Goal: Task Accomplishment & Management: Manage account settings

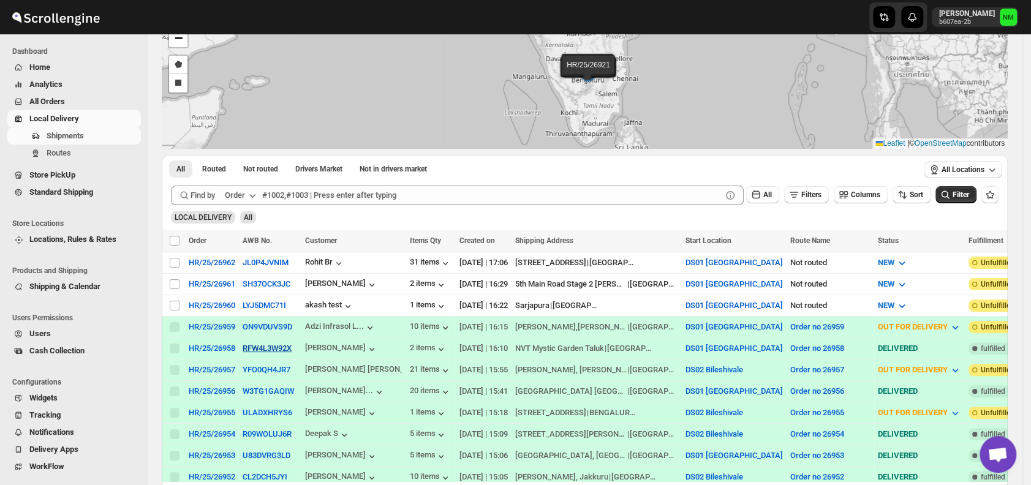
scroll to position [89, 0]
click at [175, 260] on input "Select shipment" at bounding box center [175, 262] width 10 height 10
checkbox input "true"
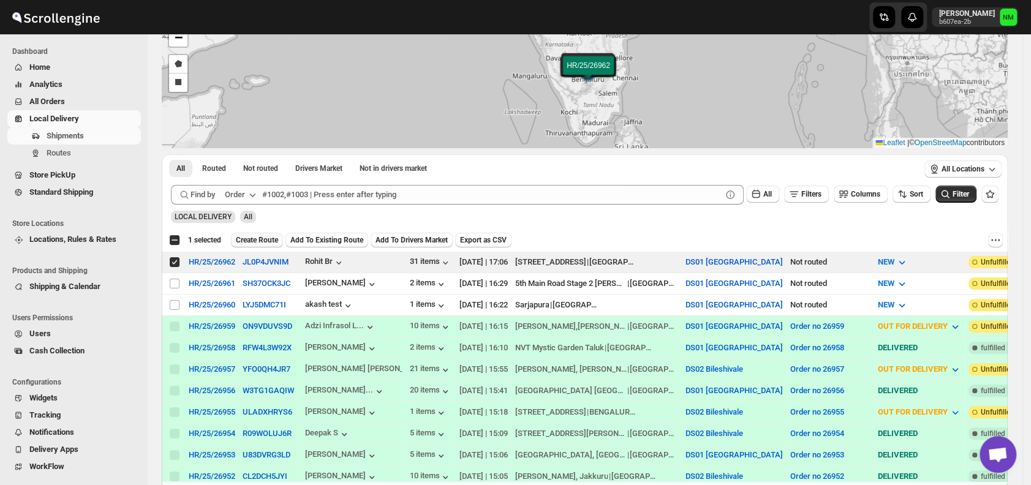
click at [249, 240] on span "Create Route" at bounding box center [257, 240] width 42 height 10
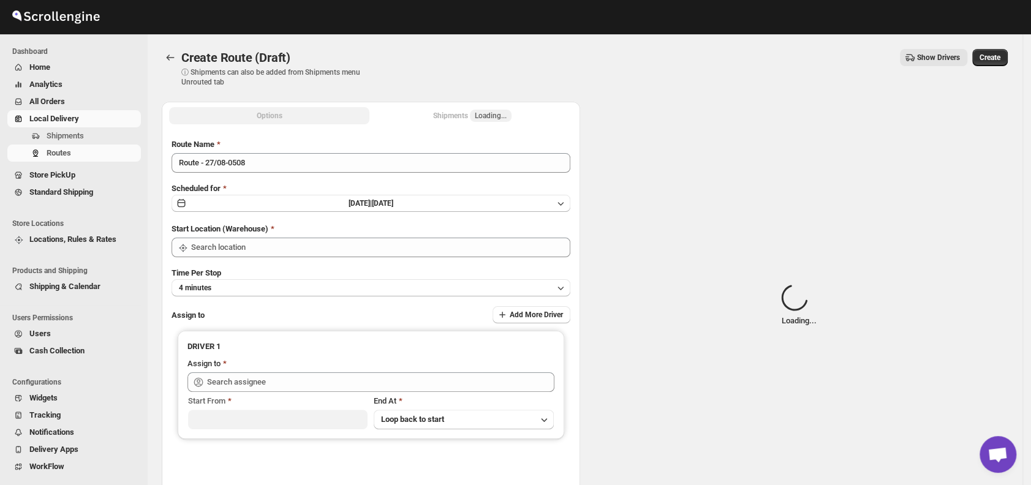
type input "DS01 [GEOGRAPHIC_DATA]"
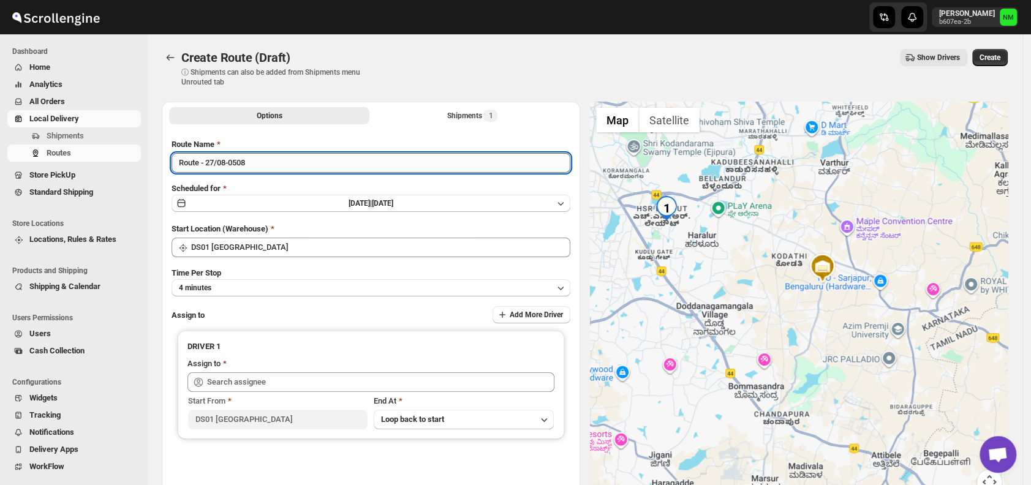
click at [288, 167] on input "Route - 27/08-0508" at bounding box center [371, 163] width 399 height 20
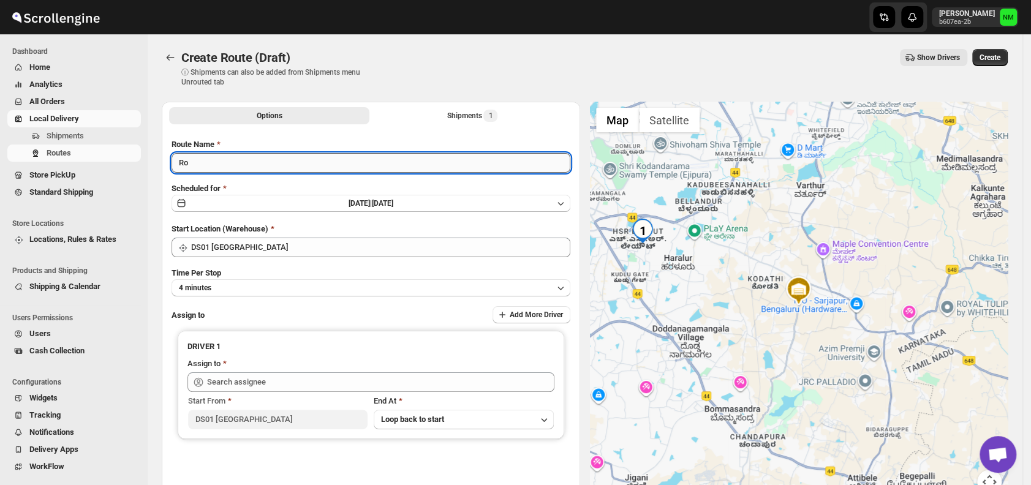
type input "R"
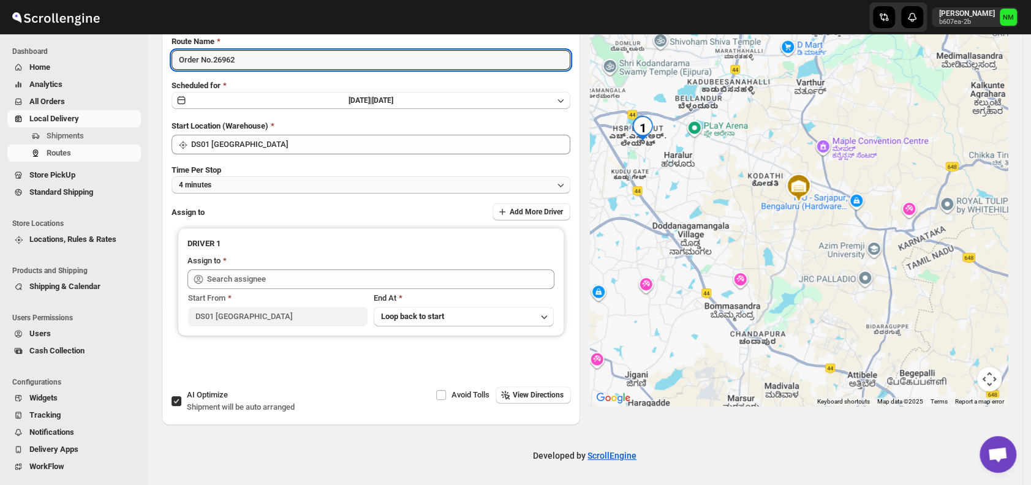
type input "Order No.26962"
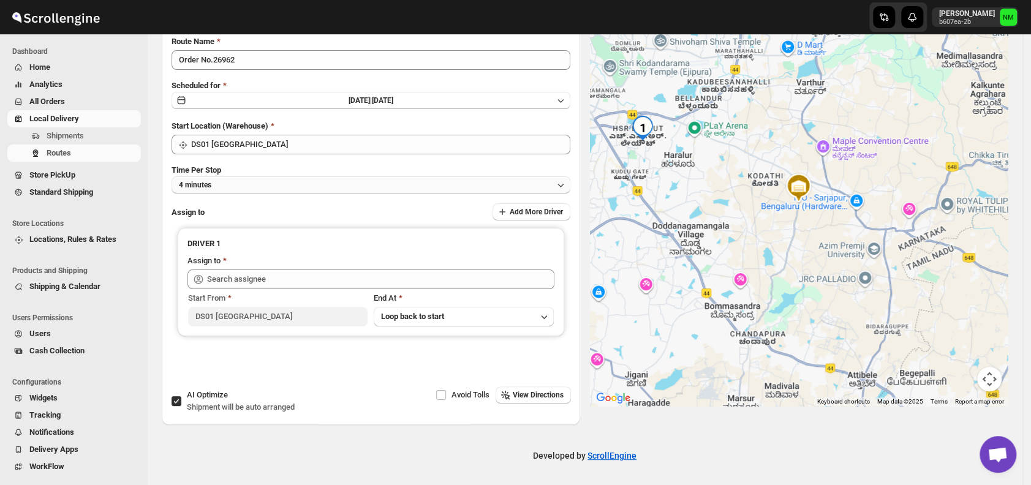
click at [224, 176] on button "4 minutes" at bounding box center [371, 184] width 399 height 17
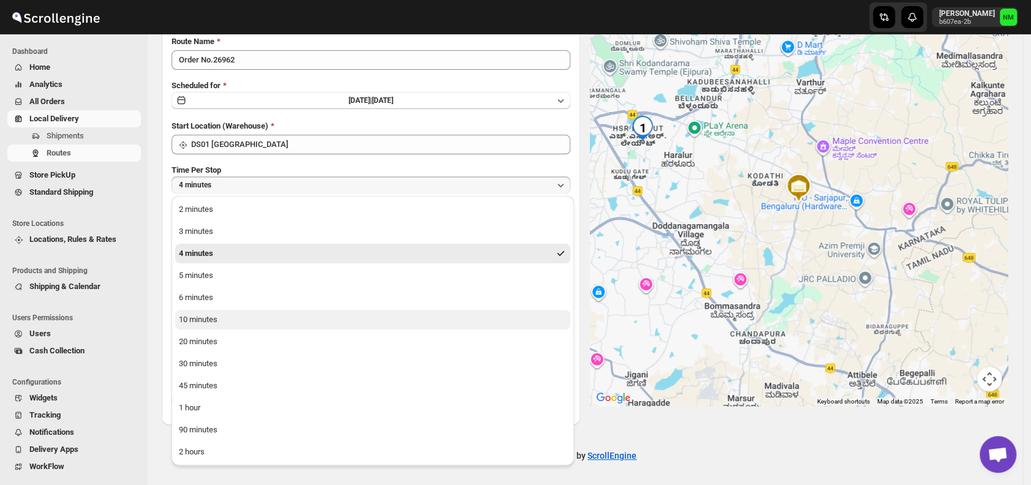
click at [223, 319] on button "10 minutes" at bounding box center [372, 320] width 395 height 20
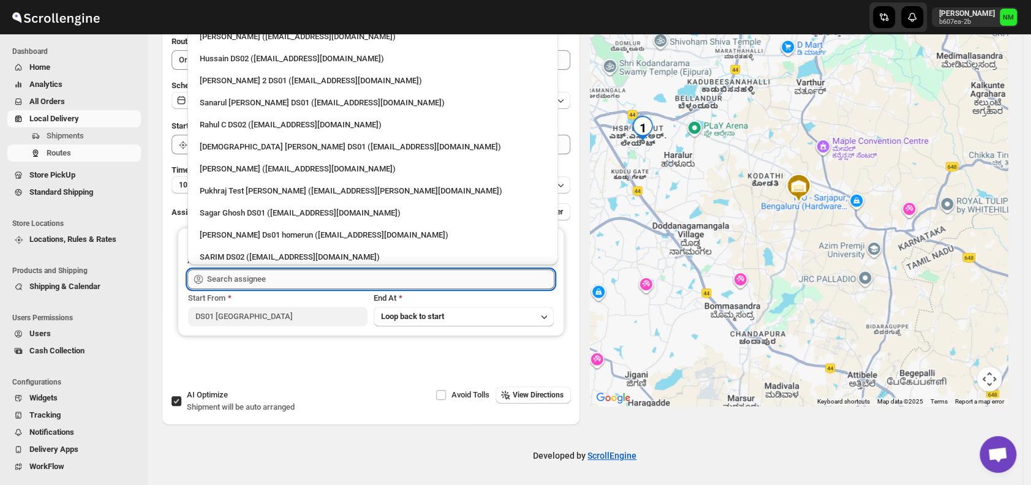
click at [273, 282] on input "text" at bounding box center [380, 280] width 347 height 20
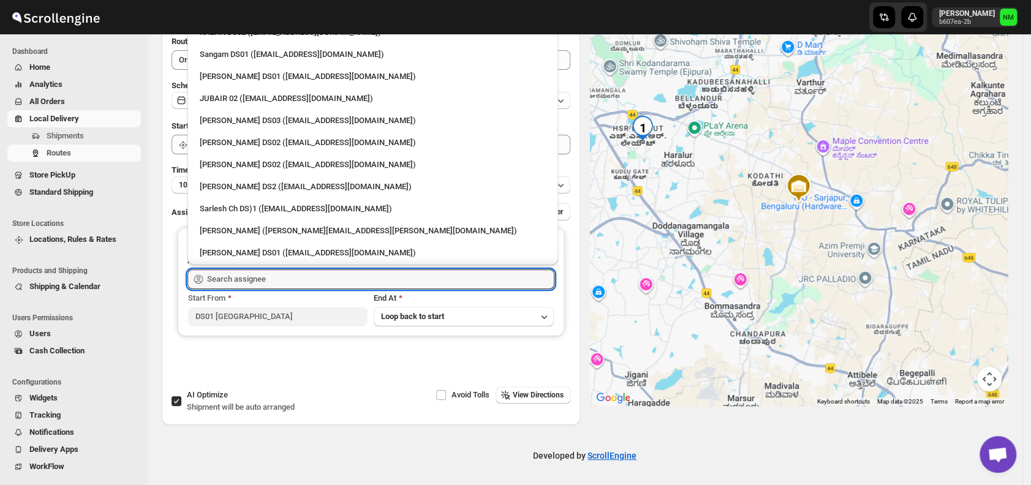
scroll to position [302, 0]
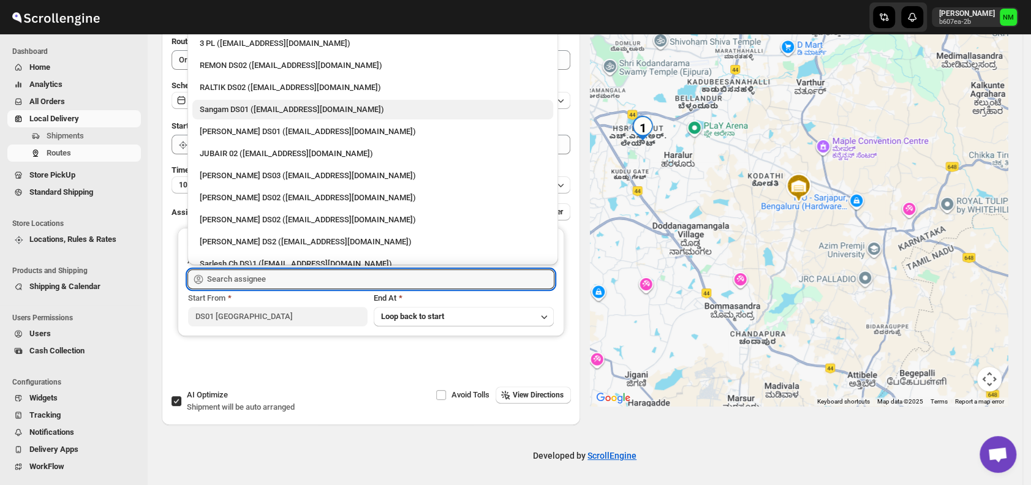
click at [233, 108] on div "Sangam DS01 ([EMAIL_ADDRESS][DOMAIN_NAME])" at bounding box center [373, 110] width 346 height 12
type input "Sangam DS01 ([EMAIL_ADDRESS][DOMAIN_NAME])"
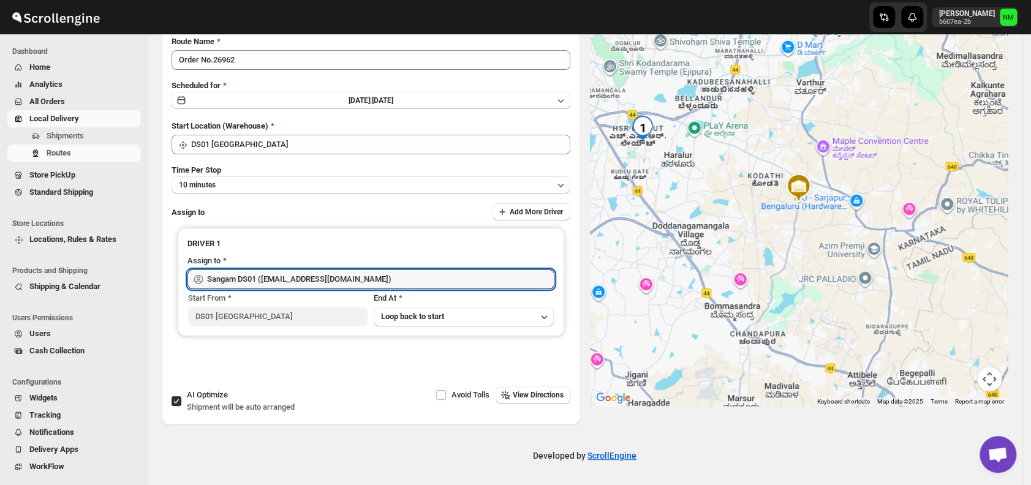
scroll to position [0, 0]
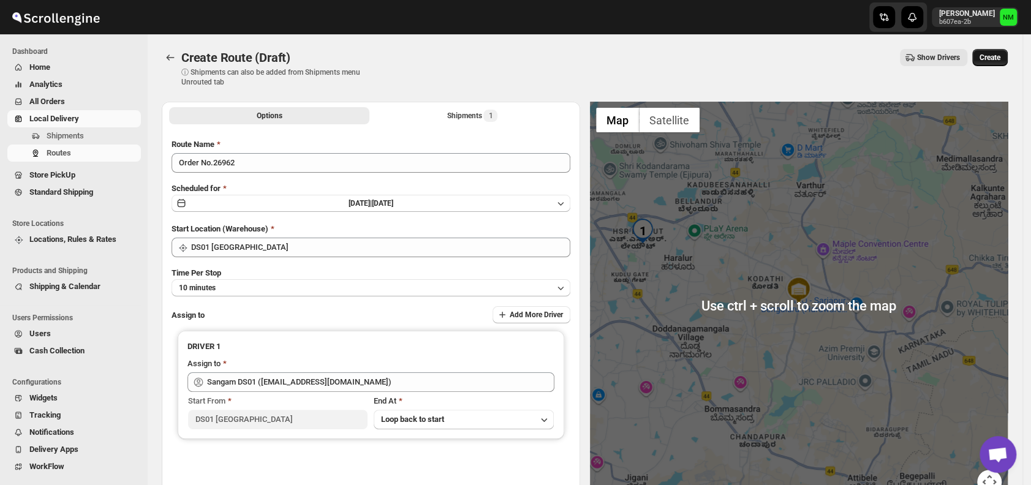
click at [1001, 63] on button "Create" at bounding box center [991, 57] width 36 height 17
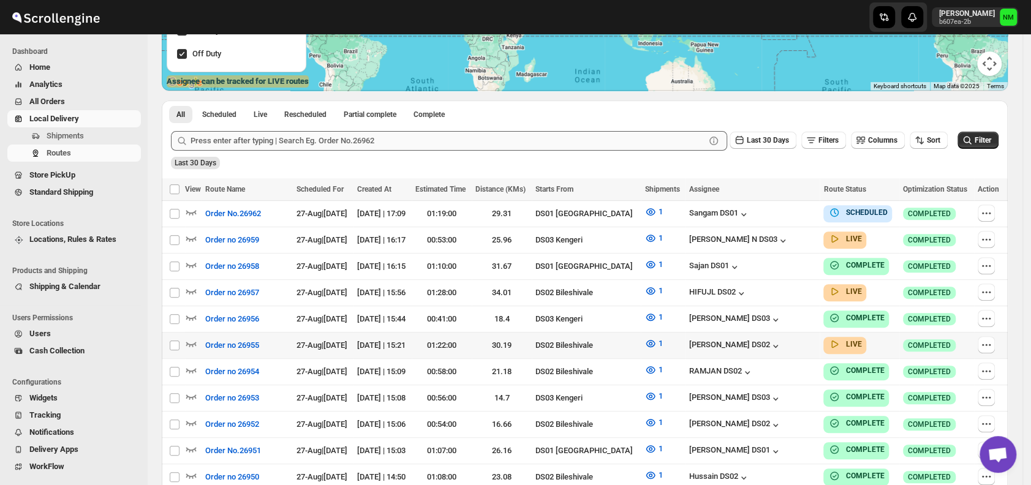
scroll to position [228, 0]
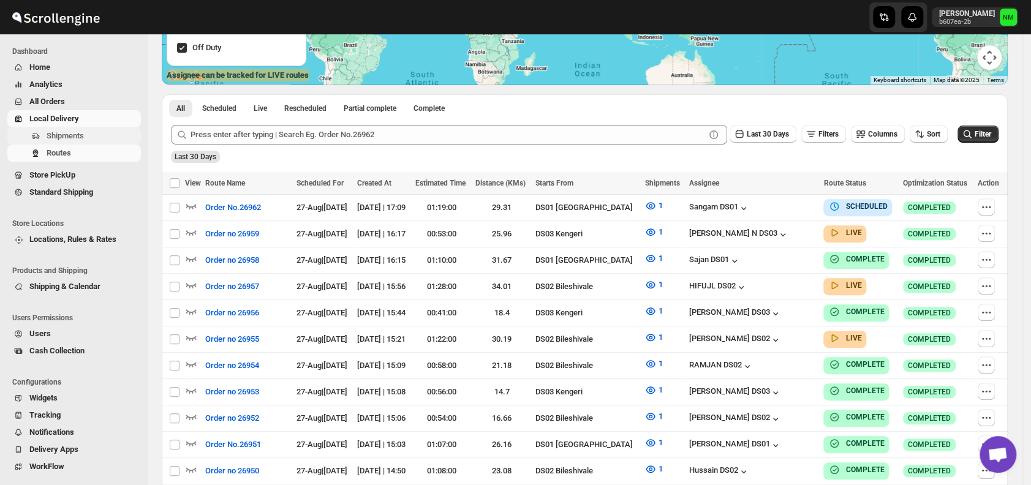
click at [80, 134] on span "Shipments" at bounding box center [65, 135] width 37 height 9
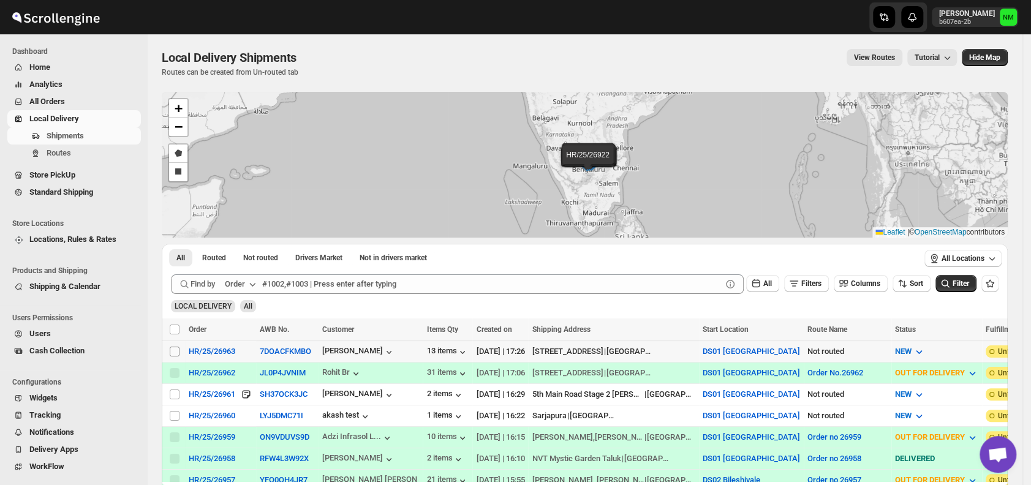
click at [175, 349] on input "Select shipment" at bounding box center [175, 352] width 10 height 10
checkbox input "true"
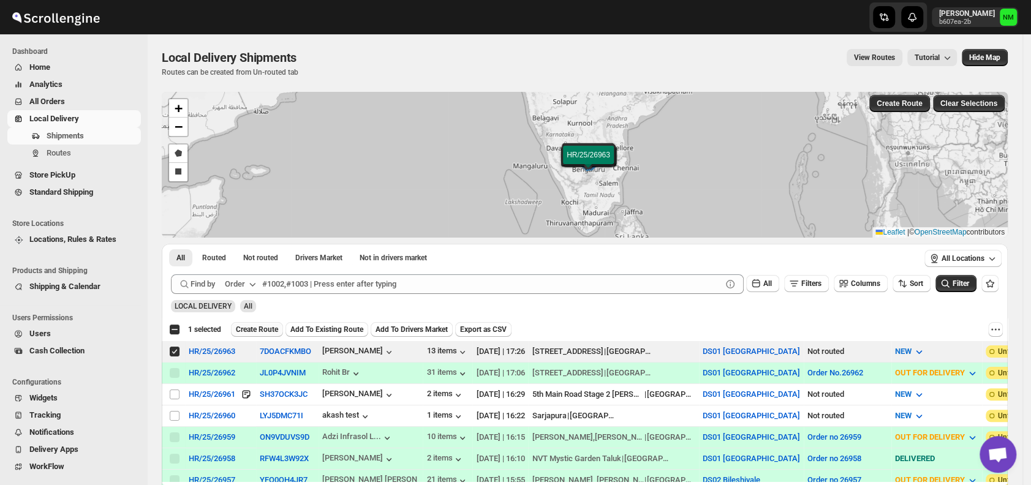
click at [270, 327] on span "Create Route" at bounding box center [257, 330] width 42 height 10
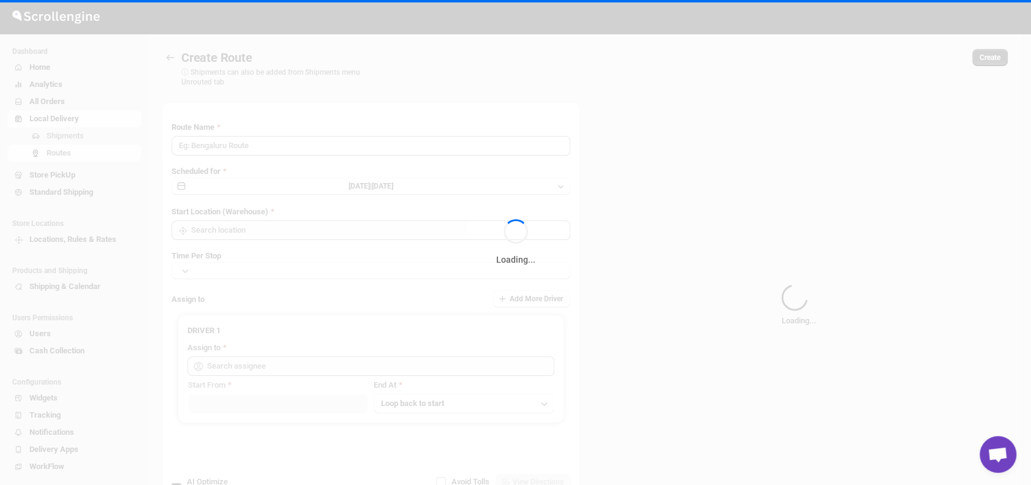
type input "Route - 27/08-0527"
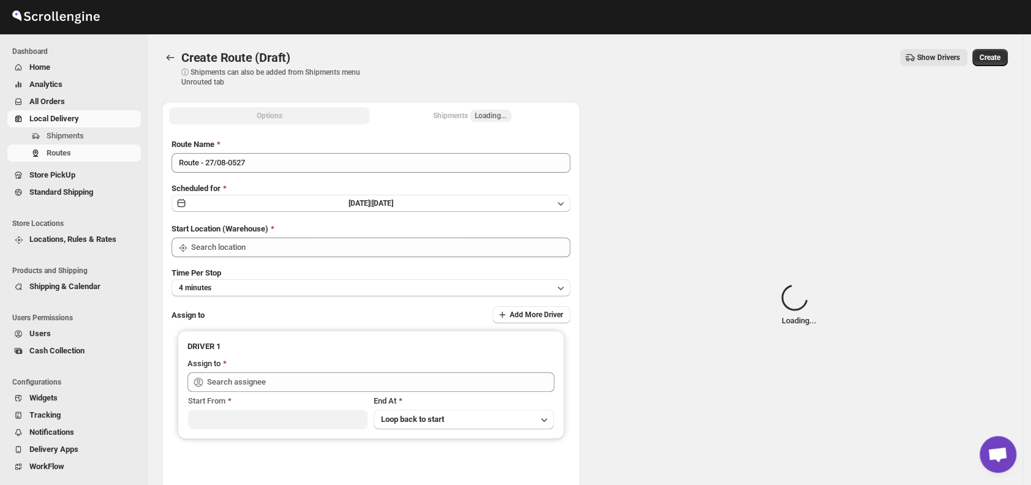
type input "DS01 [GEOGRAPHIC_DATA]"
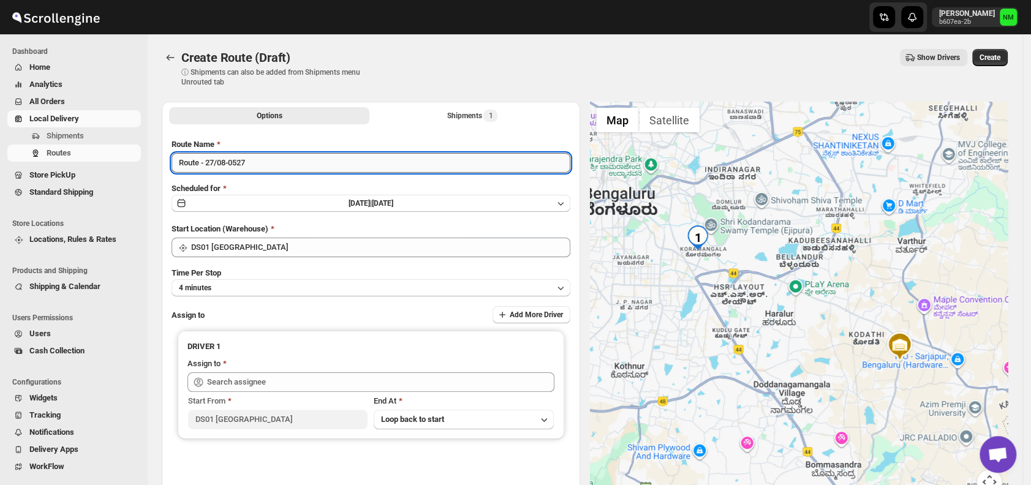
click at [289, 160] on input "Route - 27/08-0527" at bounding box center [371, 163] width 399 height 20
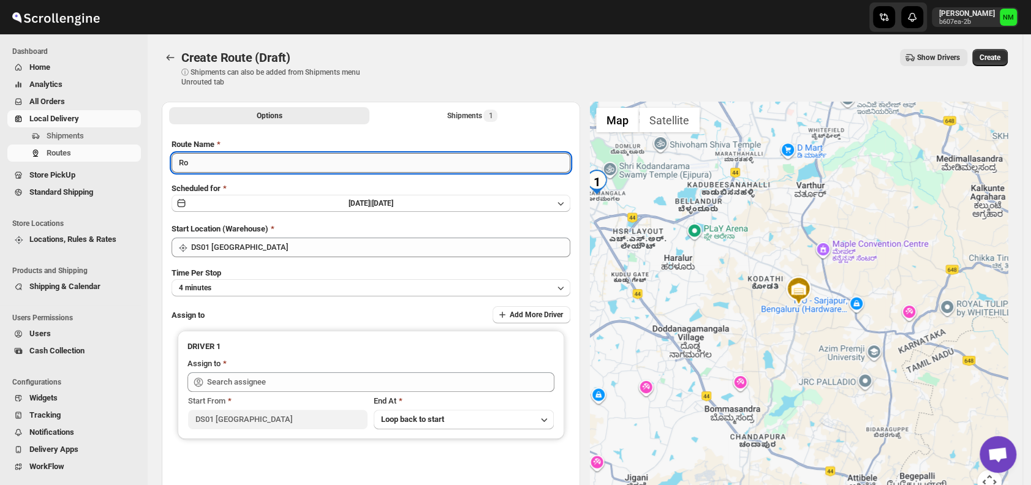
type input "R"
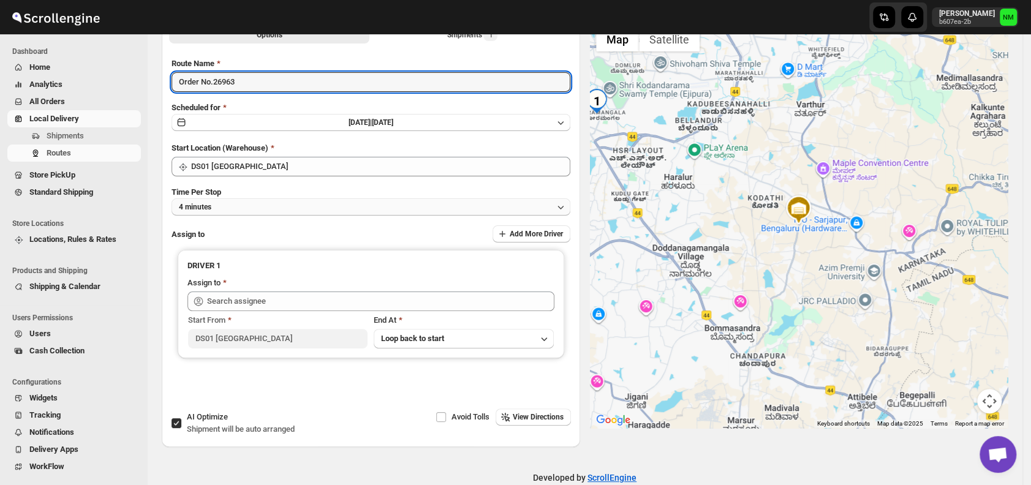
type input "Order No.26963"
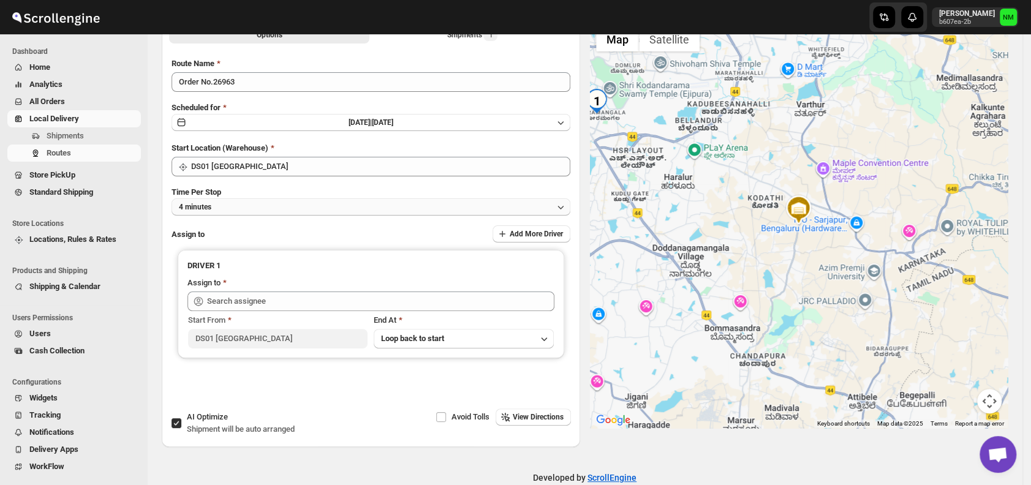
click at [252, 208] on button "4 minutes" at bounding box center [371, 207] width 399 height 17
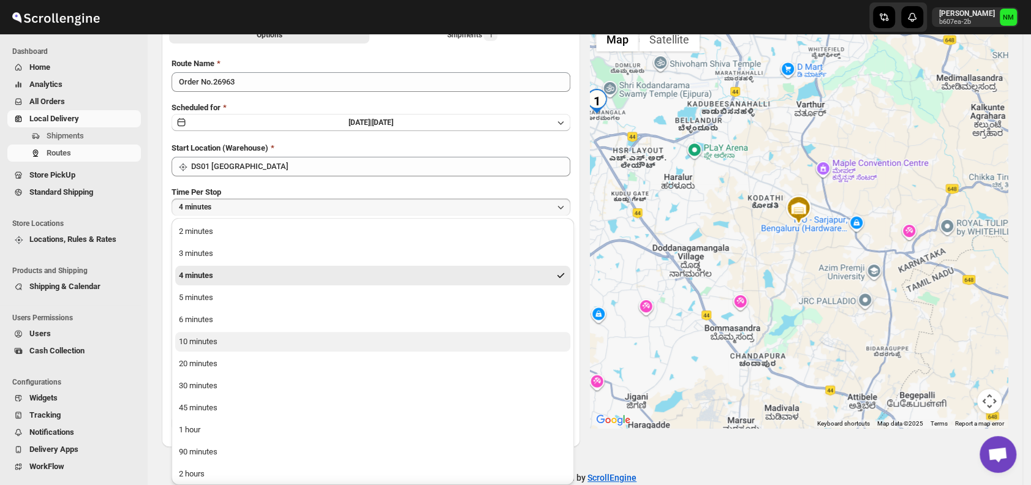
click at [226, 341] on button "10 minutes" at bounding box center [372, 342] width 395 height 20
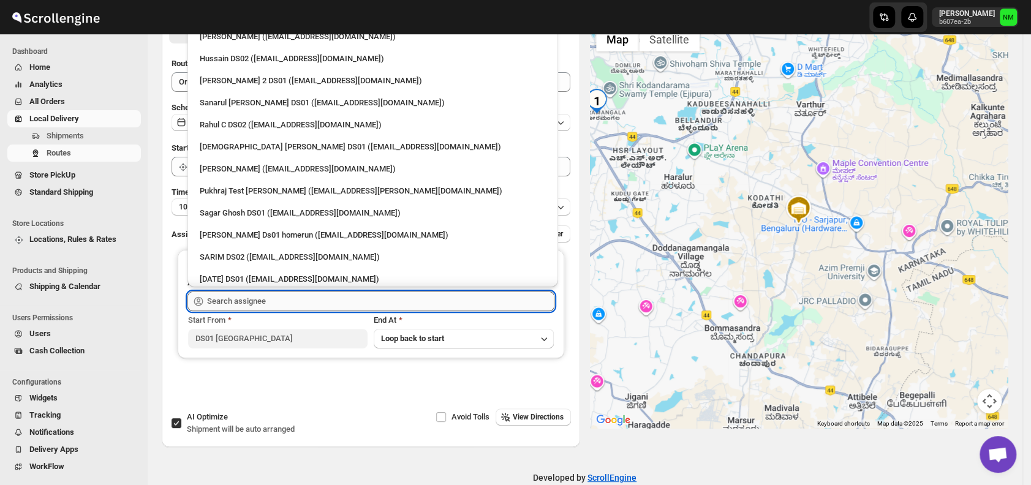
click at [283, 305] on input "text" at bounding box center [380, 302] width 347 height 20
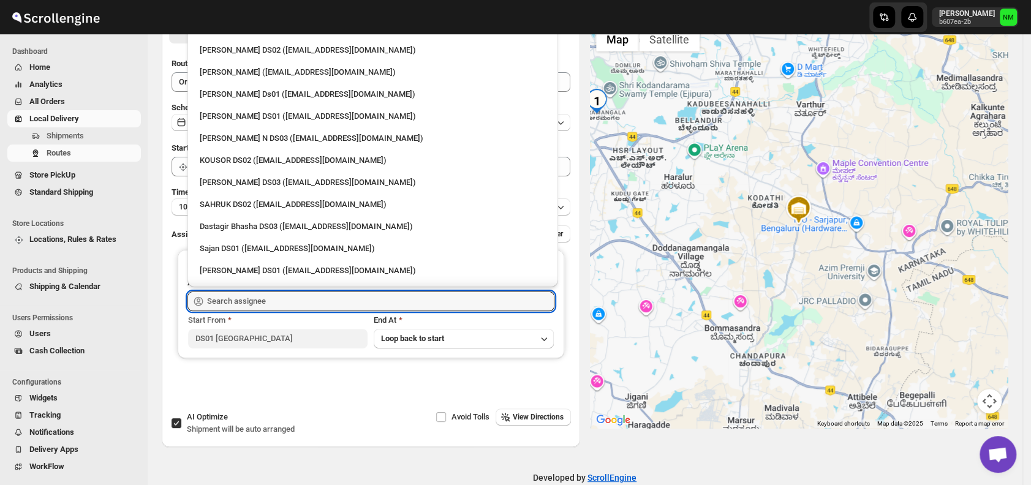
scroll to position [688, 0]
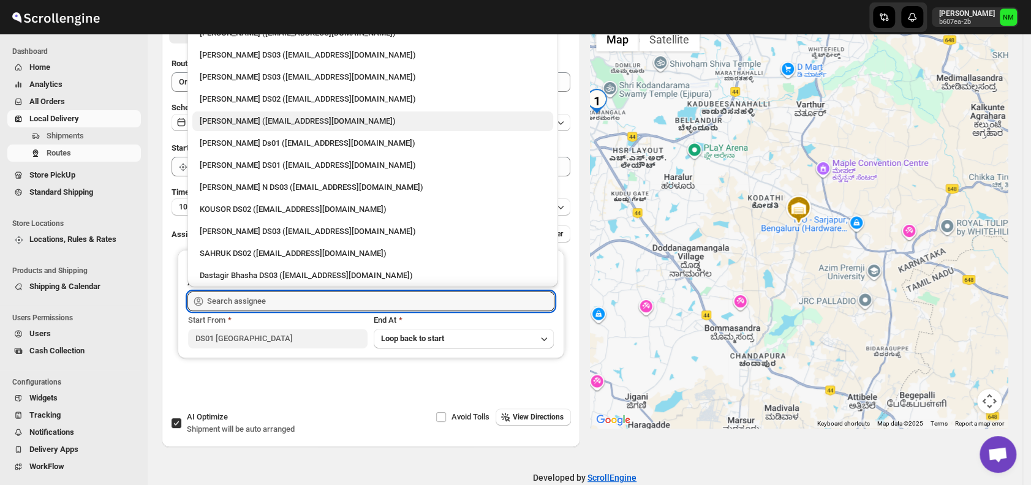
click at [230, 124] on div "[PERSON_NAME] ([EMAIL_ADDRESS][DOMAIN_NAME])" at bounding box center [373, 121] width 346 height 12
type input "[PERSON_NAME] ([EMAIL_ADDRESS][DOMAIN_NAME])"
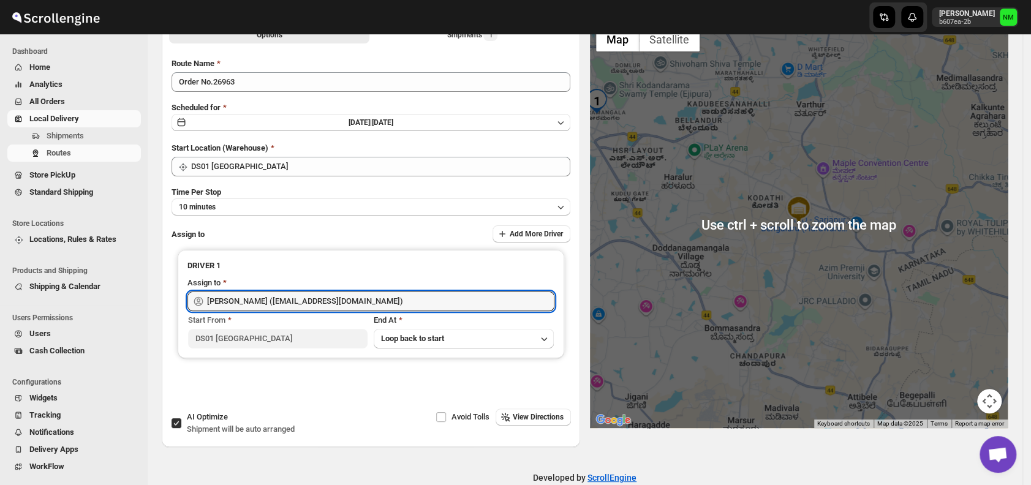
scroll to position [0, 0]
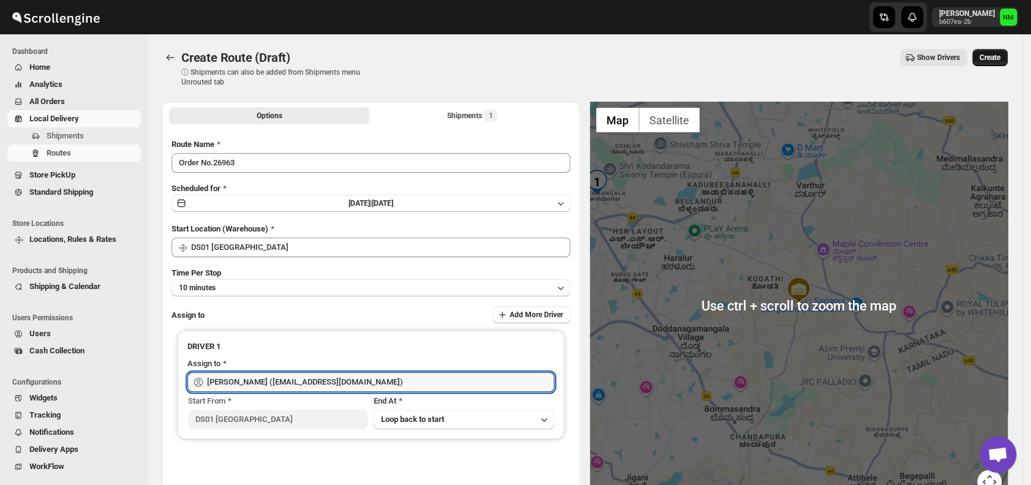
click at [990, 60] on span "Create" at bounding box center [990, 58] width 21 height 10
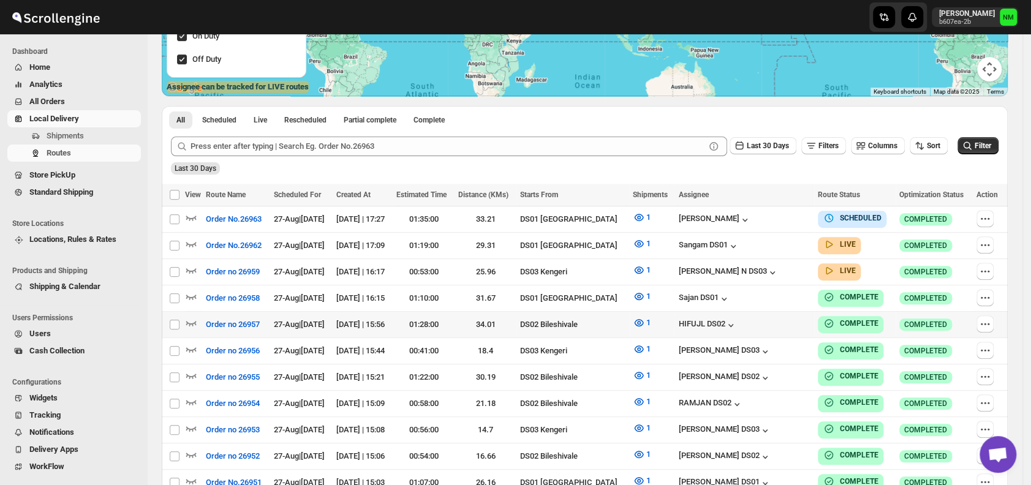
scroll to position [218, 0]
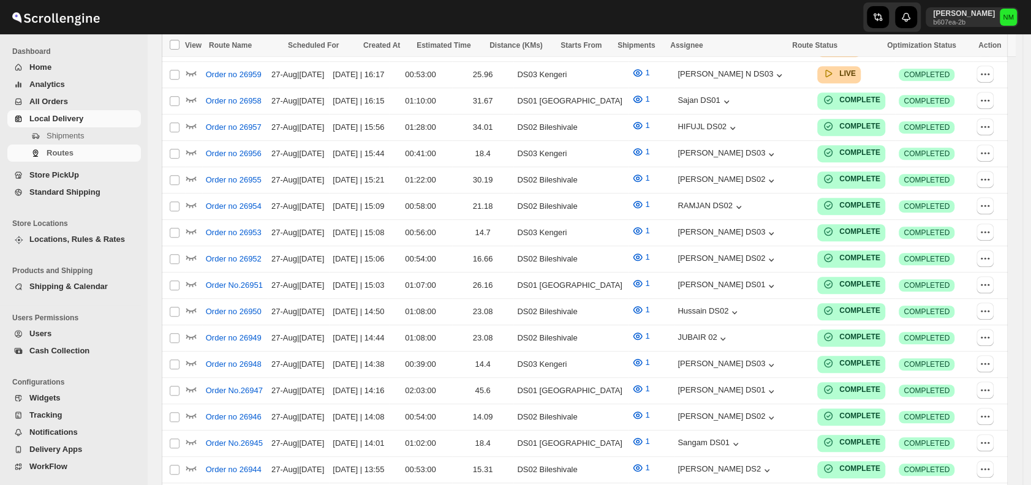
scroll to position [218, 0]
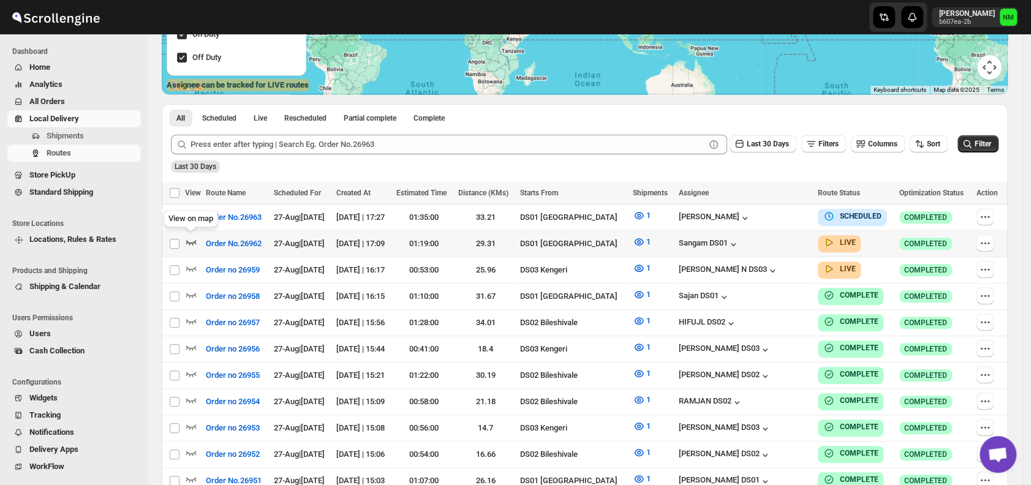
click at [194, 237] on icon "button" at bounding box center [191, 242] width 12 height 12
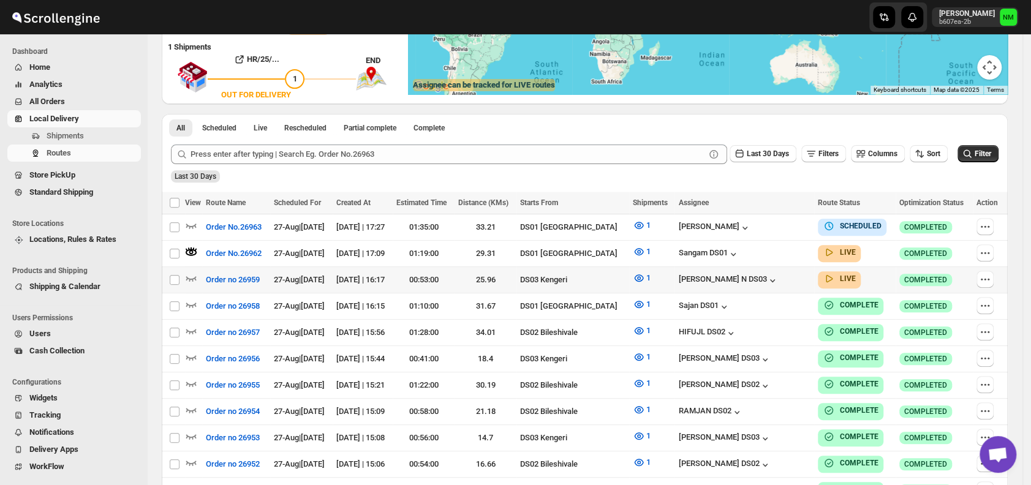
scroll to position [0, 0]
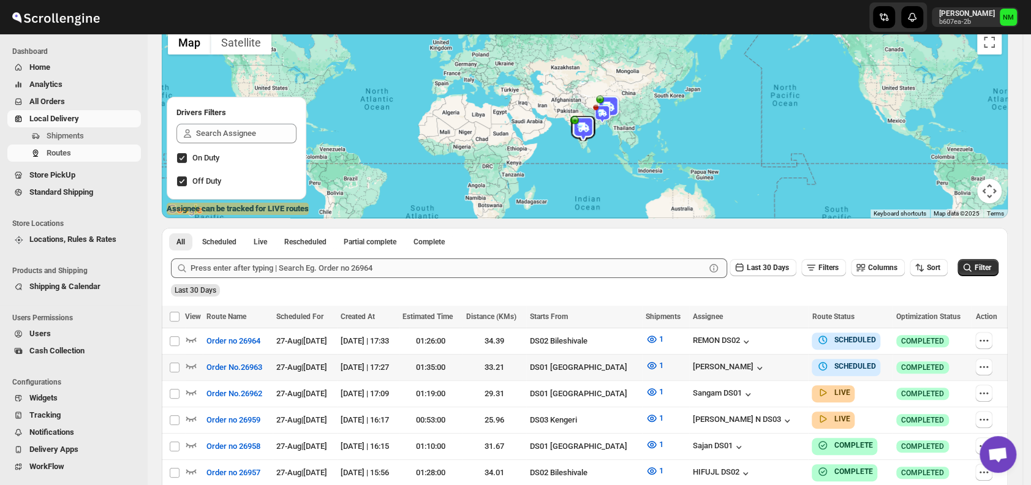
scroll to position [134, 0]
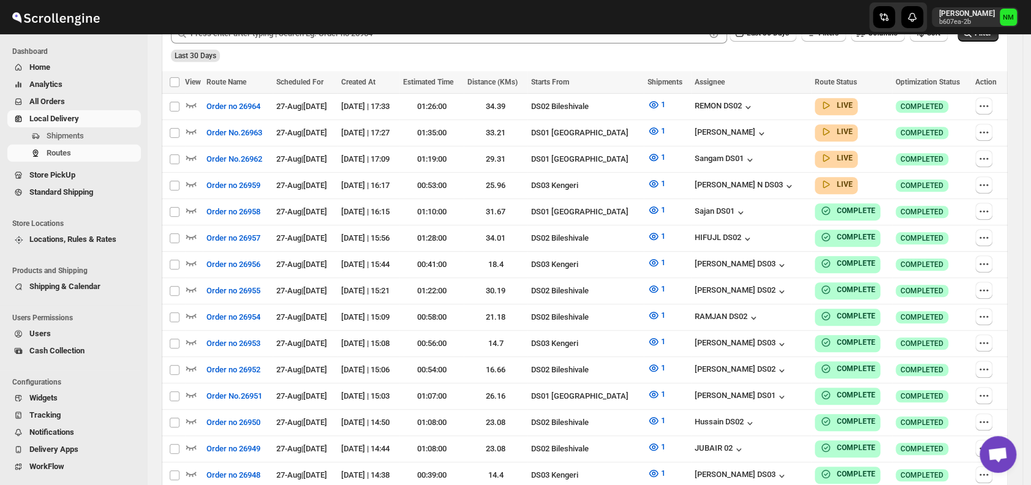
scroll to position [134, 0]
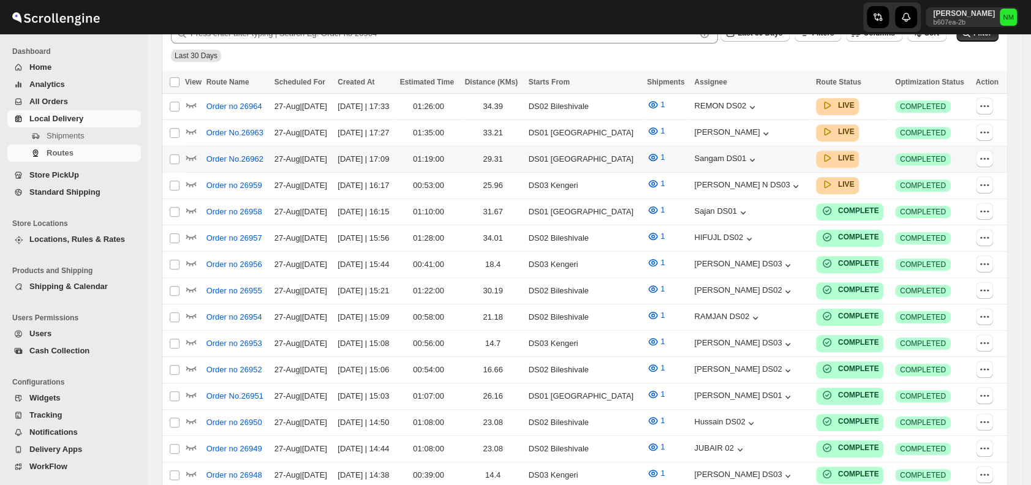
scroll to position [134, 0]
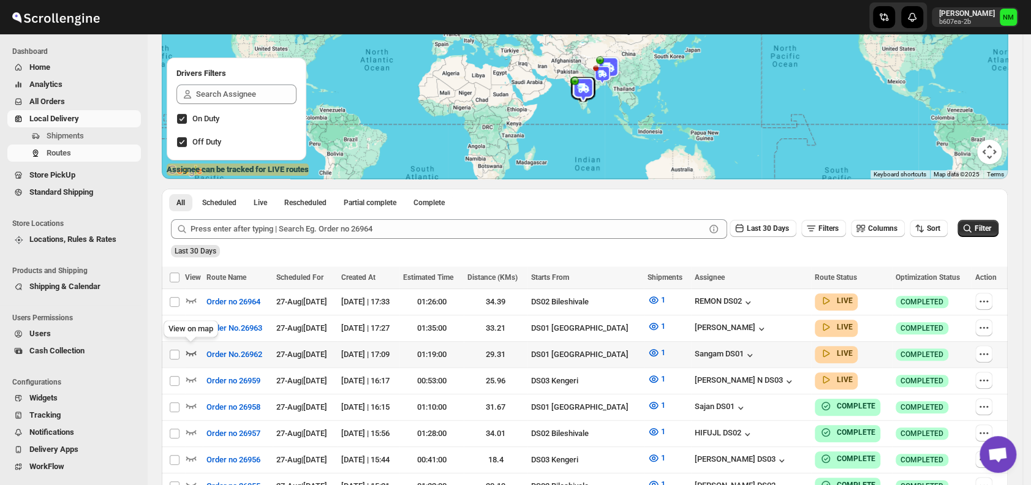
click at [190, 349] on icon "button" at bounding box center [191, 353] width 12 height 12
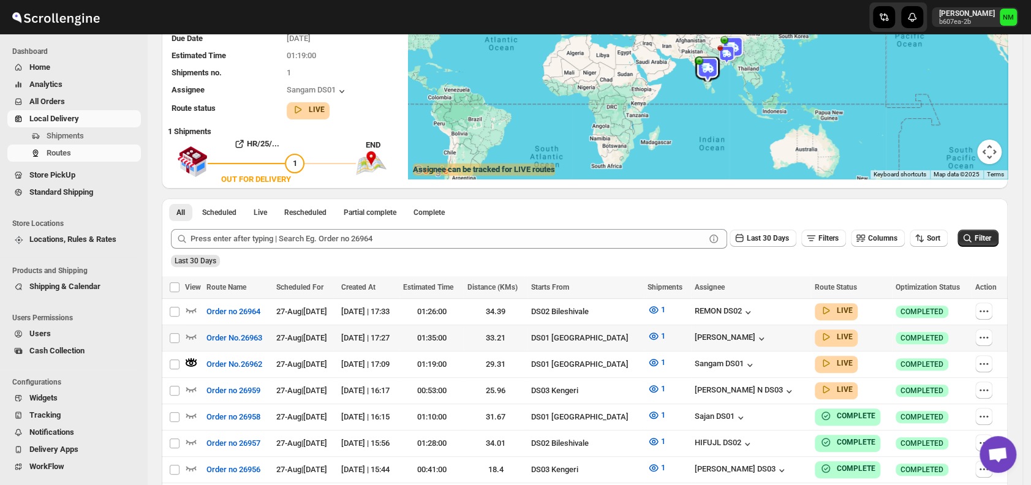
scroll to position [0, 0]
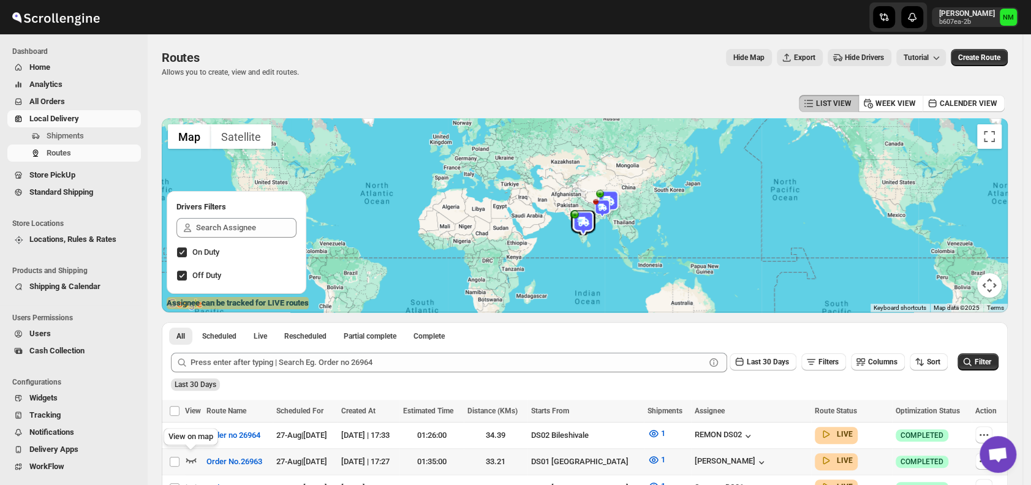
click at [195, 458] on icon "button" at bounding box center [191, 460] width 10 height 5
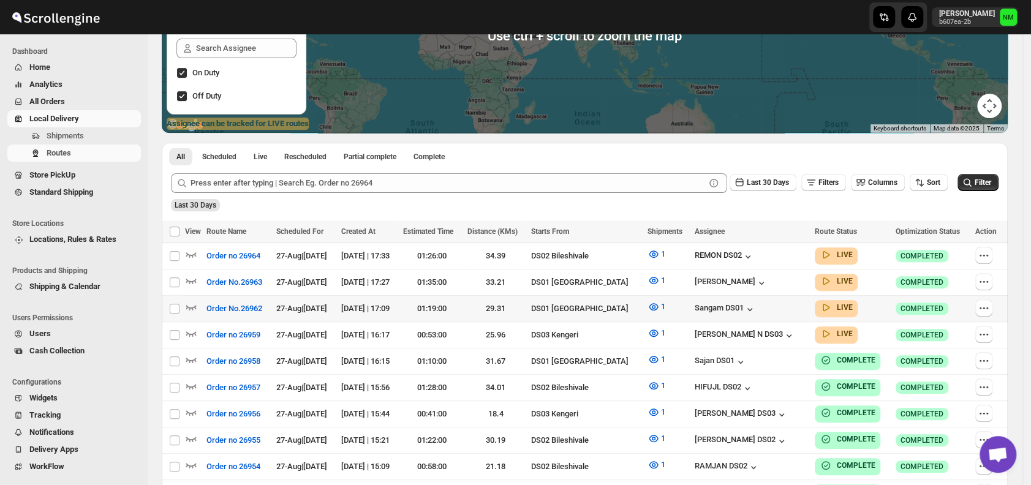
scroll to position [181, 0]
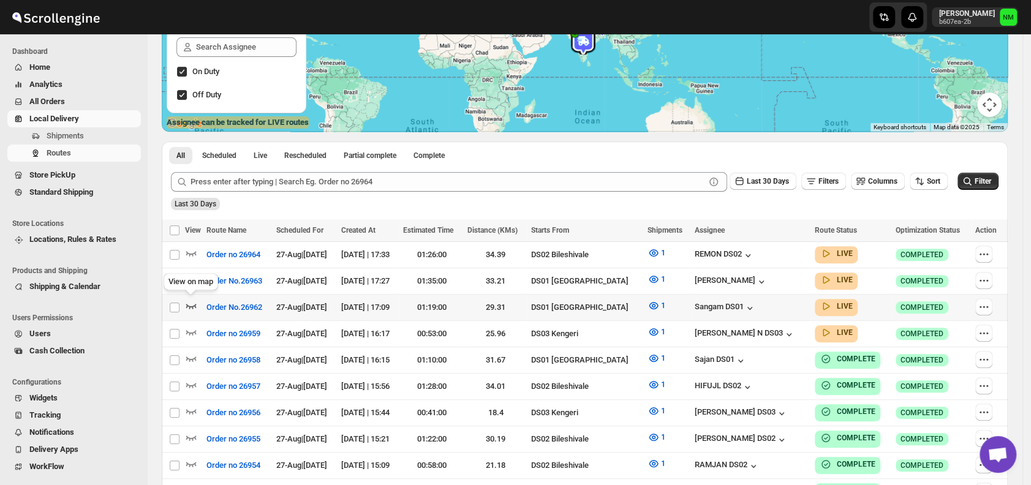
click at [190, 304] on icon "button" at bounding box center [191, 306] width 12 height 12
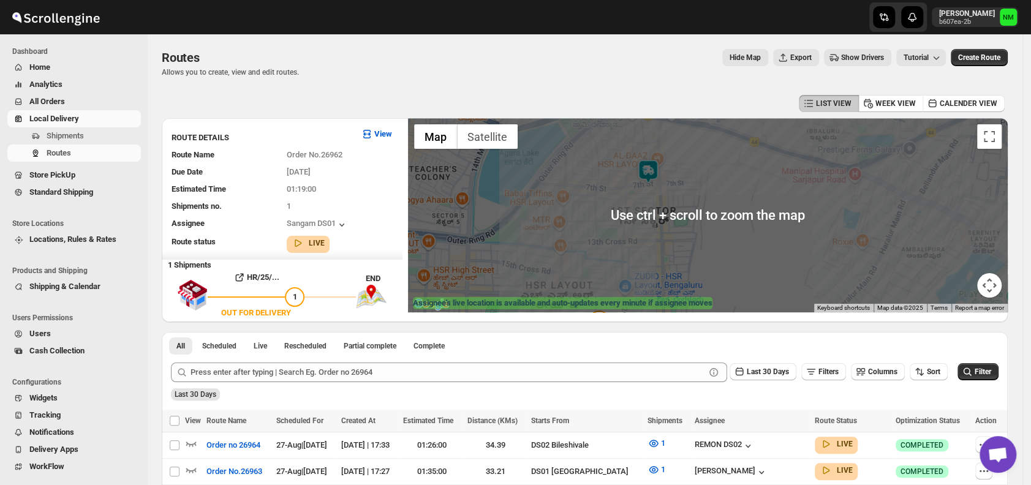
scroll to position [8, 0]
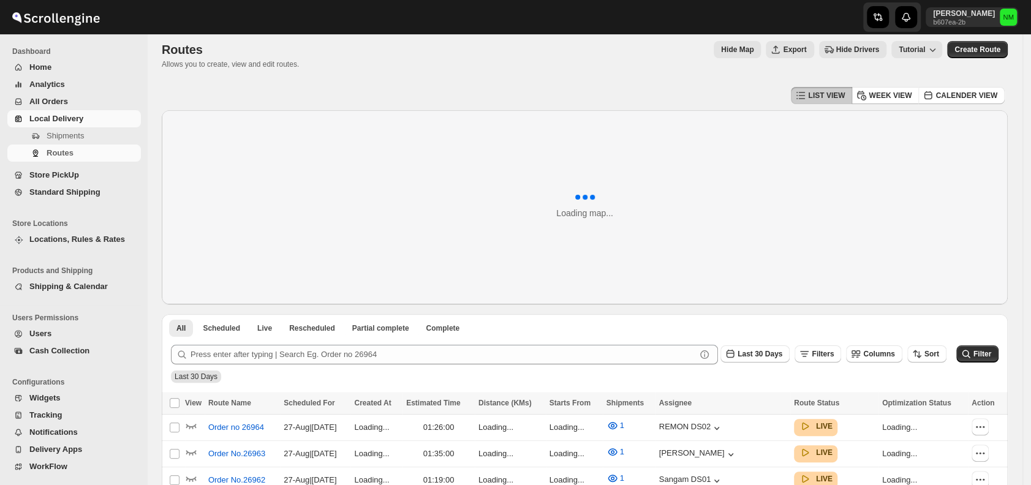
scroll to position [8, 0]
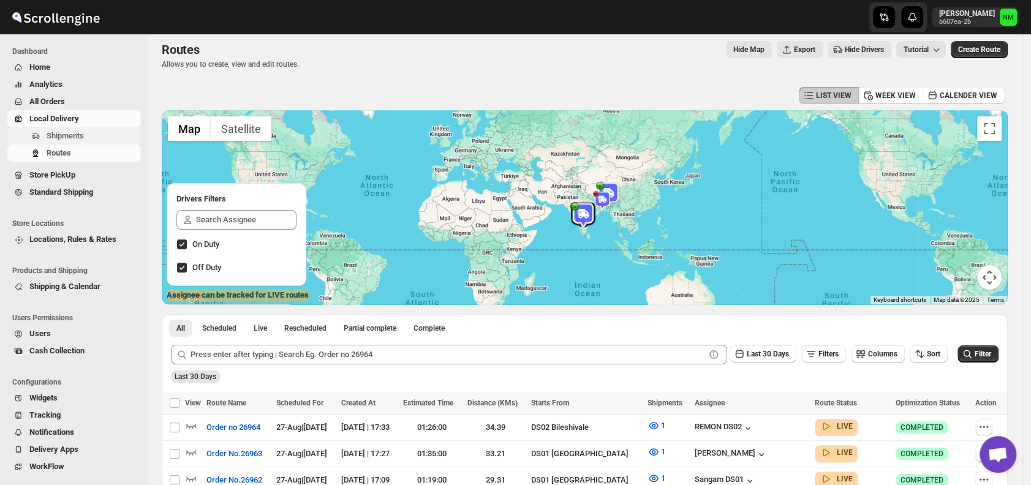
click at [102, 130] on span "Shipments" at bounding box center [93, 136] width 92 height 12
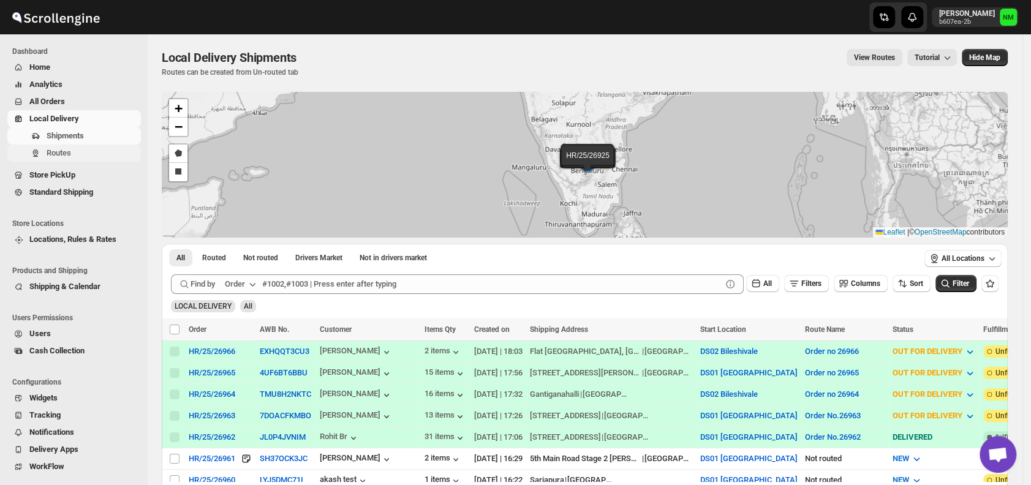
click at [57, 151] on span "Routes" at bounding box center [59, 152] width 25 height 9
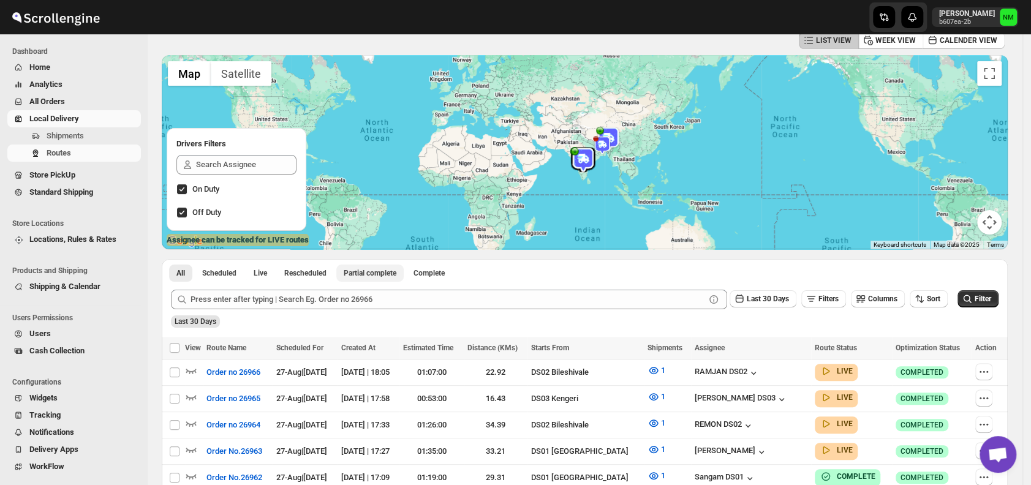
scroll to position [64, 0]
click at [191, 370] on icon "button" at bounding box center [191, 370] width 12 height 12
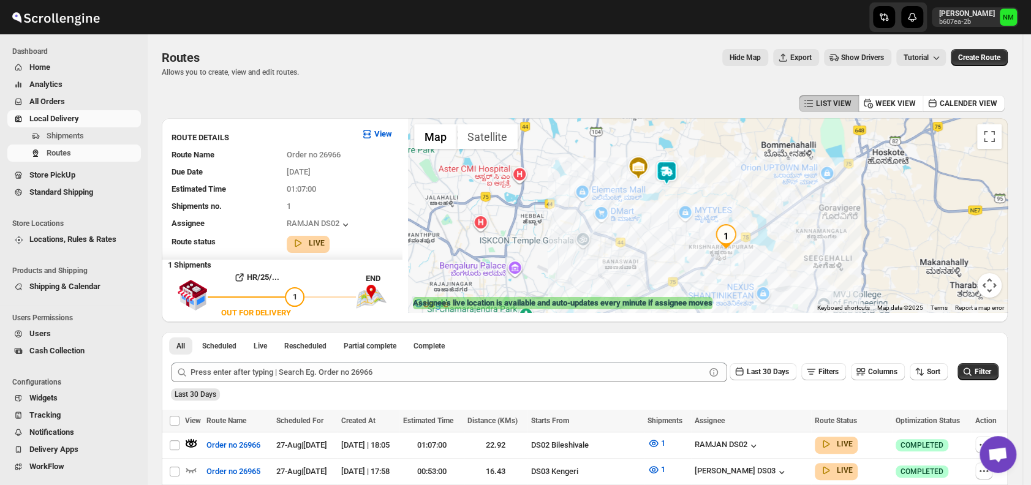
scroll to position [117, 0]
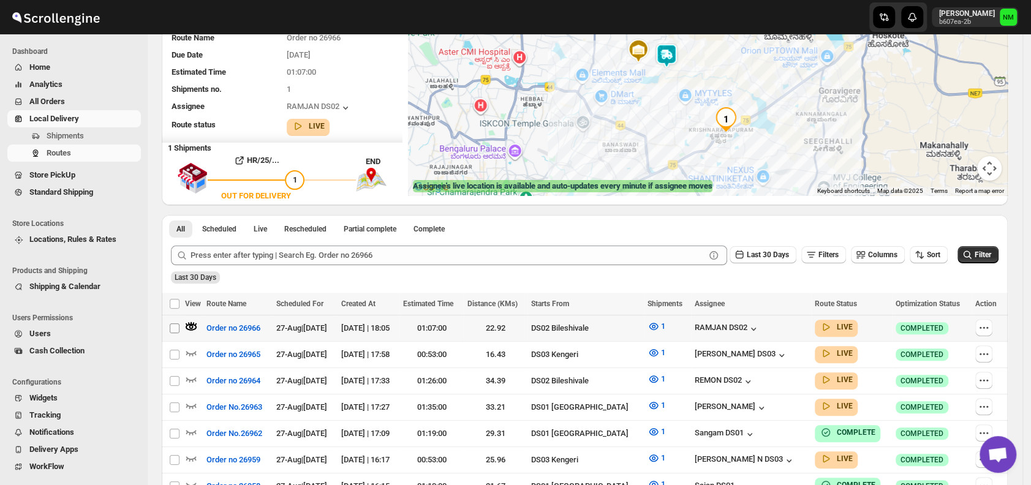
click at [173, 329] on input "Select route" at bounding box center [175, 329] width 10 height 10
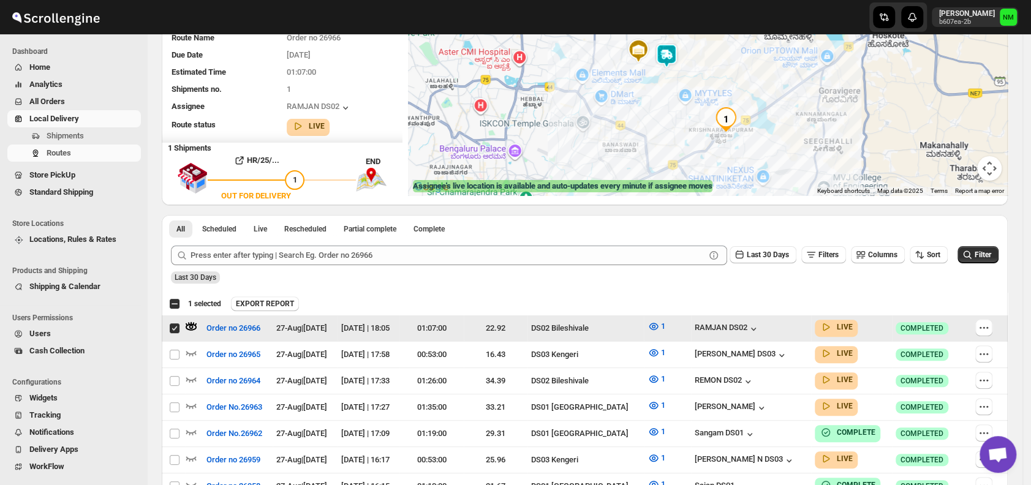
click at [183, 327] on td "Select route" at bounding box center [173, 328] width 23 height 26
checkbox input "false"
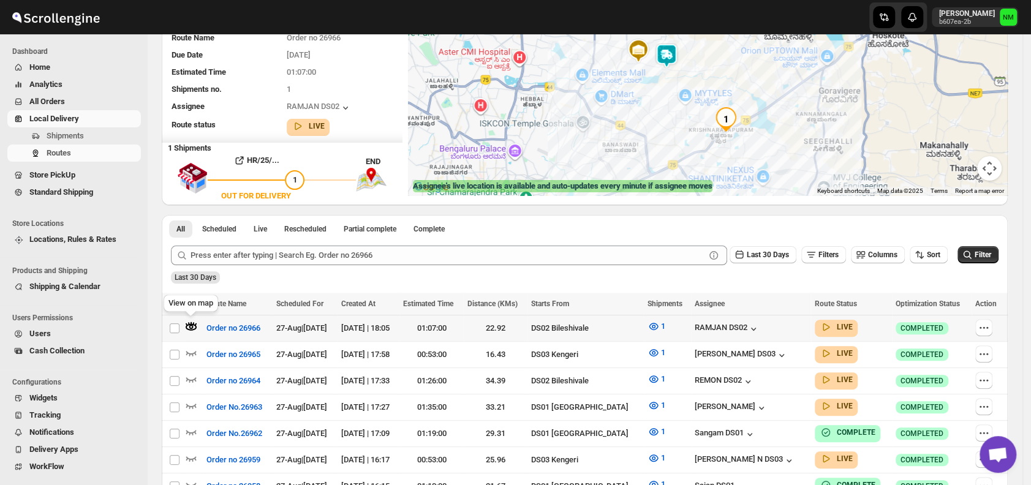
click at [191, 327] on icon "button" at bounding box center [191, 327] width 4 height 4
click at [730, 120] on img "1" at bounding box center [726, 119] width 25 height 25
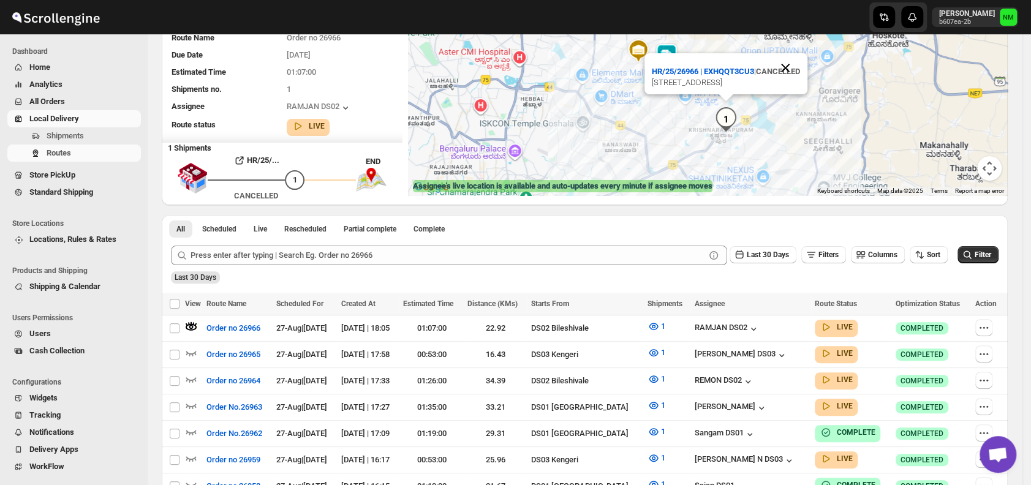
click at [800, 53] on button "Close" at bounding box center [785, 67] width 29 height 29
click at [109, 129] on button "Shipments" at bounding box center [74, 135] width 134 height 17
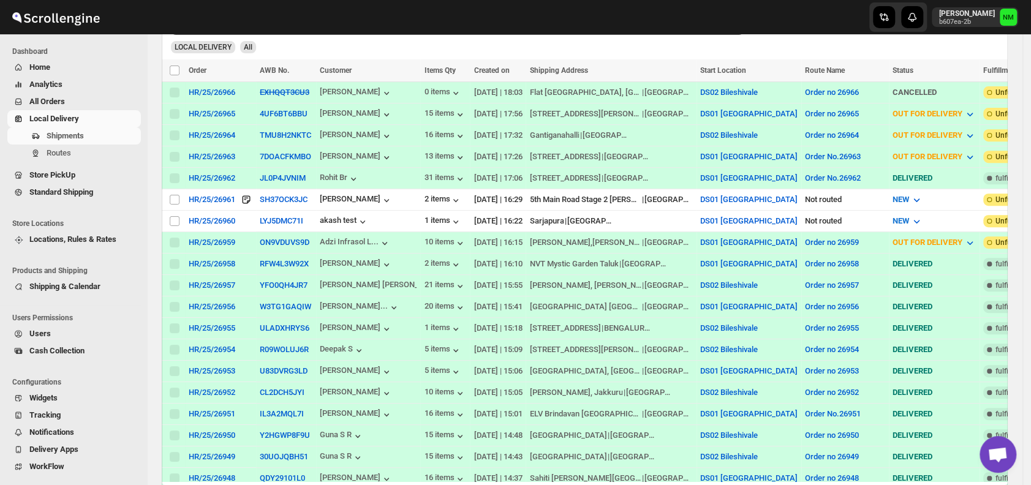
scroll to position [260, 0]
click at [78, 159] on button "Routes" at bounding box center [74, 153] width 134 height 17
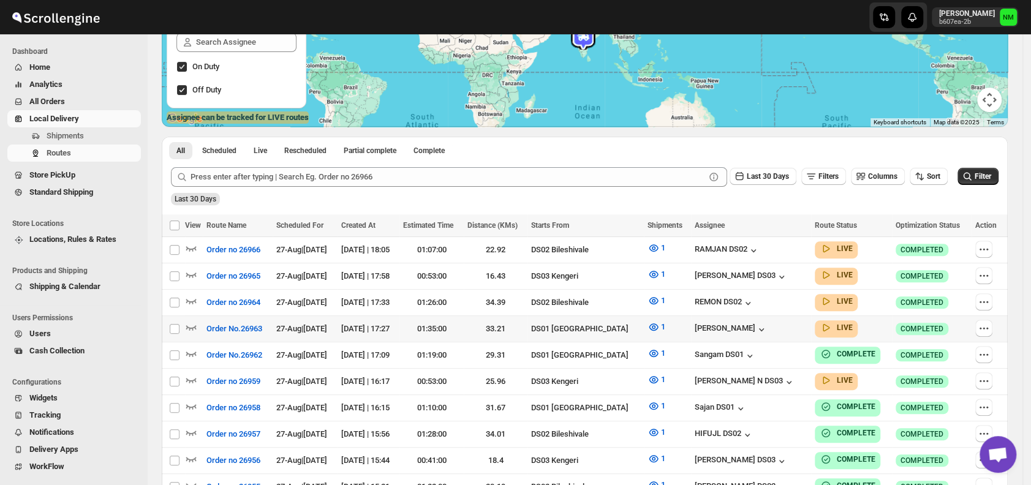
scroll to position [186, 0]
click at [190, 374] on icon "button" at bounding box center [191, 379] width 12 height 12
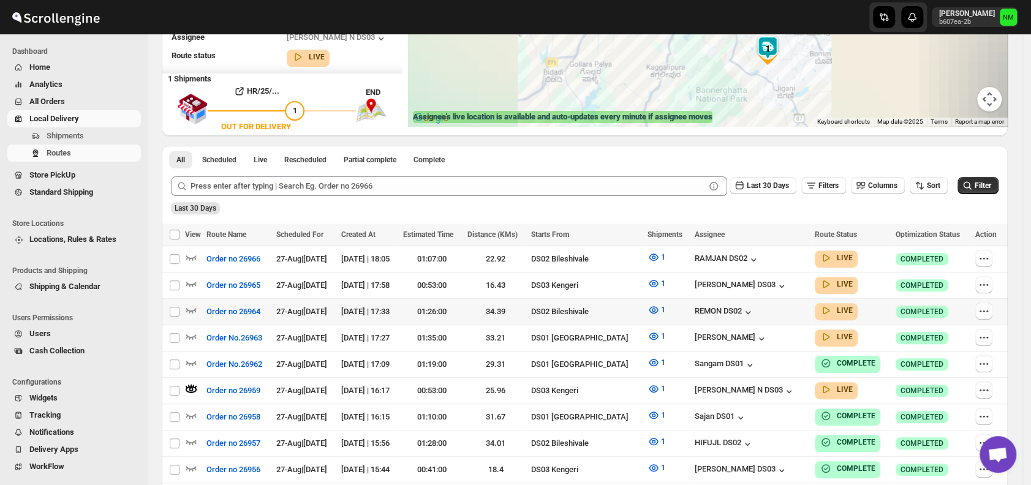
scroll to position [0, 0]
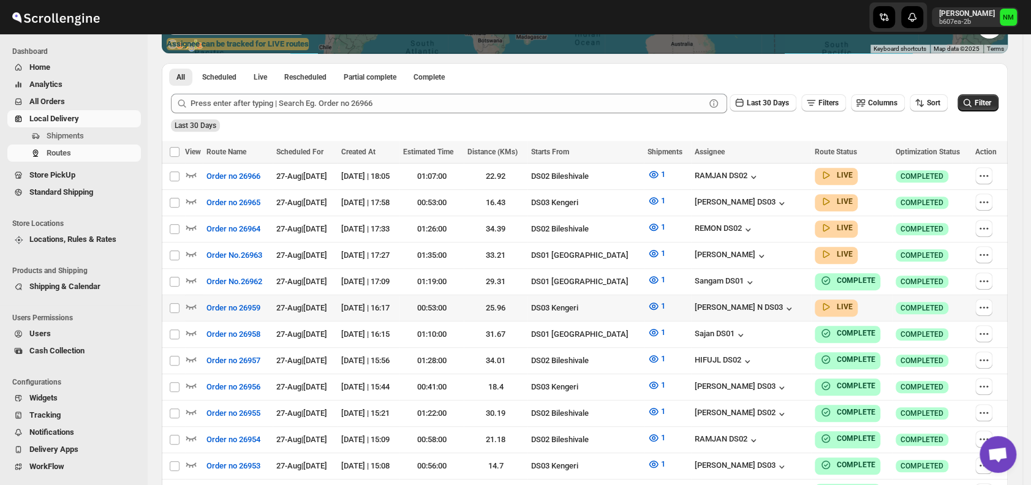
scroll to position [260, 0]
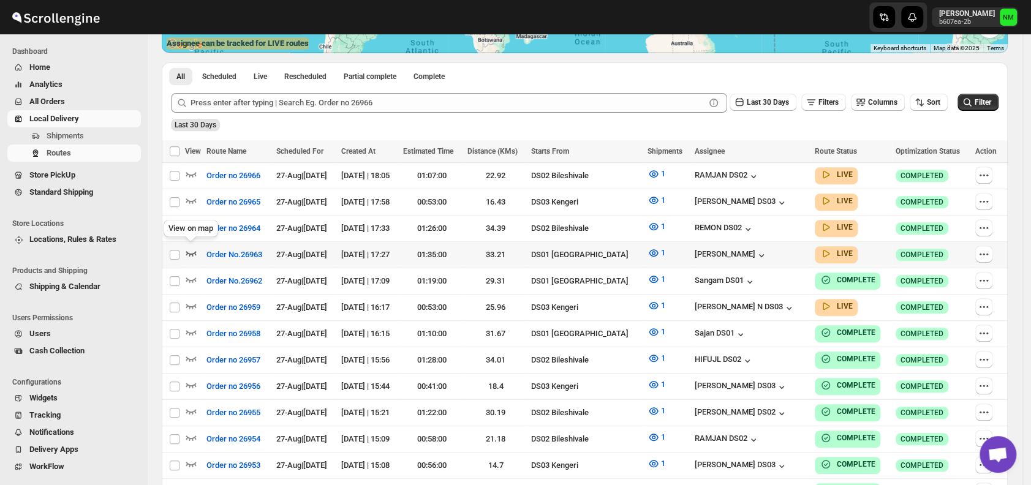
click at [193, 251] on icon "button" at bounding box center [191, 253] width 10 height 5
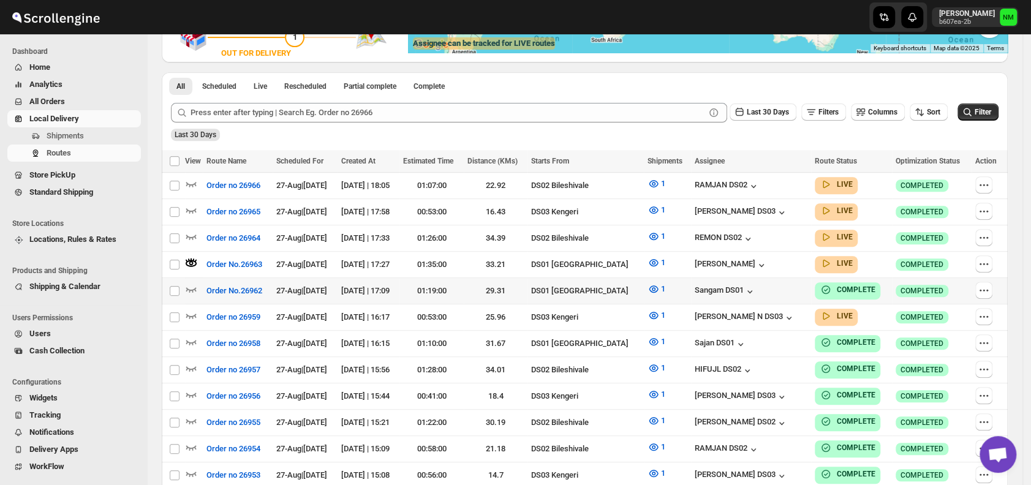
scroll to position [0, 0]
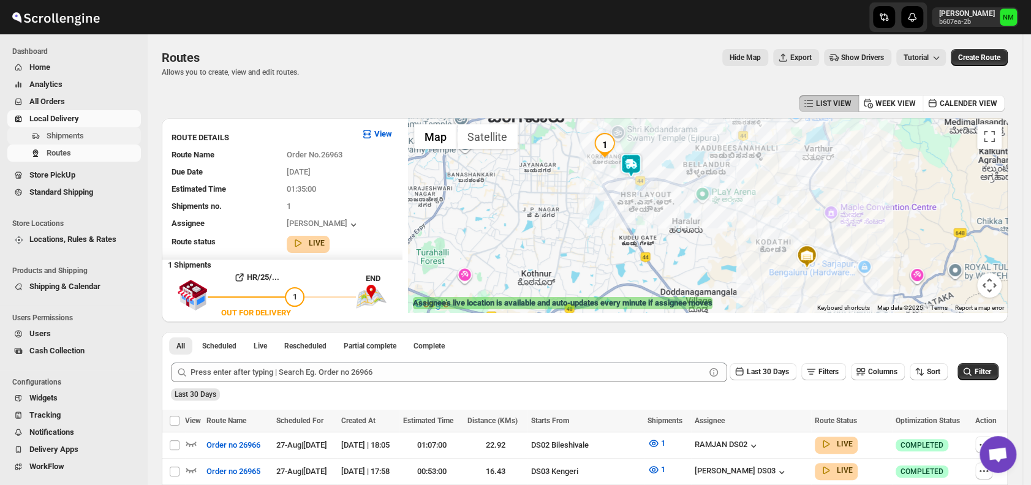
click at [69, 132] on span "Shipments" at bounding box center [65, 135] width 37 height 9
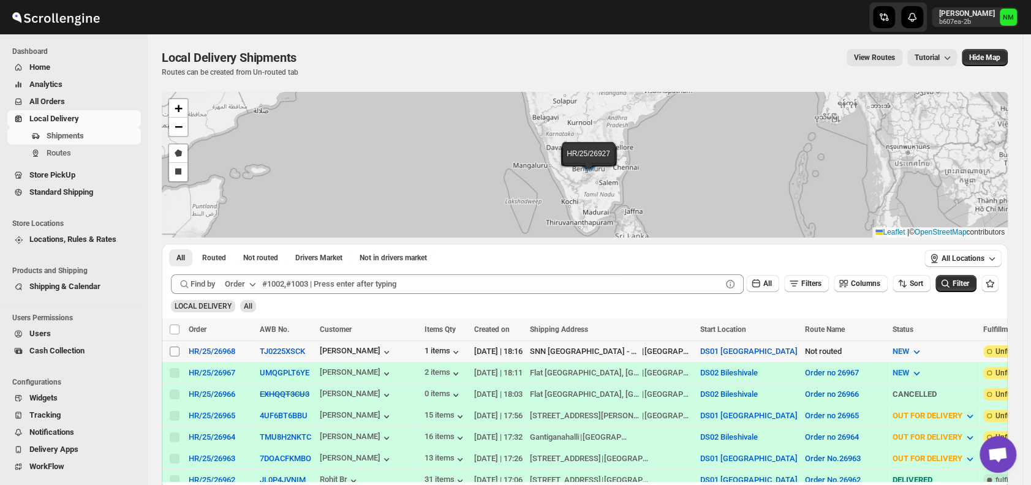
click at [174, 349] on input "Select shipment" at bounding box center [175, 352] width 10 height 10
checkbox input "true"
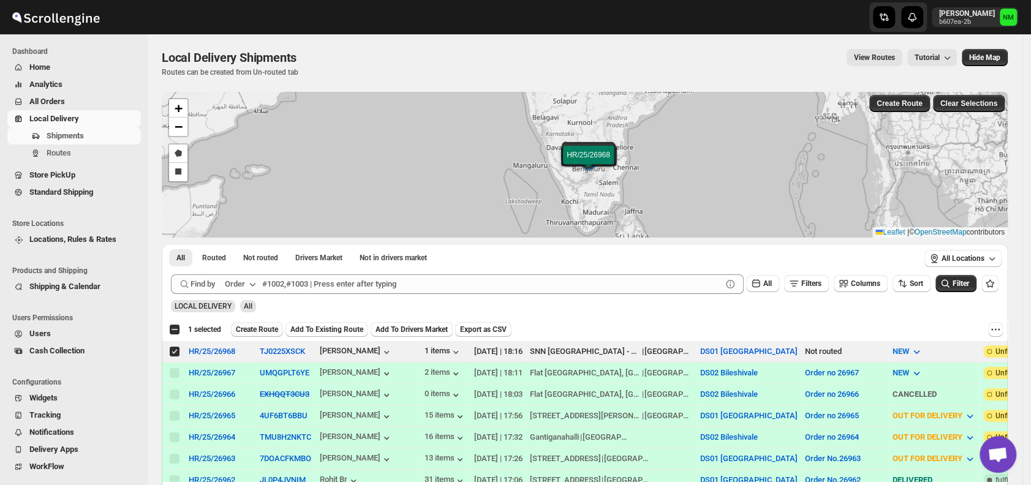
click at [255, 332] on span "Create Route" at bounding box center [257, 330] width 42 height 10
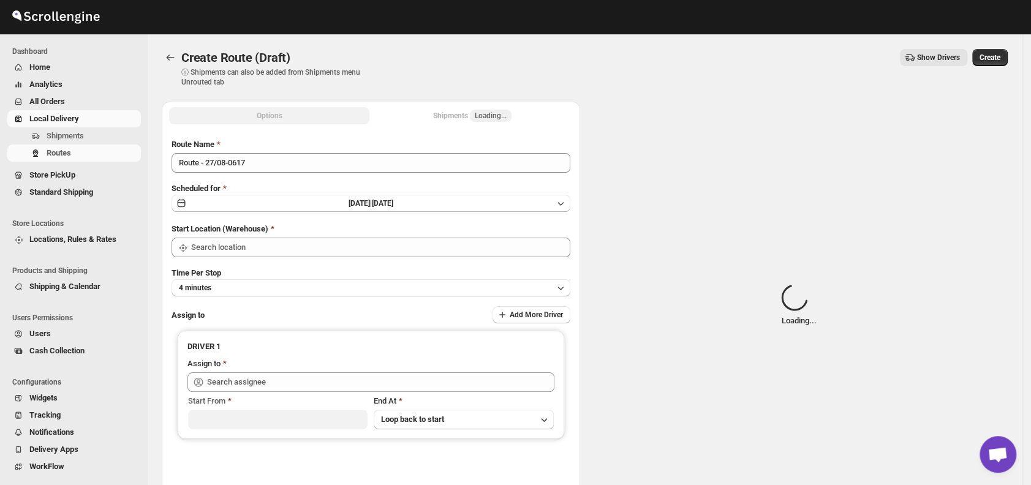
type input "DS01 [GEOGRAPHIC_DATA]"
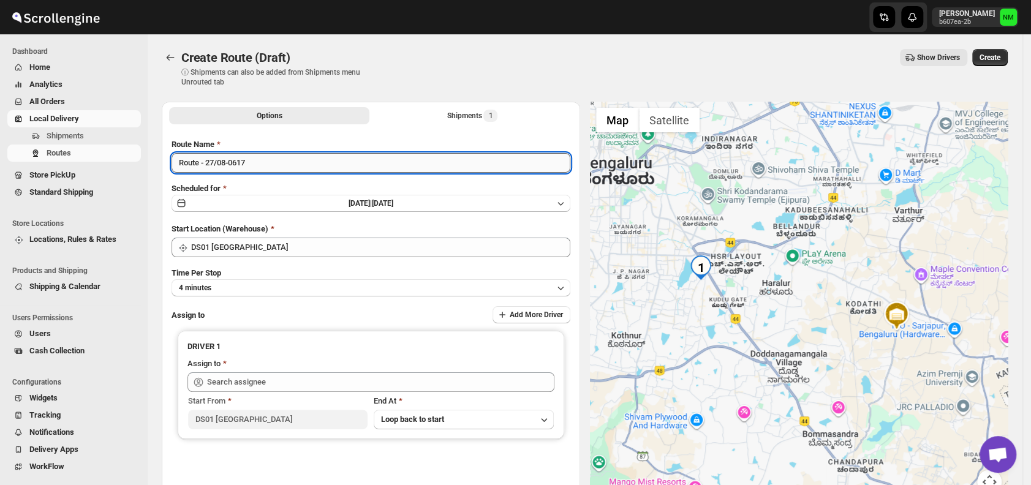
click at [268, 158] on input "Route - 27/08-0617" at bounding box center [371, 163] width 399 height 20
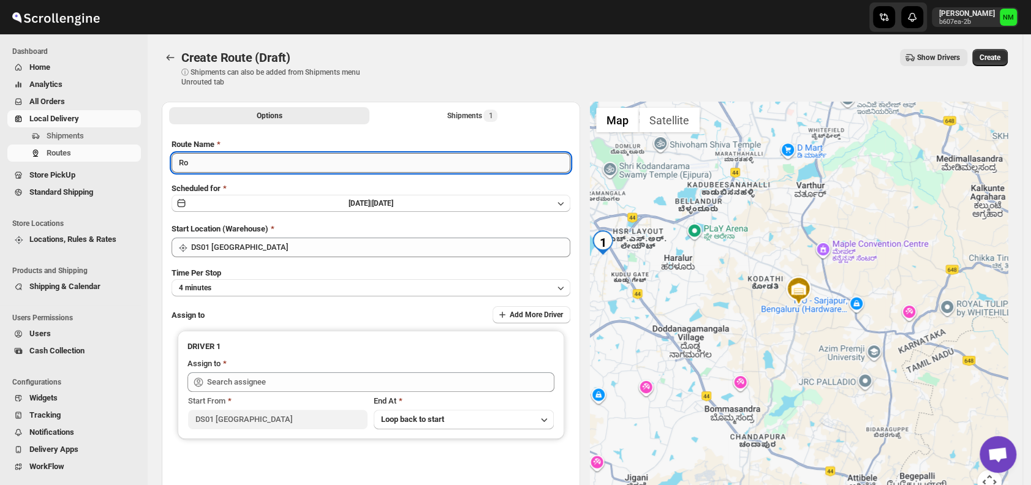
type input "R"
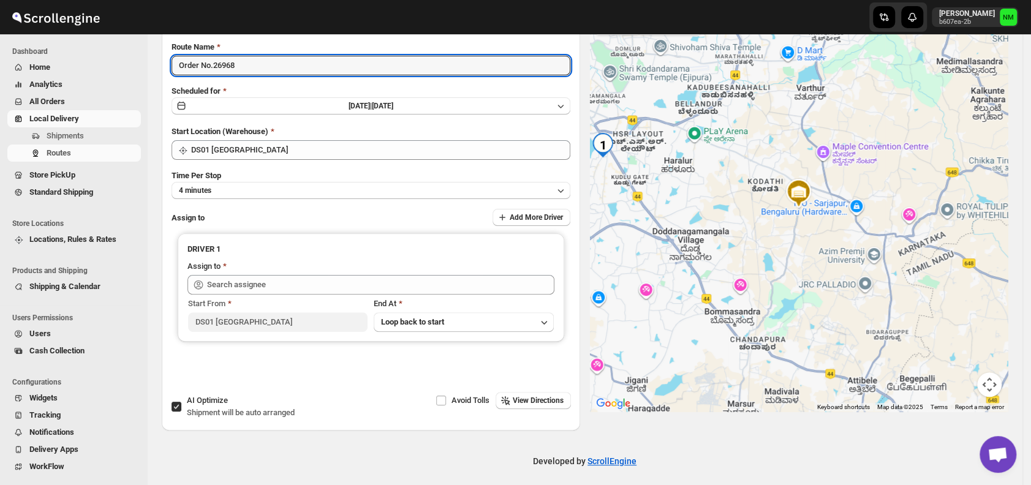
scroll to position [98, 0]
type input "Order No.26968"
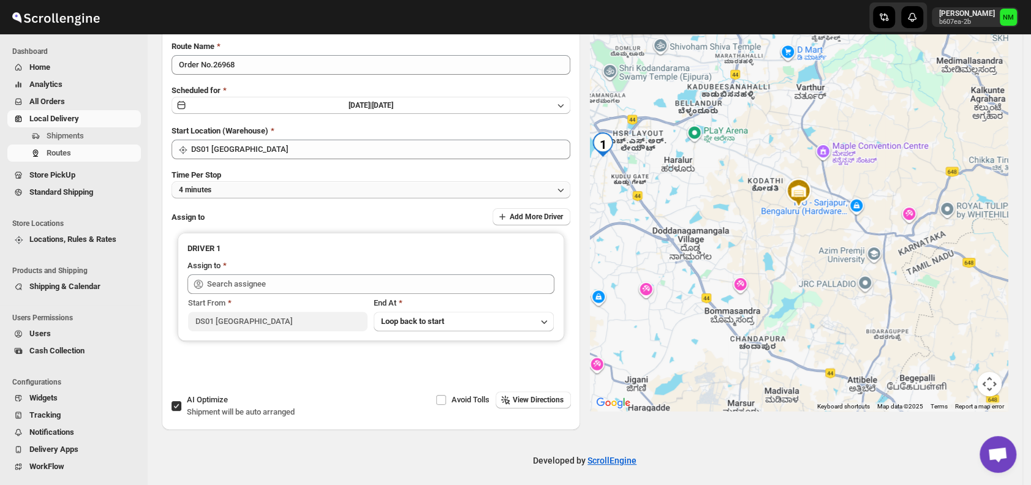
click at [226, 183] on button "4 minutes" at bounding box center [371, 189] width 399 height 17
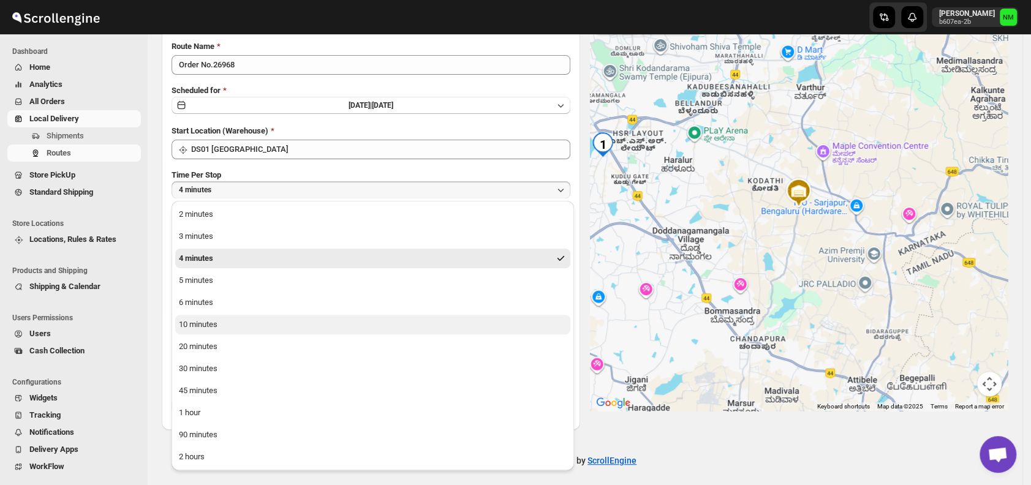
click at [216, 325] on div "10 minutes" at bounding box center [198, 325] width 39 height 12
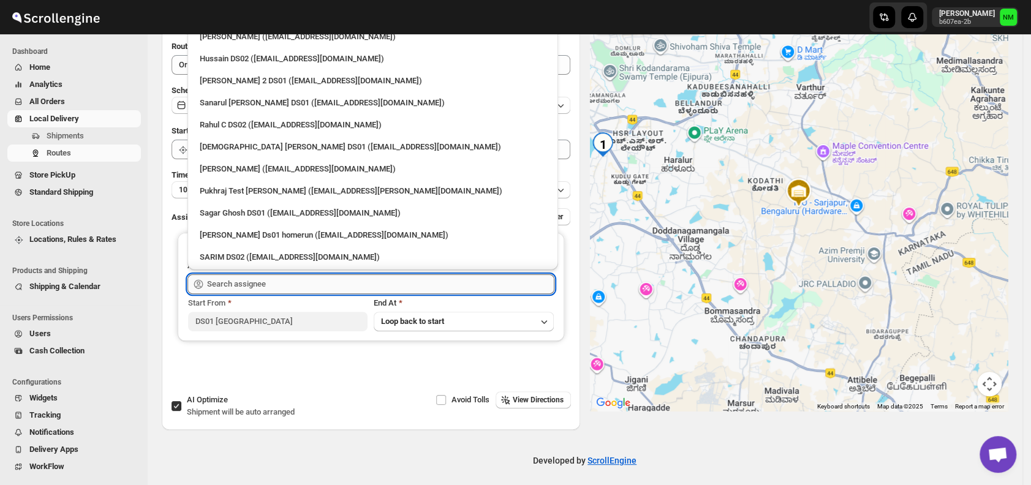
click at [275, 282] on input "text" at bounding box center [380, 285] width 347 height 20
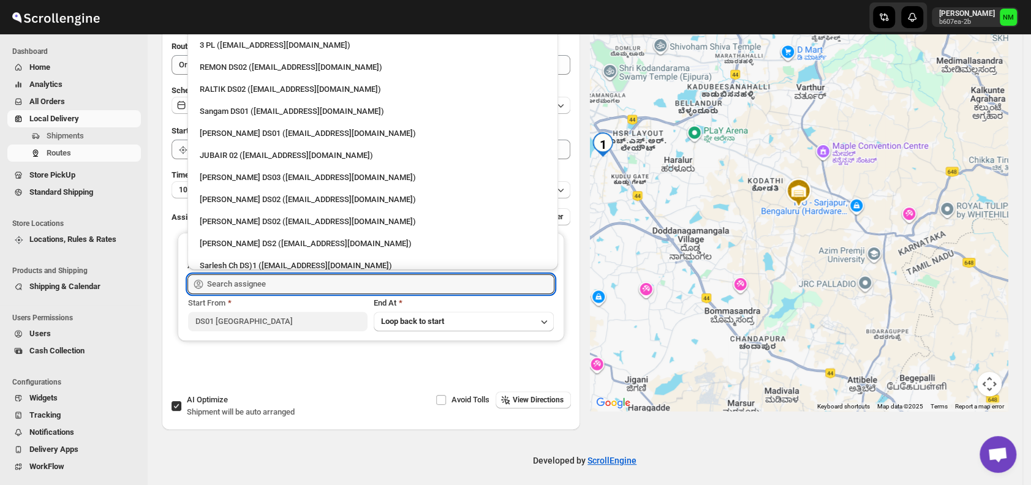
scroll to position [351, 0]
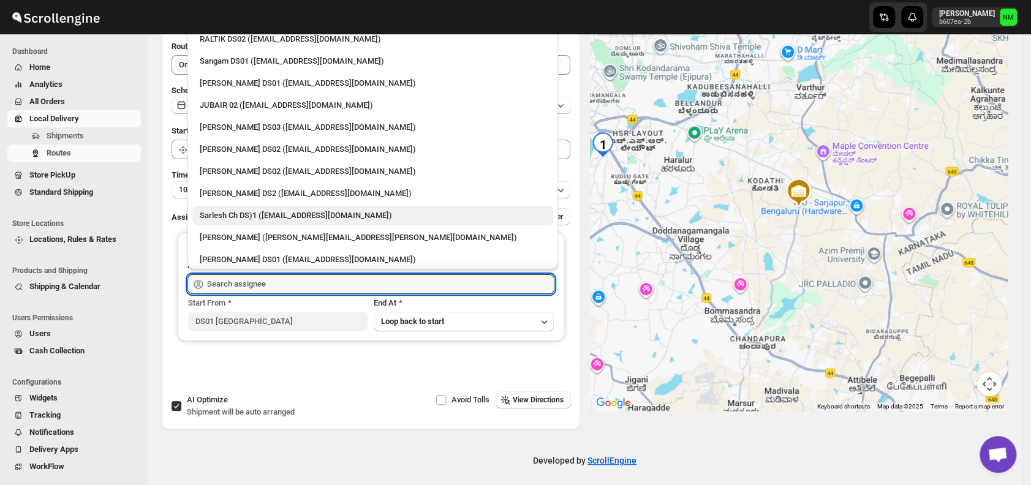
click at [229, 212] on div "Sarlesh Ch DS)1 (vinapi9521@jazipo.com)" at bounding box center [373, 216] width 346 height 12
type input "Sarlesh Ch DS)1 (vinapi9521@jazipo.com)"
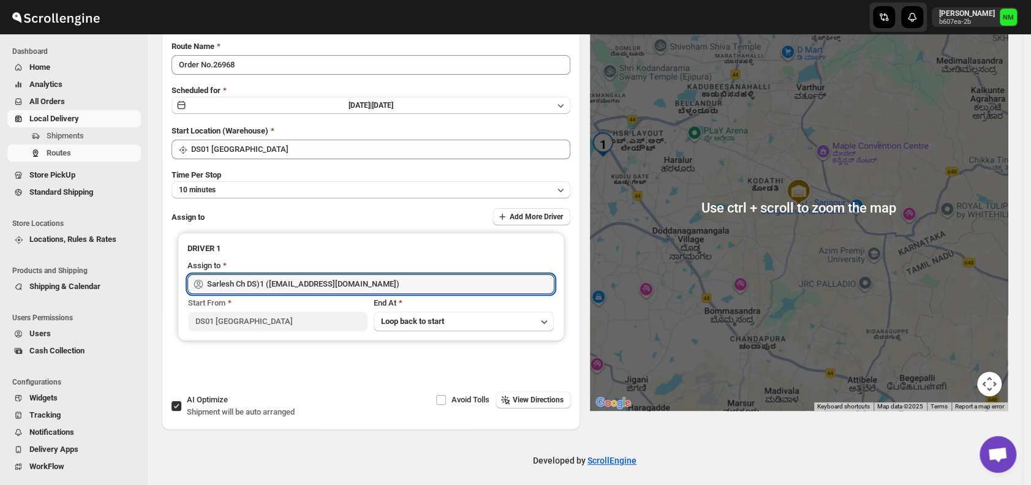
scroll to position [0, 0]
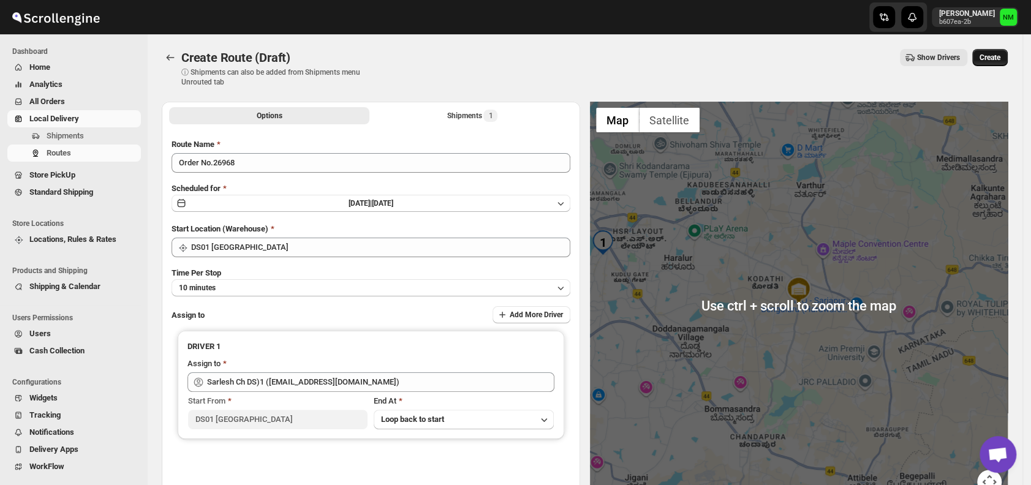
click at [1001, 59] on span "Create" at bounding box center [990, 58] width 21 height 10
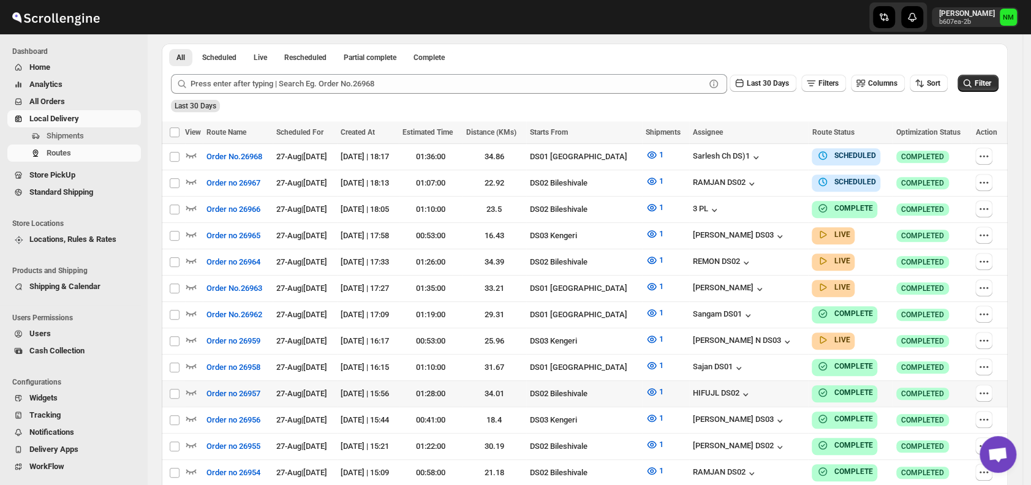
scroll to position [279, 0]
click at [191, 280] on icon "button" at bounding box center [191, 286] width 12 height 12
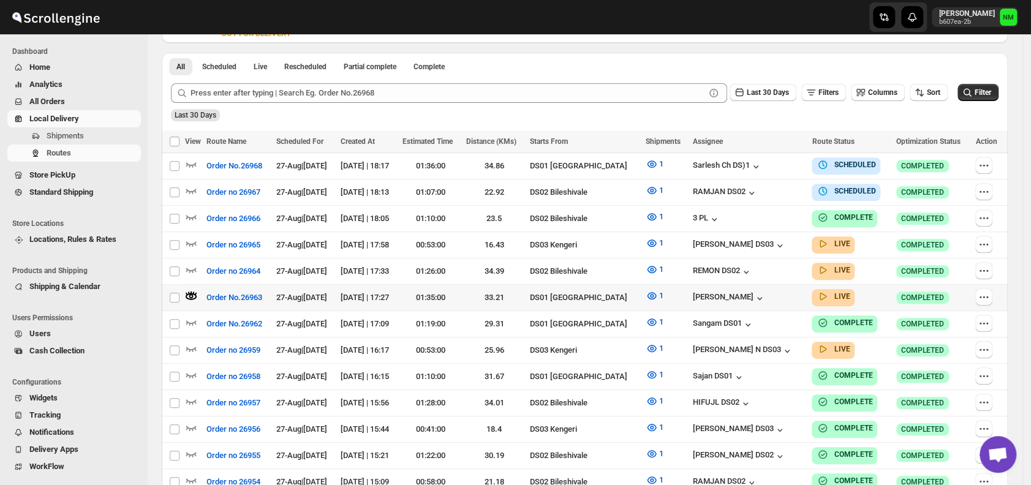
scroll to position [0, 0]
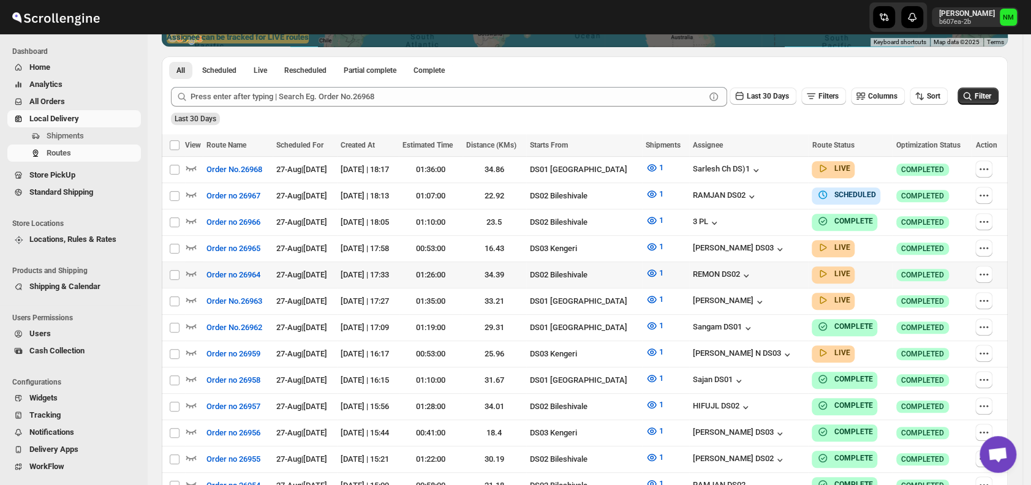
scroll to position [268, 0]
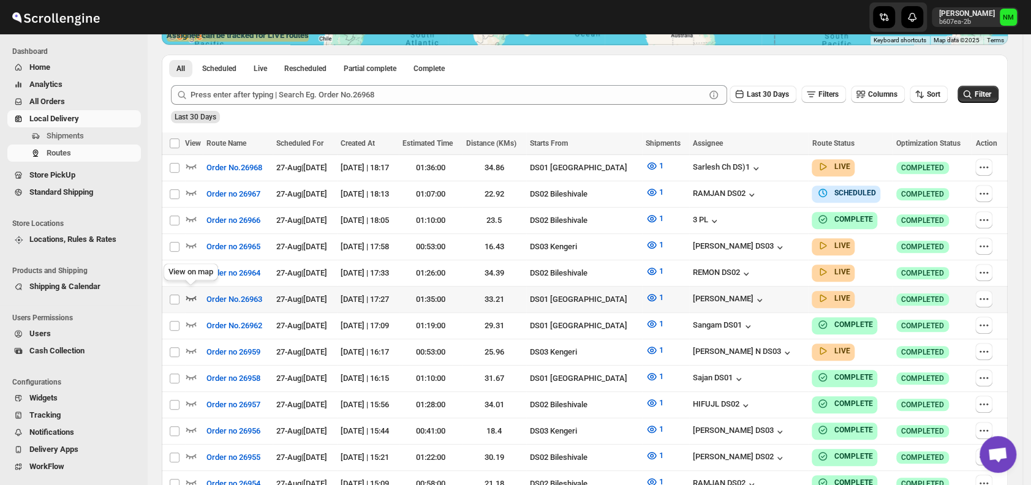
click at [192, 293] on icon "button" at bounding box center [191, 298] width 12 height 12
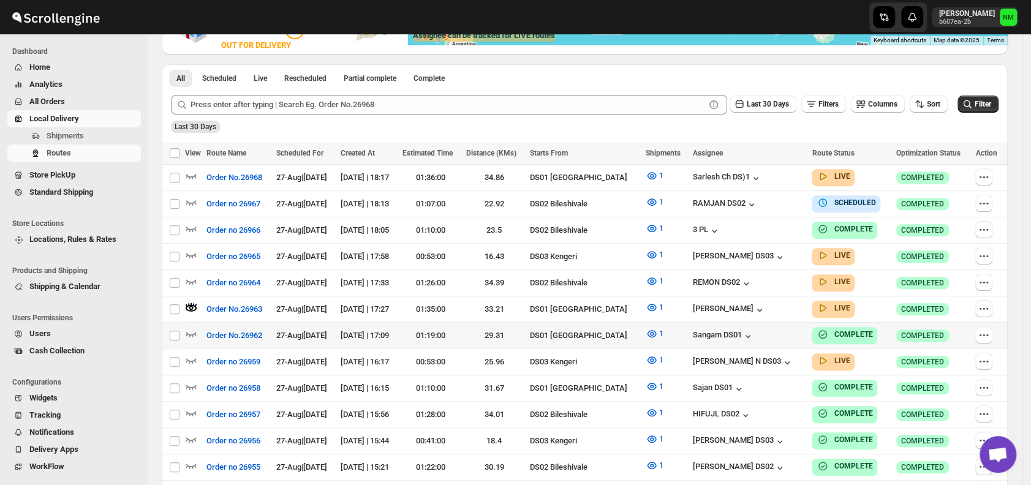
scroll to position [0, 0]
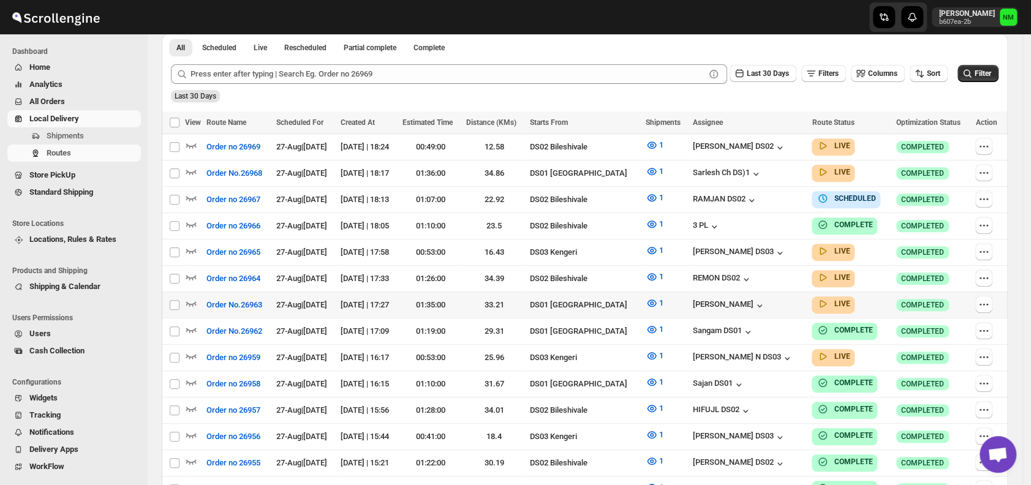
scroll to position [289, 0]
click at [189, 301] on icon "button" at bounding box center [191, 303] width 10 height 5
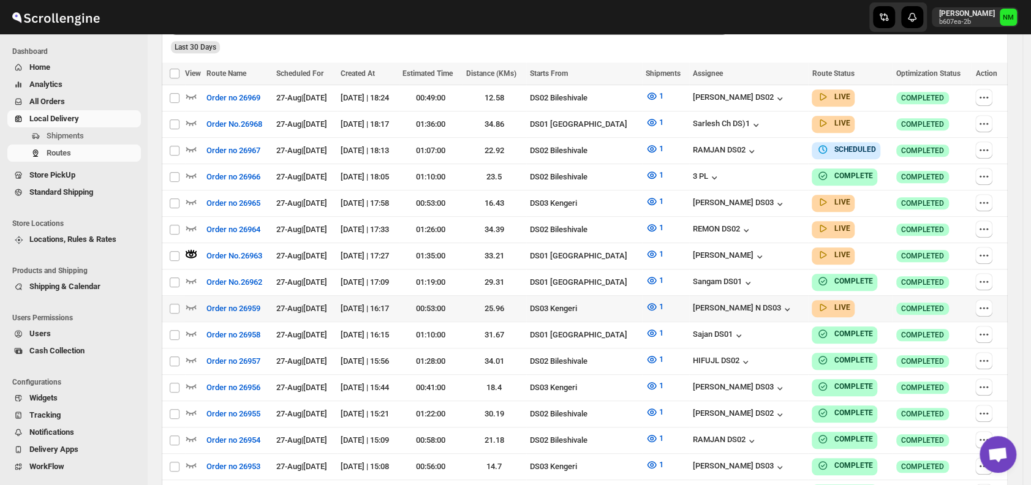
scroll to position [348, 0]
click at [191, 123] on icon "button" at bounding box center [191, 122] width 12 height 12
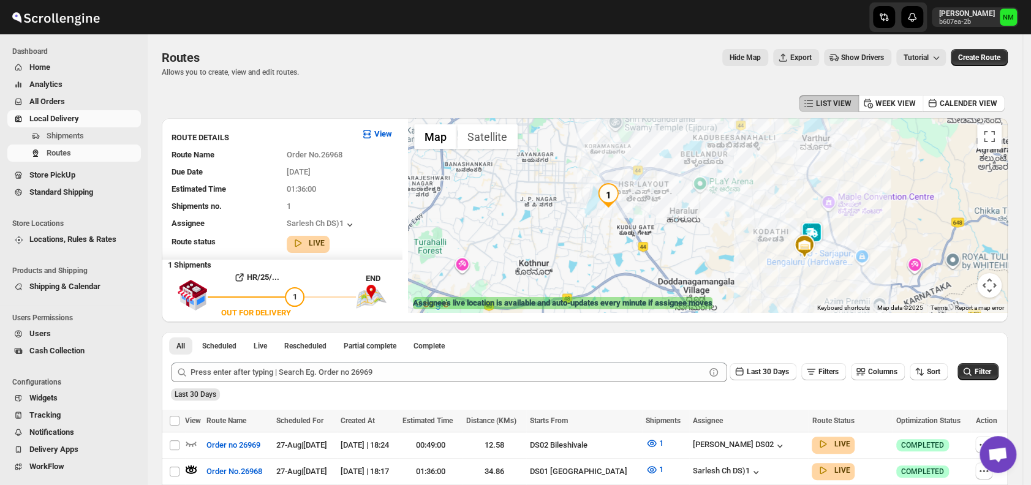
click at [813, 230] on img at bounding box center [812, 234] width 25 height 25
click at [865, 168] on button "Close" at bounding box center [849, 175] width 29 height 29
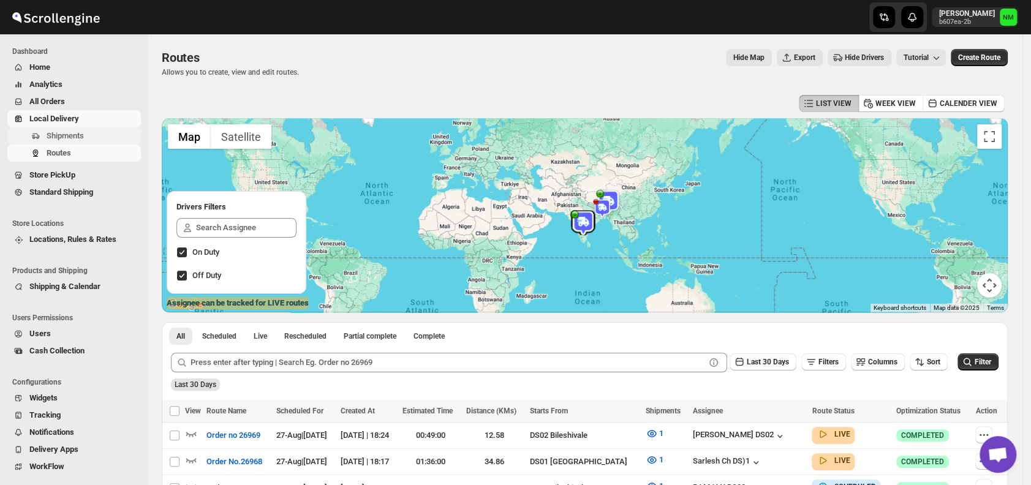
click at [62, 127] on button "Shipments" at bounding box center [74, 135] width 134 height 17
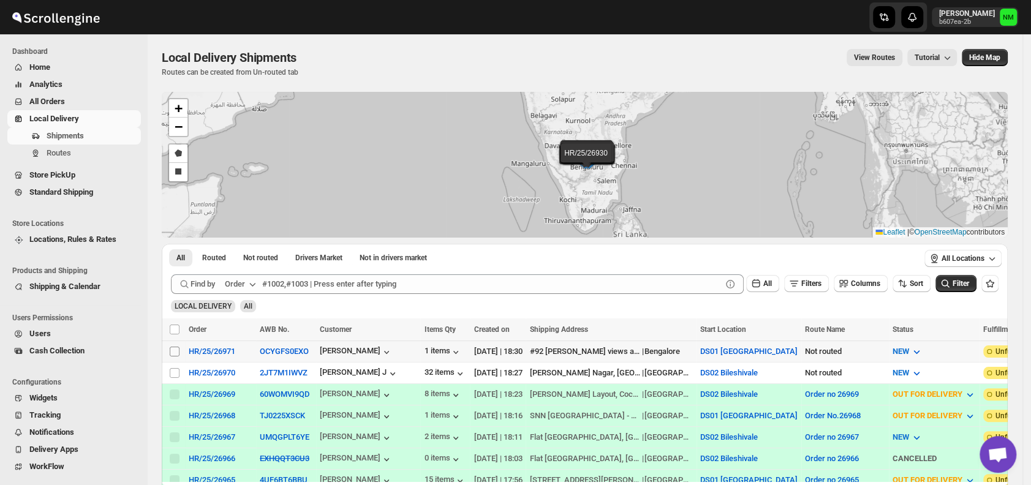
click at [173, 351] on input "Select shipment" at bounding box center [175, 352] width 10 height 10
checkbox input "true"
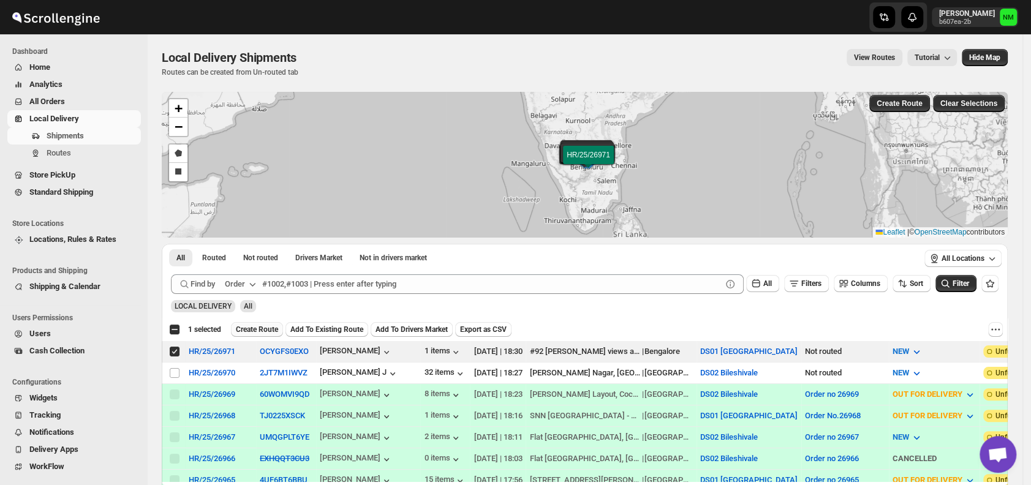
click at [251, 332] on span "Create Route" at bounding box center [257, 330] width 42 height 10
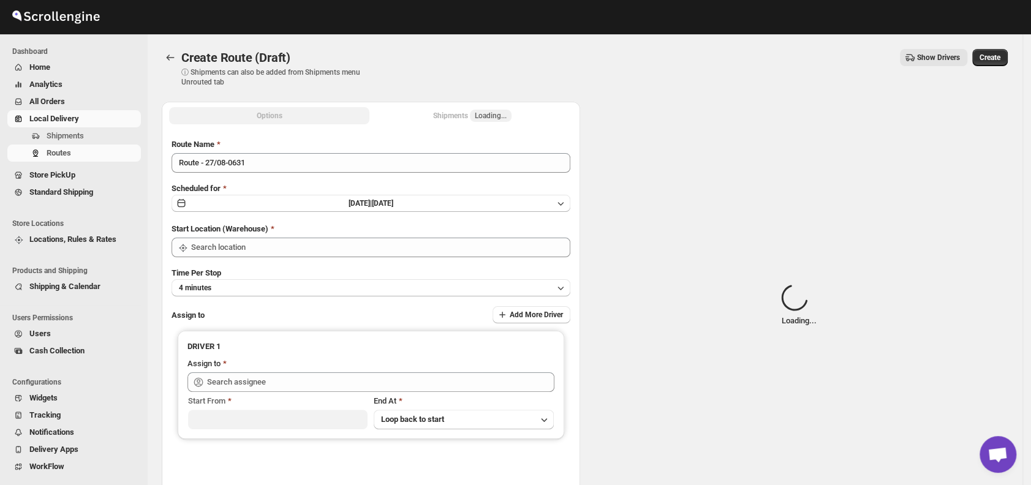
type input "DS01 [GEOGRAPHIC_DATA]"
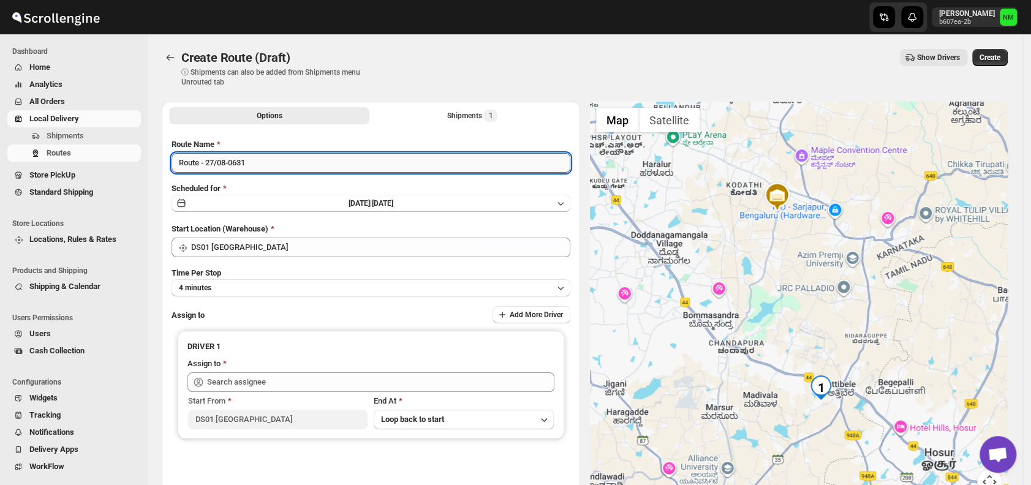
click at [275, 165] on input "Route - 27/08-0631" at bounding box center [371, 163] width 399 height 20
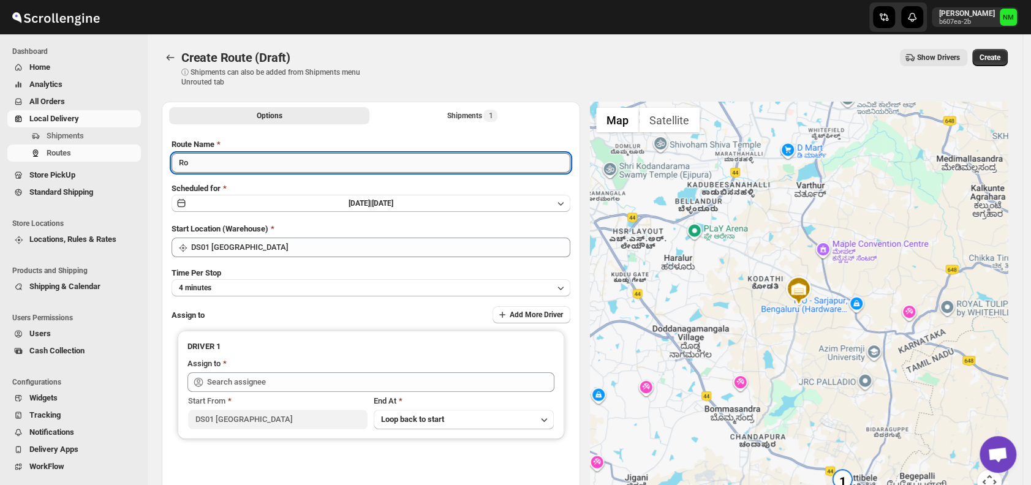
type input "R"
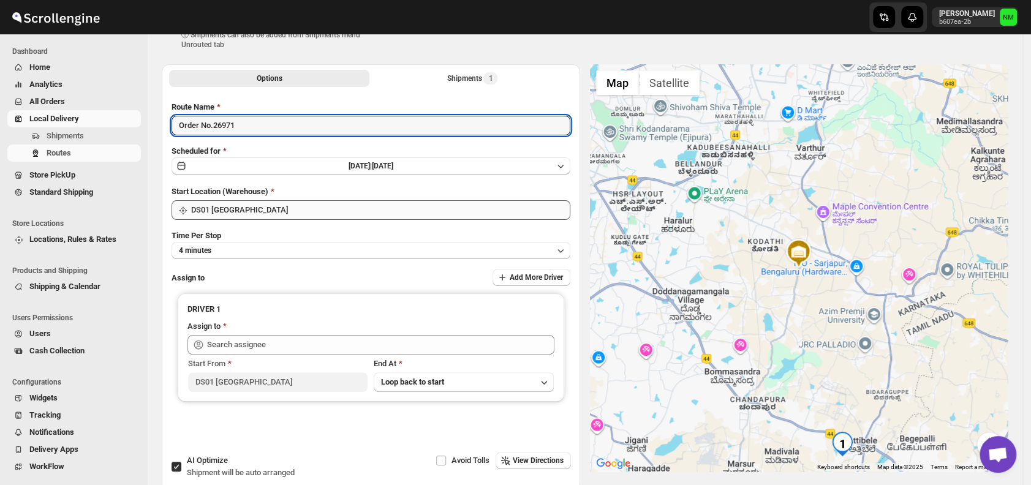
scroll to position [40, 0]
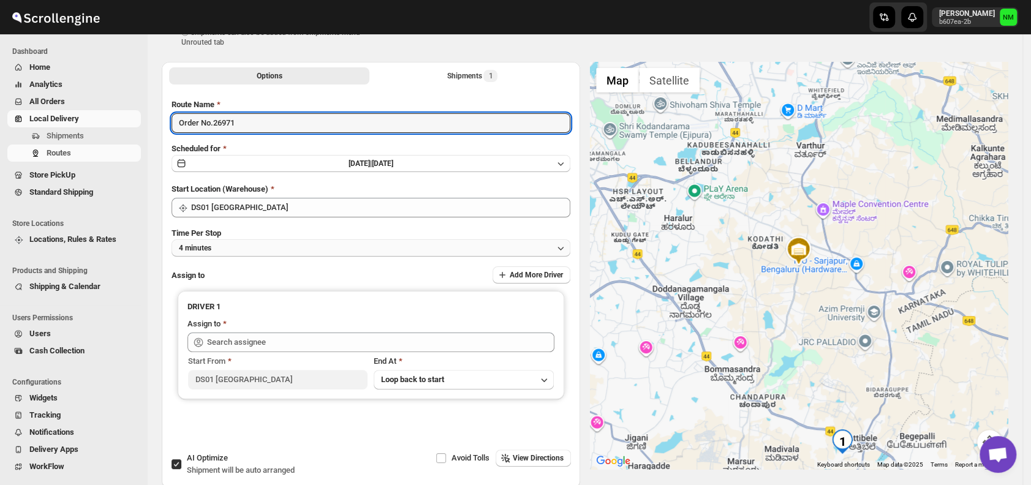
type input "Order No.26971"
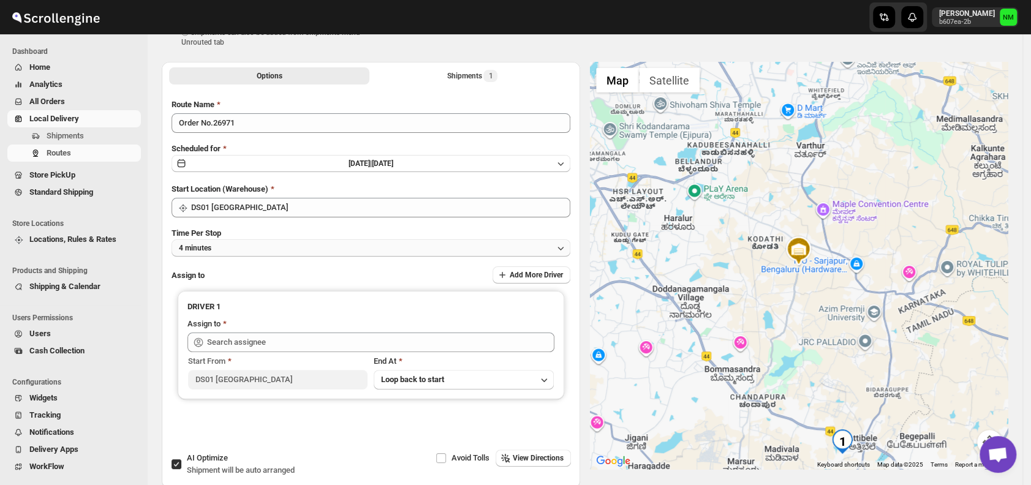
click at [246, 245] on button "4 minutes" at bounding box center [371, 248] width 399 height 17
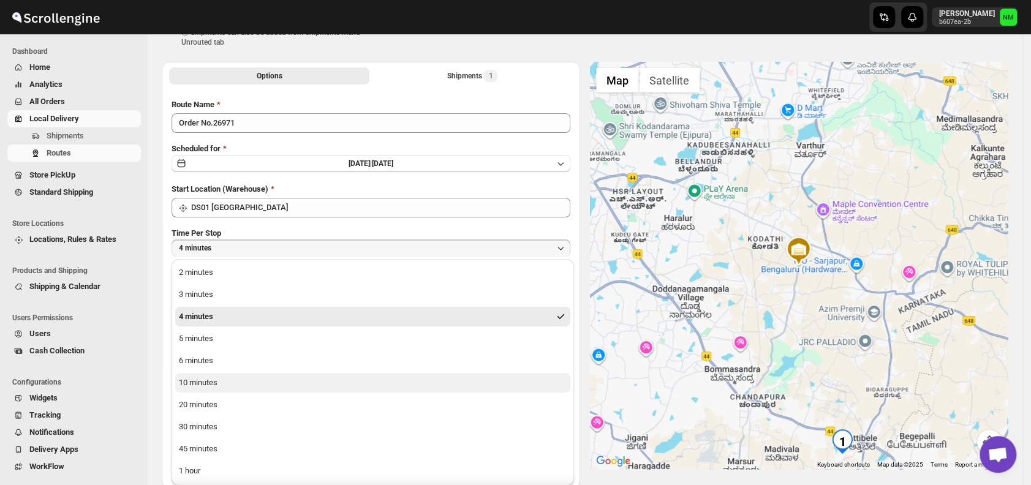
click at [213, 382] on div "10 minutes" at bounding box center [198, 383] width 39 height 12
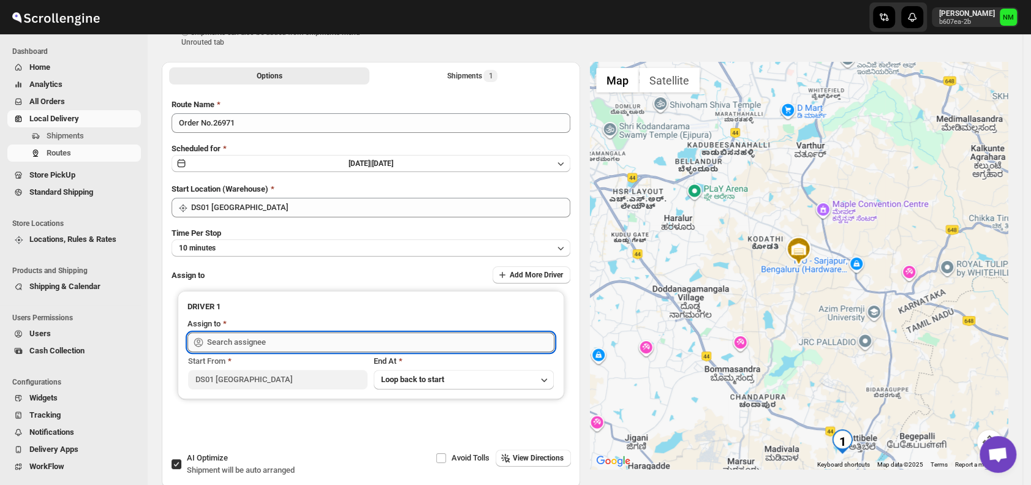
click at [267, 341] on input "text" at bounding box center [380, 343] width 347 height 20
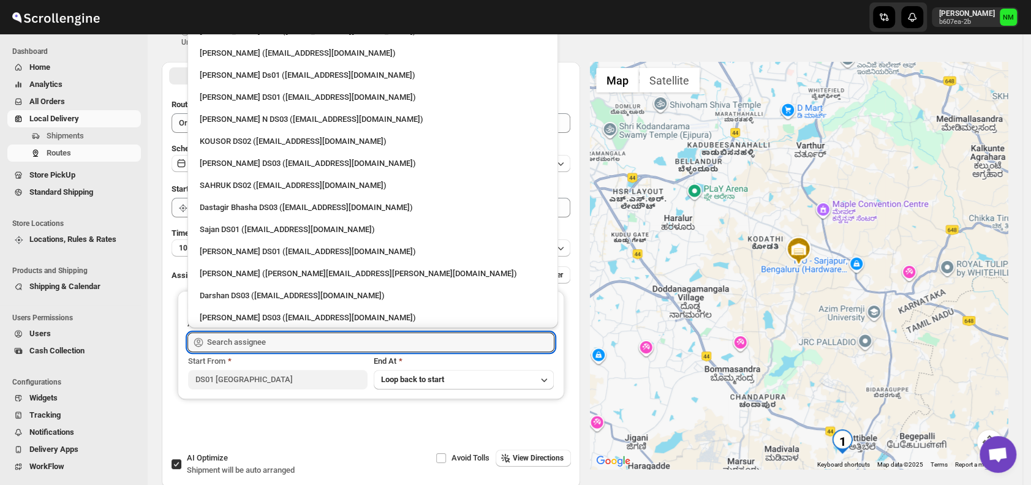
scroll to position [781, 0]
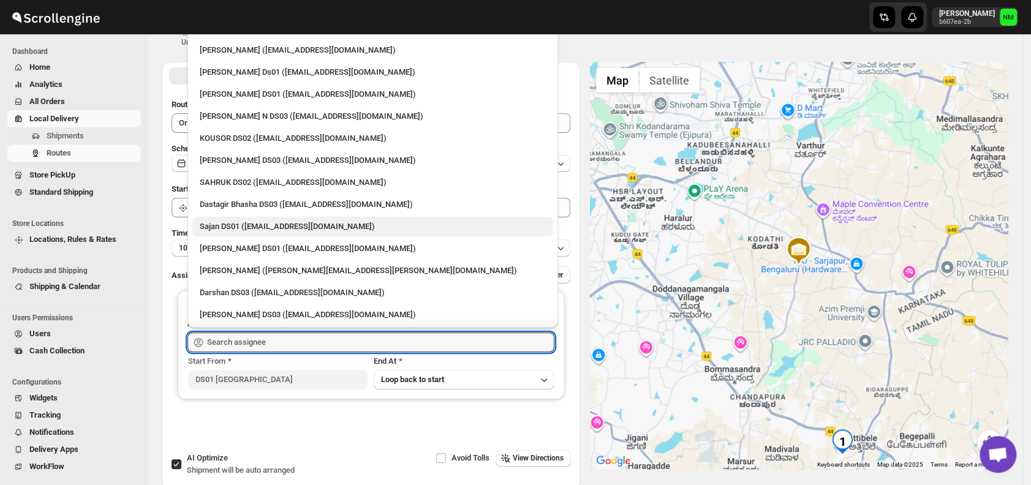
click at [224, 221] on div "Sajan DS01 (lofadat883@coderdir.com)" at bounding box center [373, 227] width 346 height 12
type input "Sajan DS01 (lofadat883@coderdir.com)"
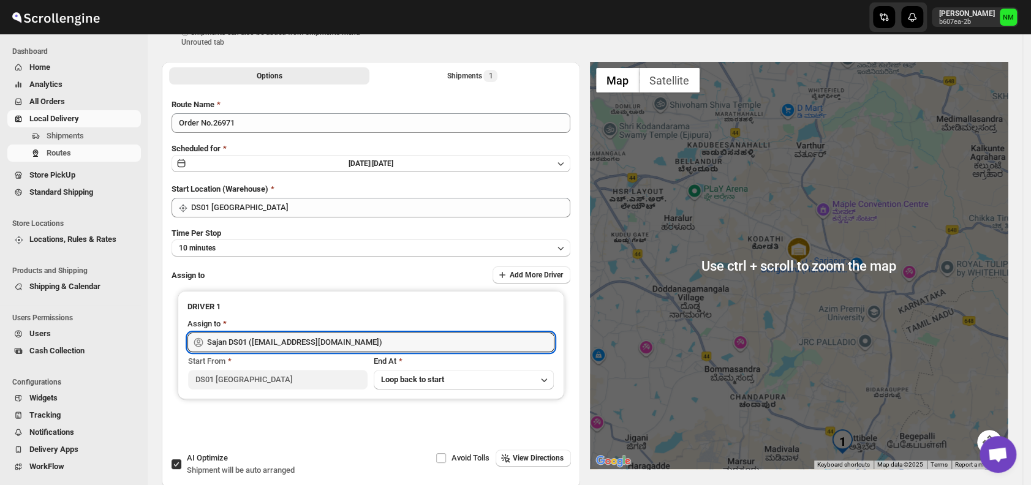
scroll to position [0, 0]
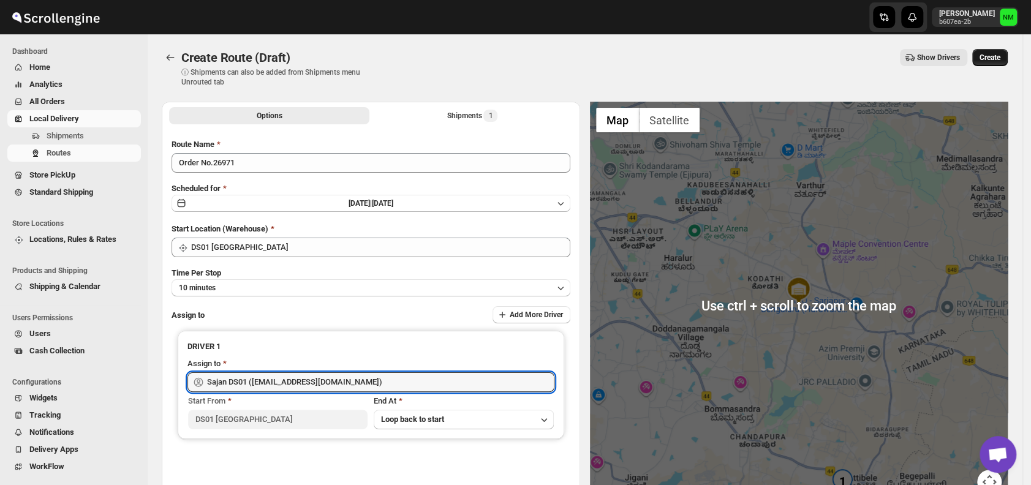
click at [993, 64] on button "Create" at bounding box center [991, 57] width 36 height 17
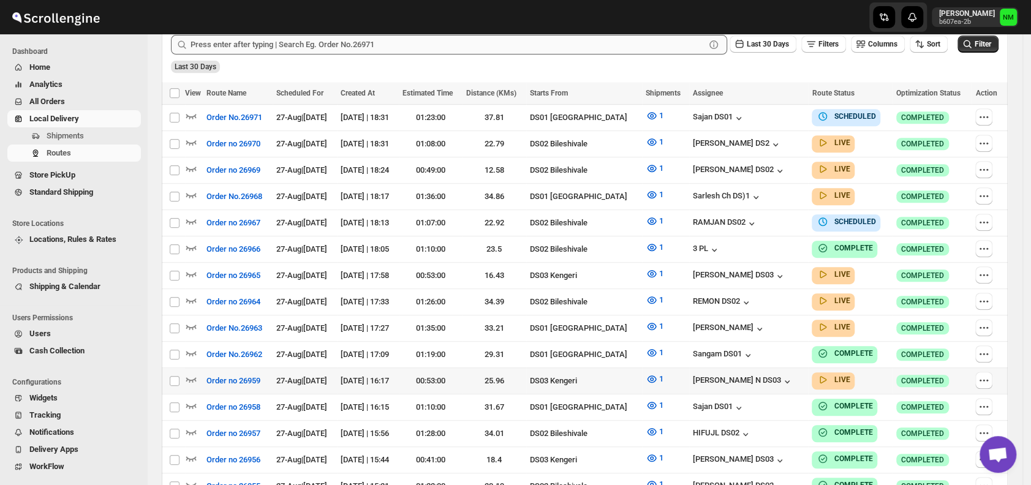
scroll to position [319, 0]
click at [188, 191] on icon "button" at bounding box center [191, 194] width 12 height 12
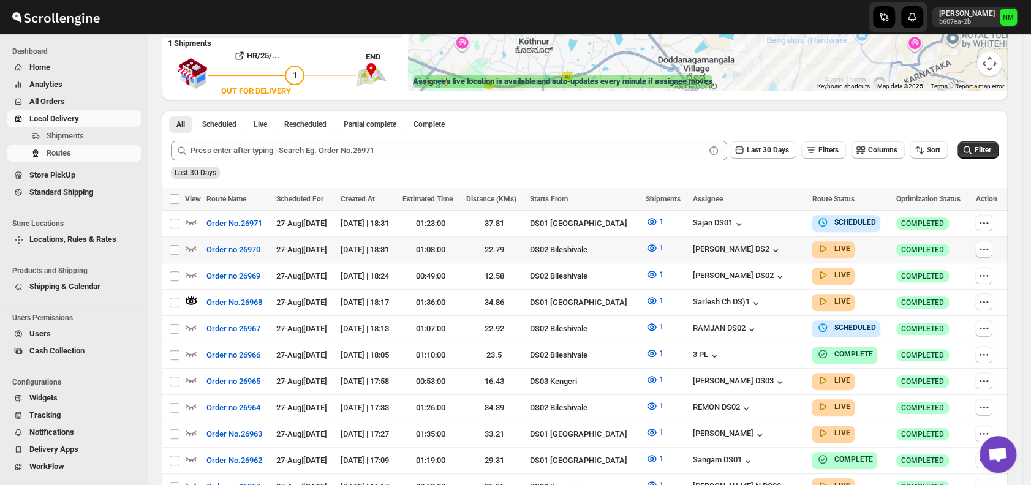
scroll to position [0, 0]
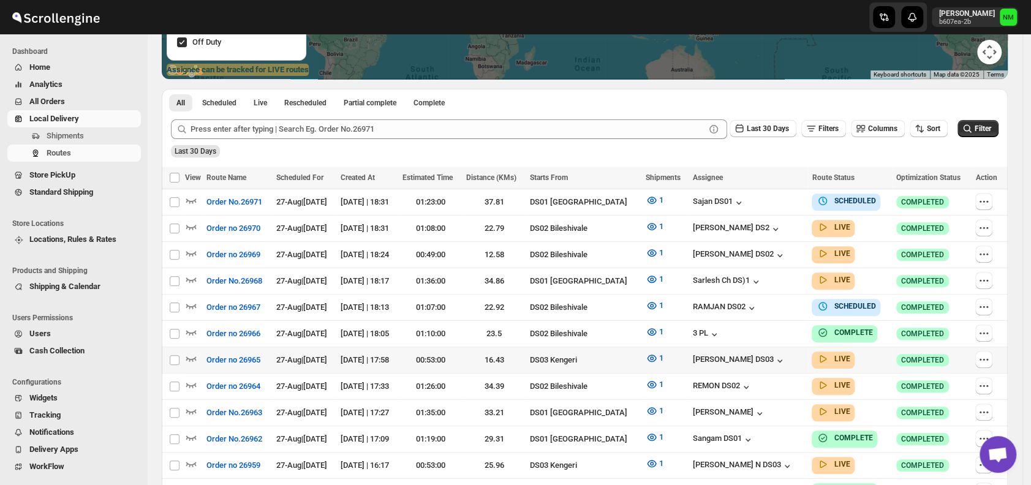
scroll to position [254, 0]
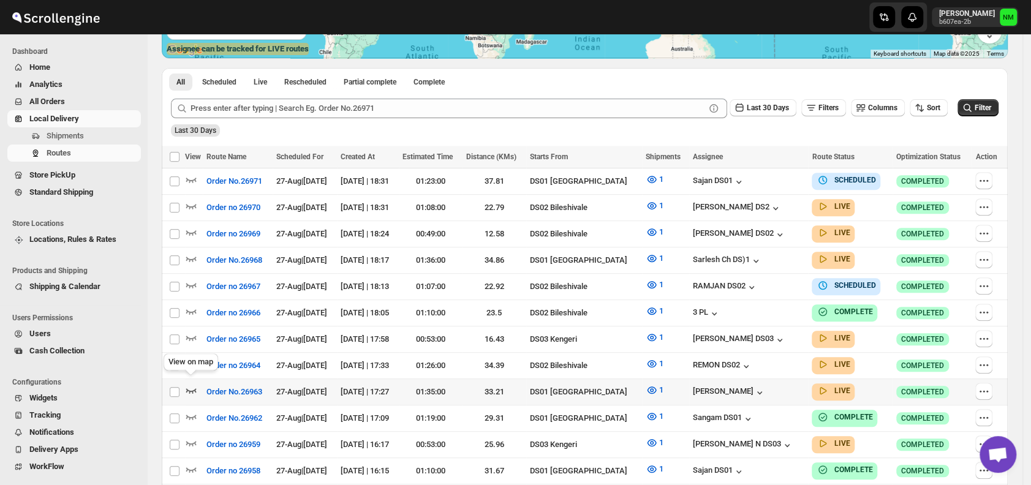
click at [189, 384] on icon "button" at bounding box center [191, 390] width 12 height 12
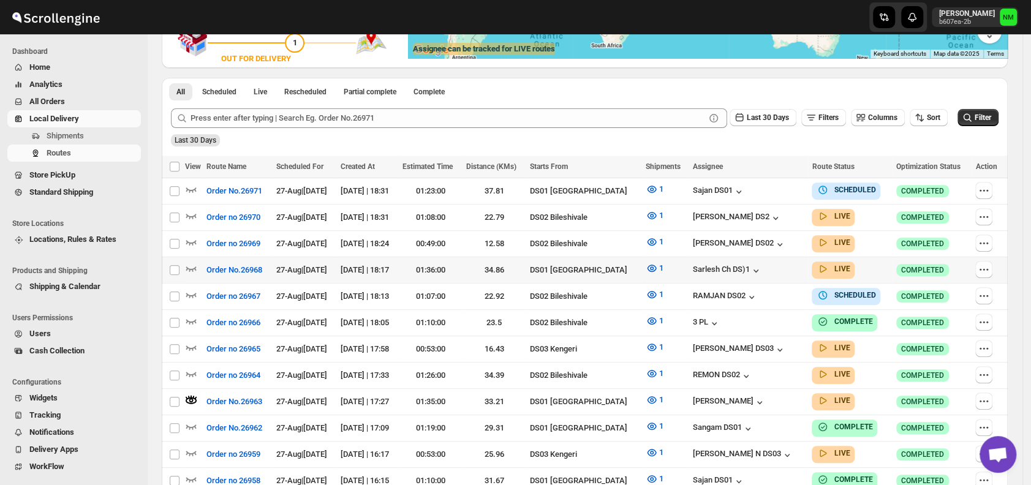
scroll to position [0, 0]
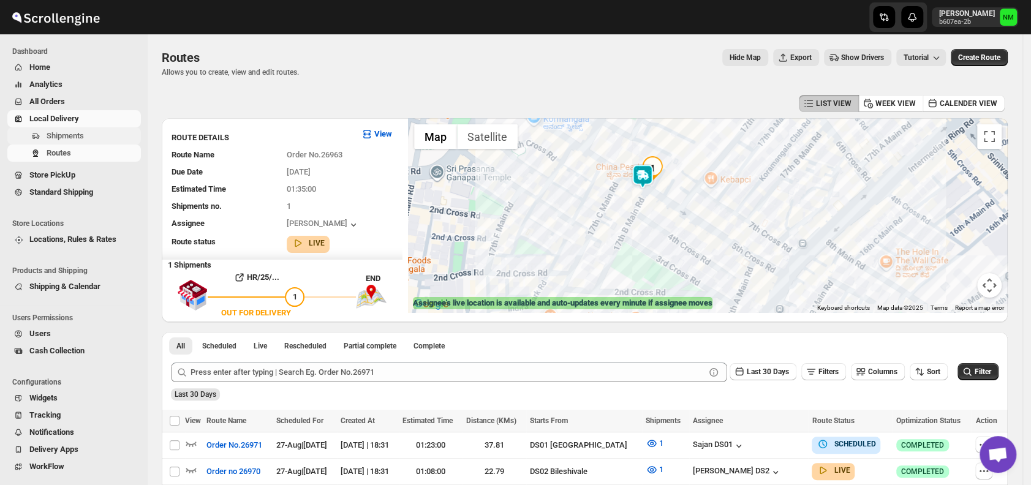
click at [81, 135] on span "Shipments" at bounding box center [65, 135] width 37 height 9
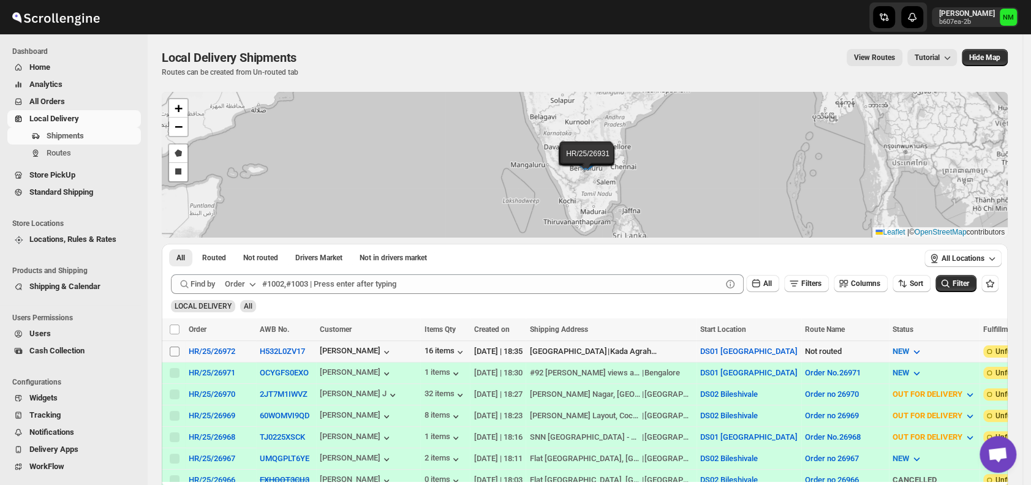
click at [175, 351] on input "Select shipment" at bounding box center [175, 352] width 10 height 10
checkbox input "true"
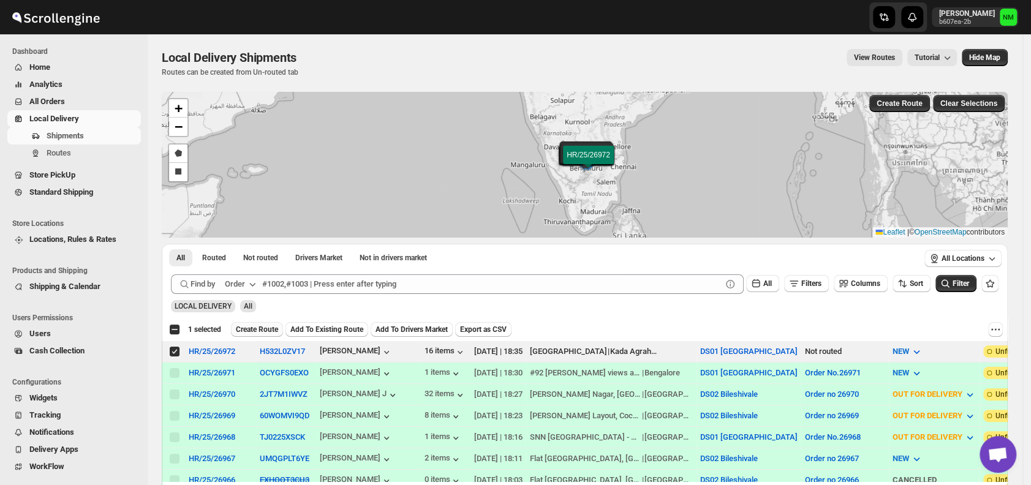
click at [254, 328] on span "Create Route" at bounding box center [257, 330] width 42 height 10
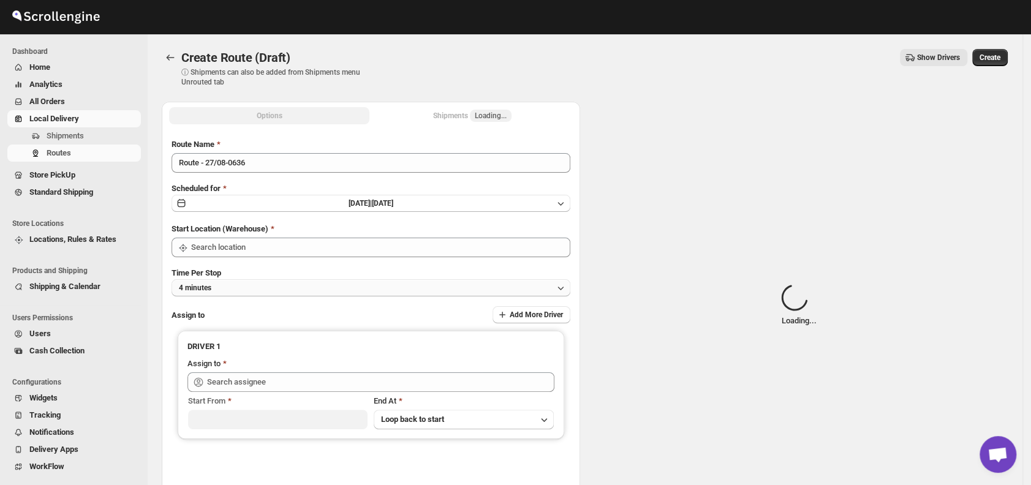
type input "DS01 [GEOGRAPHIC_DATA]"
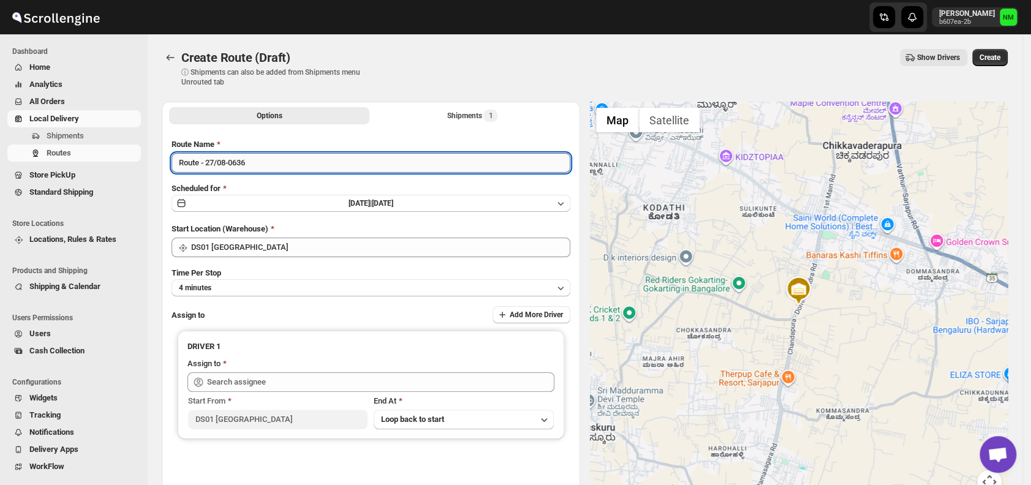
click at [293, 164] on input "Route - 27/08-0636" at bounding box center [371, 163] width 399 height 20
type input "R"
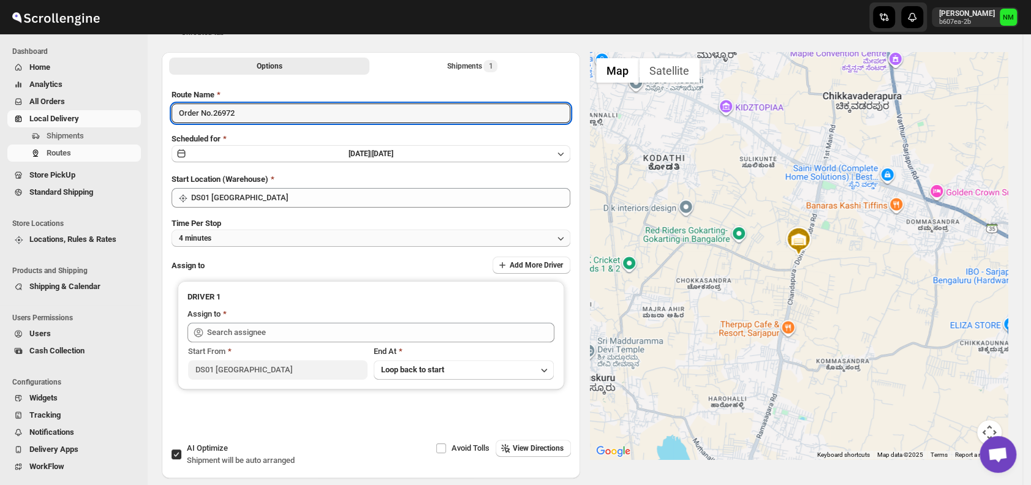
scroll to position [50, 0]
type input "Order No.26972"
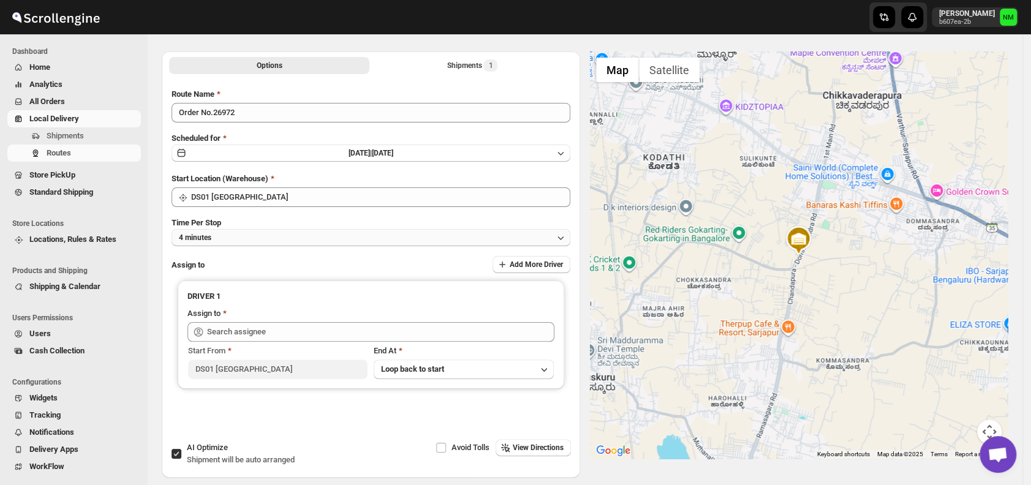
click at [238, 232] on button "4 minutes" at bounding box center [371, 237] width 399 height 17
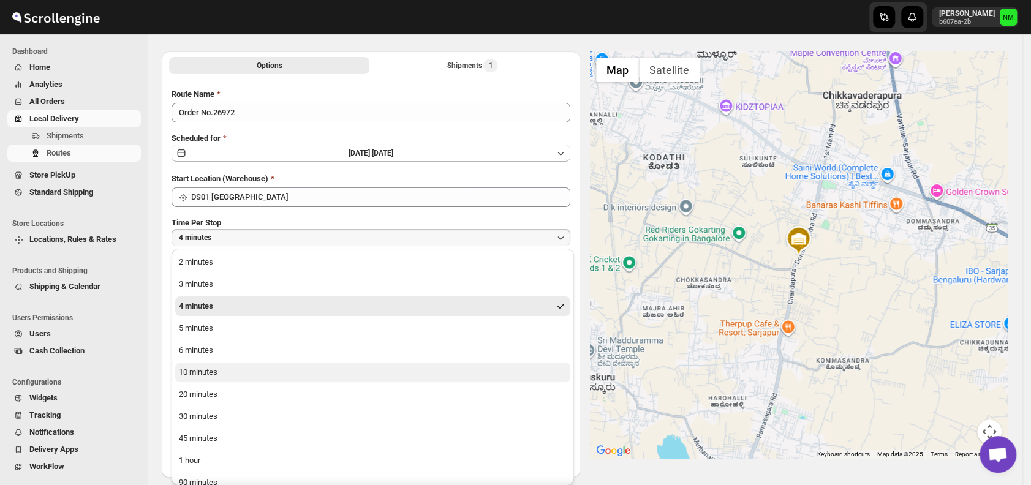
click at [199, 371] on div "10 minutes" at bounding box center [198, 372] width 39 height 12
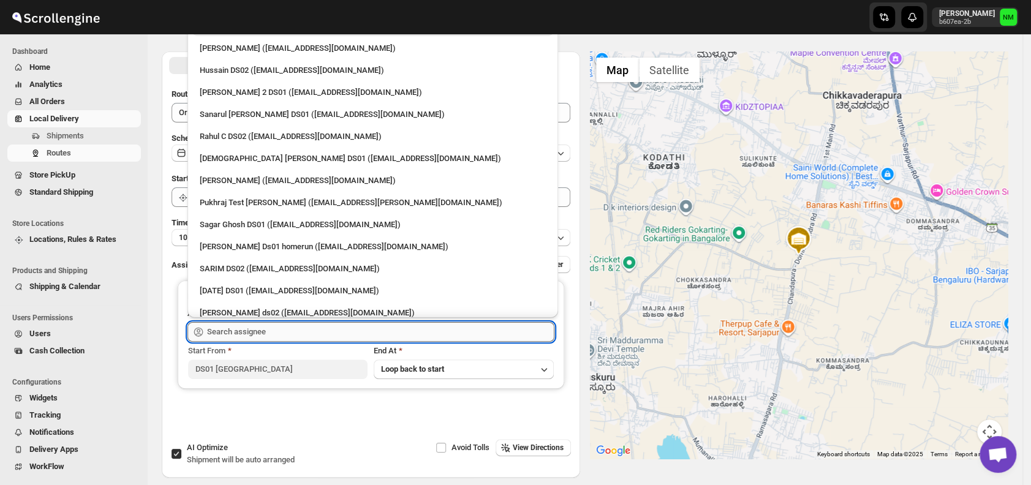
click at [284, 332] on input "text" at bounding box center [380, 332] width 347 height 20
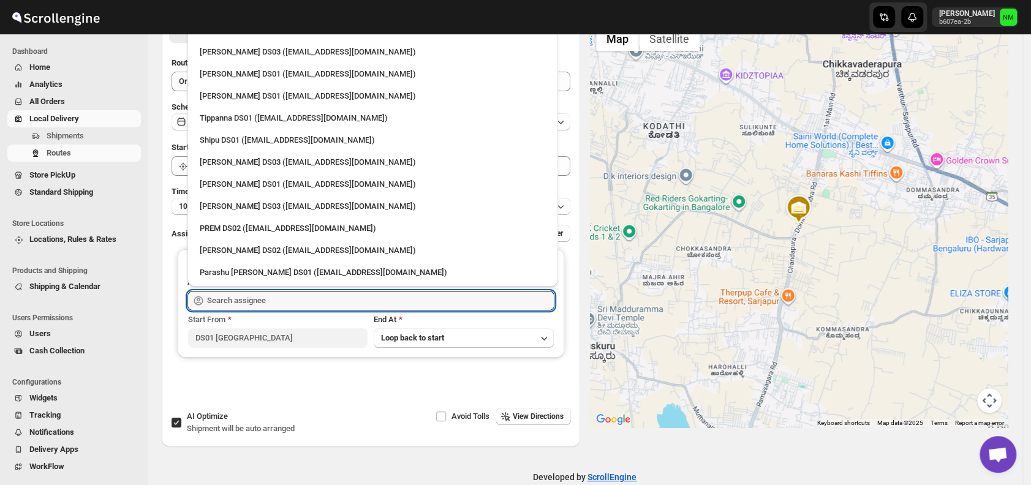
scroll to position [84, 0]
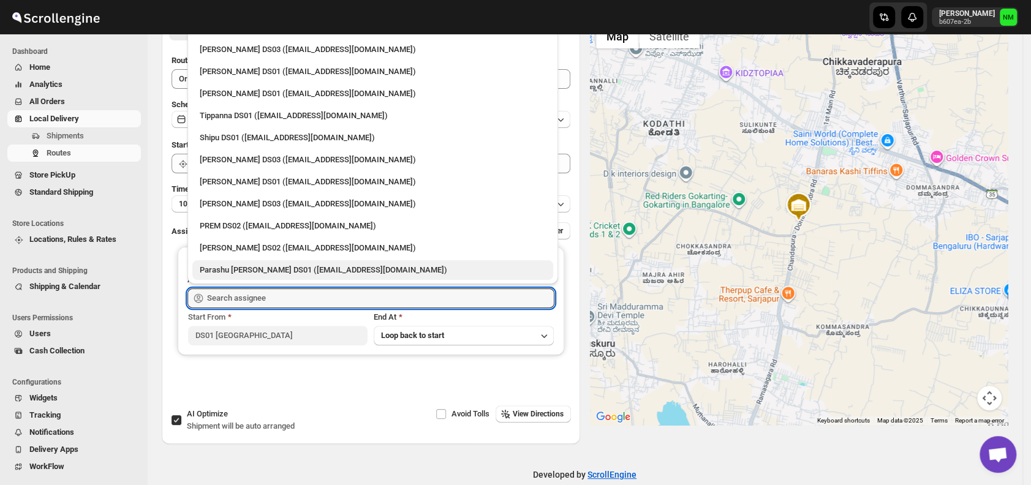
click at [252, 267] on div "Parashu Veera Kesavan DS01 (biwenel172@amcret.com)" at bounding box center [373, 270] width 346 height 12
type input "Parashu Veera Kesavan DS01 (biwenel172@amcret.com)"
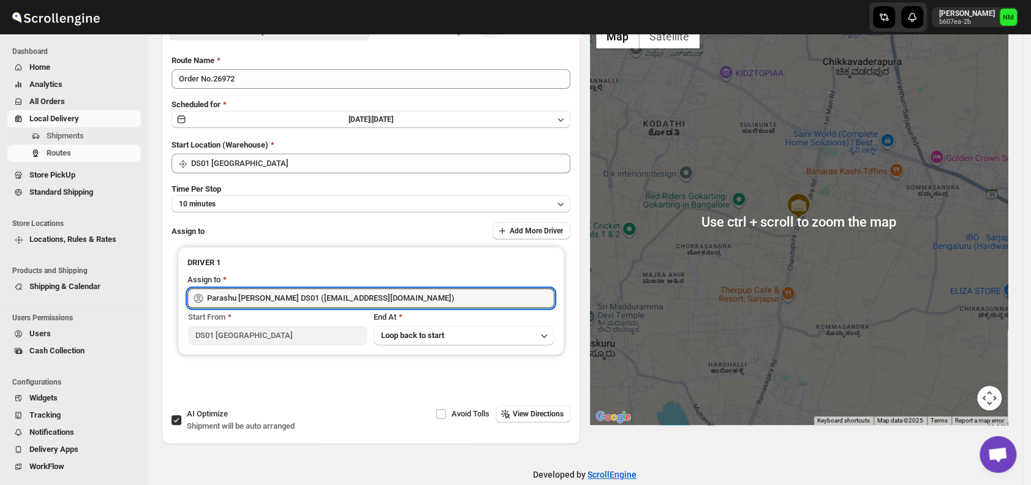
scroll to position [0, 0]
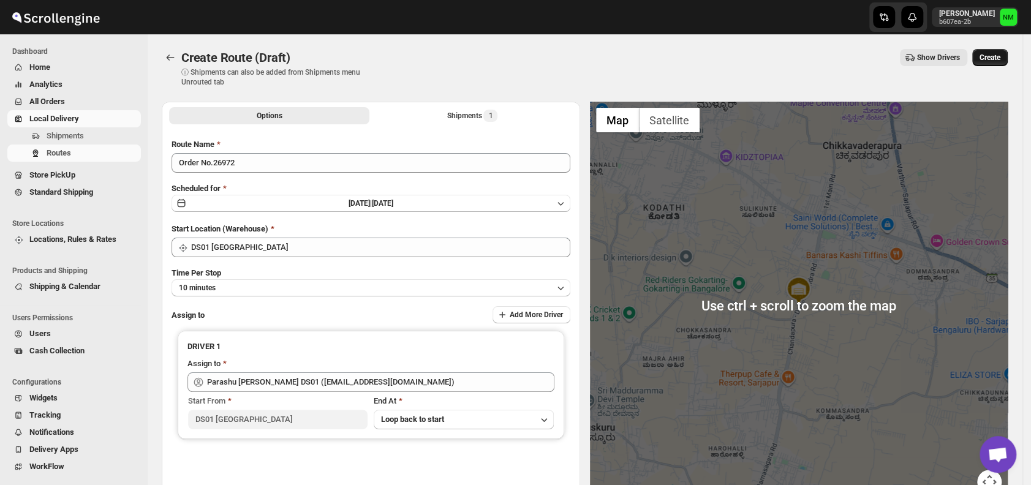
click at [990, 61] on span "Create" at bounding box center [990, 58] width 21 height 10
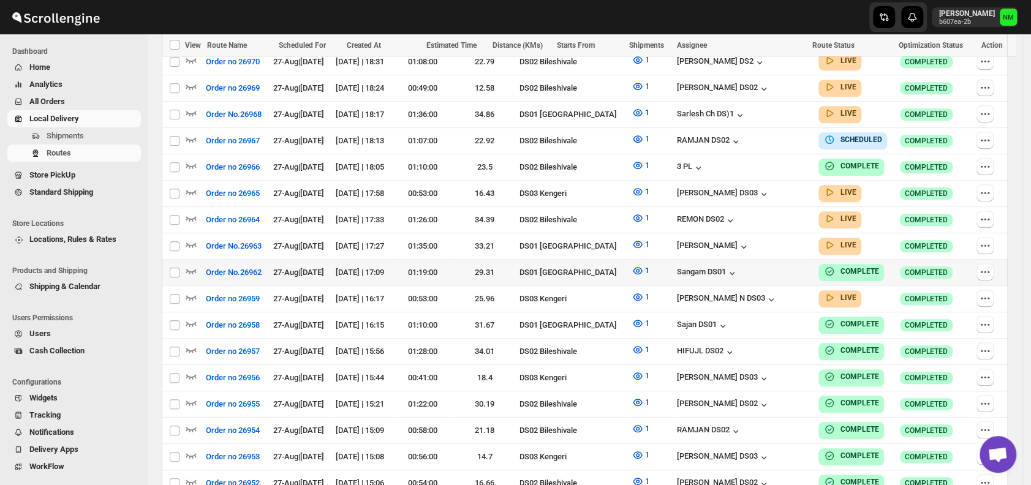
scroll to position [429, 0]
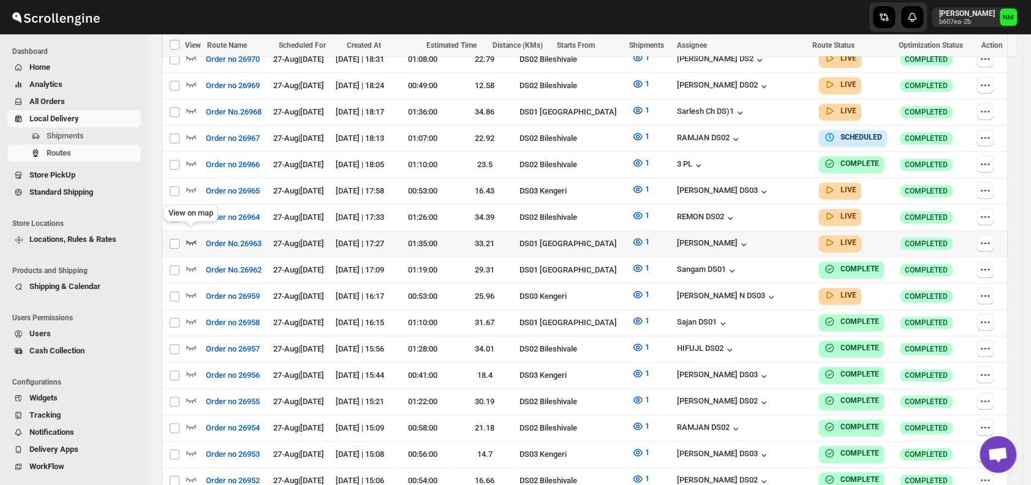
click at [194, 237] on icon "button" at bounding box center [191, 242] width 12 height 12
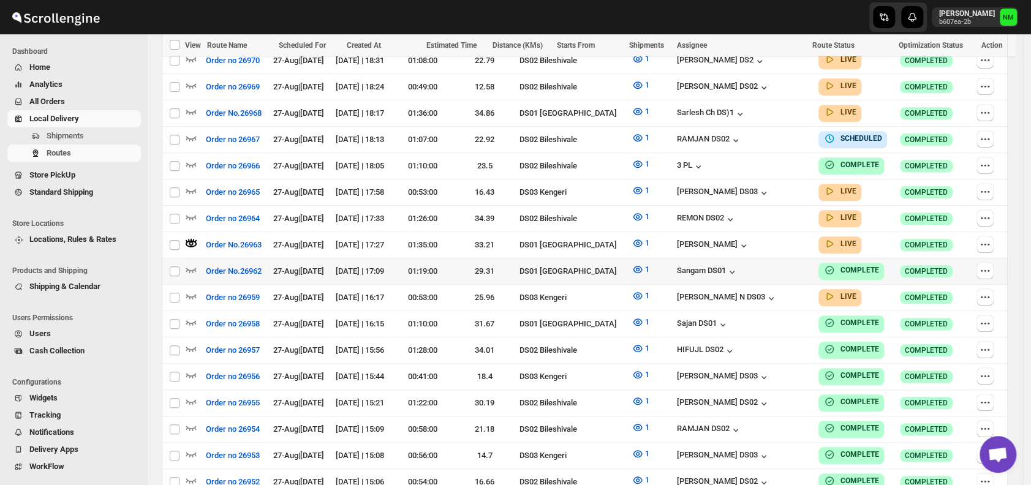
scroll to position [0, 0]
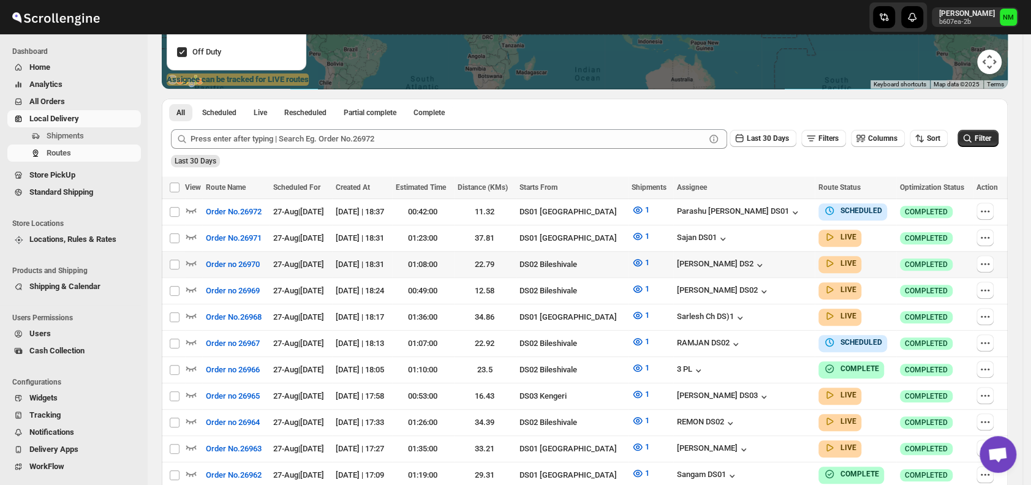
scroll to position [230, 0]
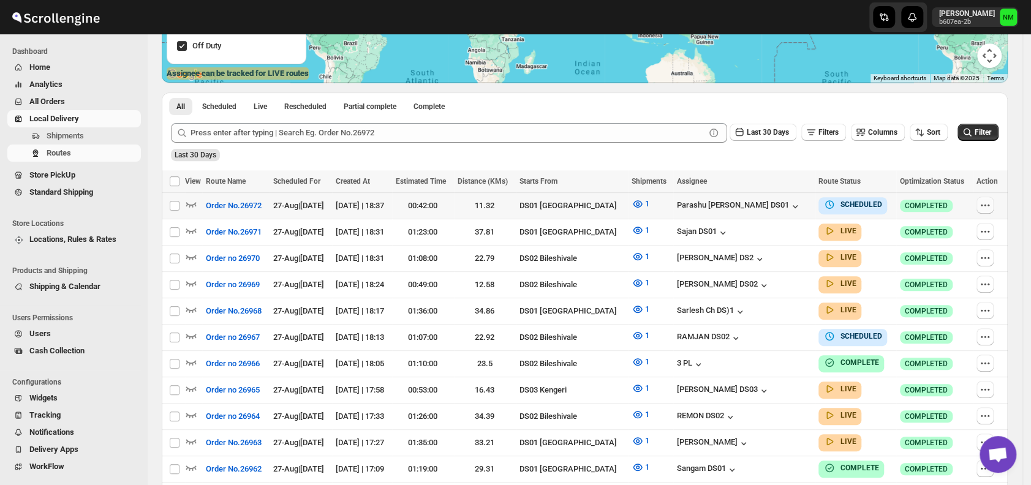
click at [992, 206] on icon "button" at bounding box center [985, 205] width 12 height 12
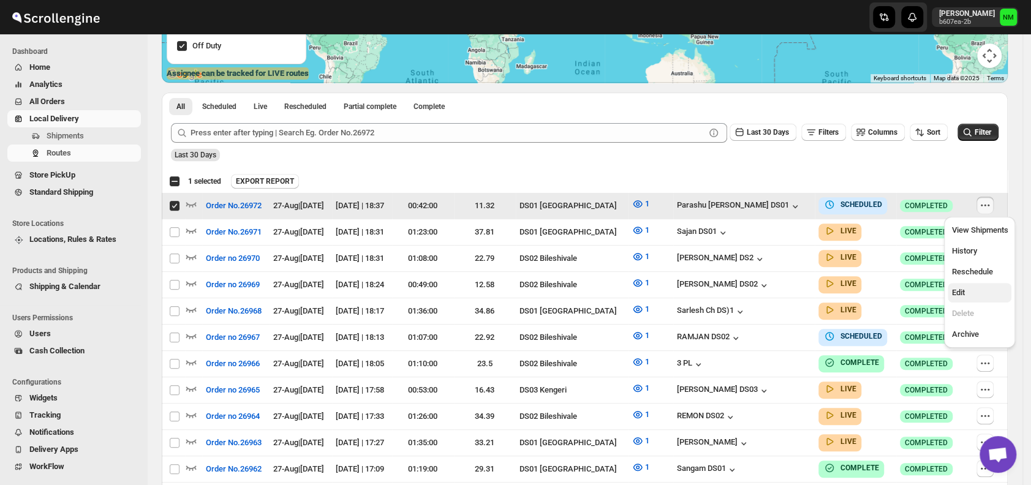
click at [962, 294] on span "Edit" at bounding box center [958, 292] width 13 height 9
checkbox input "false"
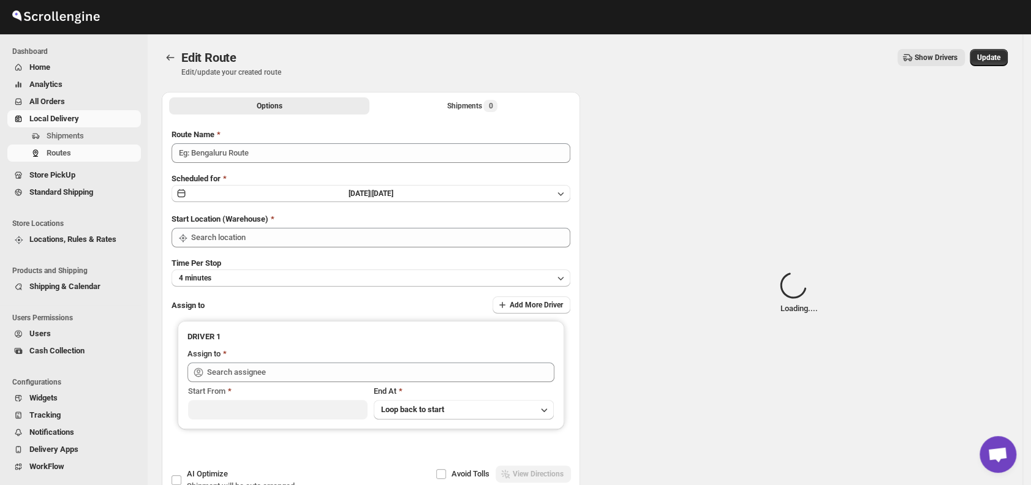
type input "Order No.26972"
type input "DS01 [GEOGRAPHIC_DATA]"
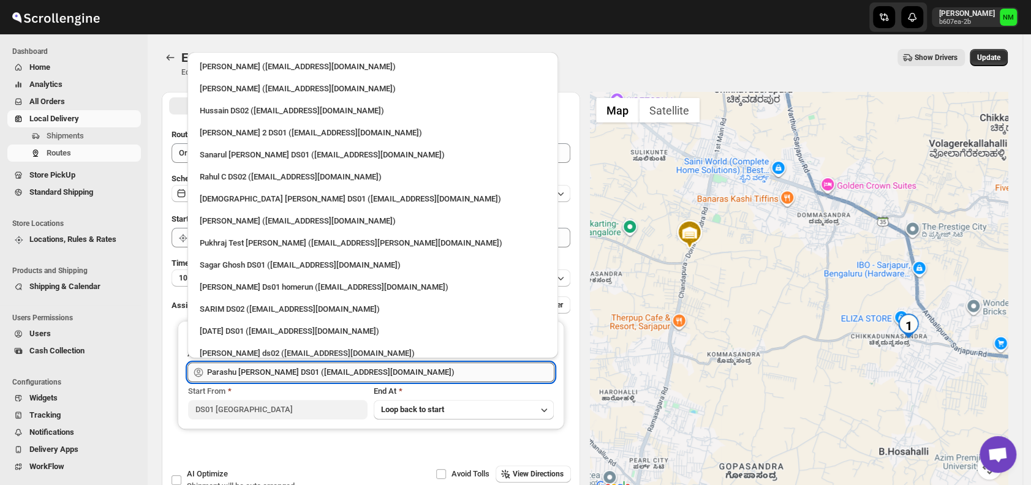
click at [412, 372] on input "Parashu Veera Kesavan DS01 (biwenel172@amcret.com)" at bounding box center [380, 373] width 347 height 20
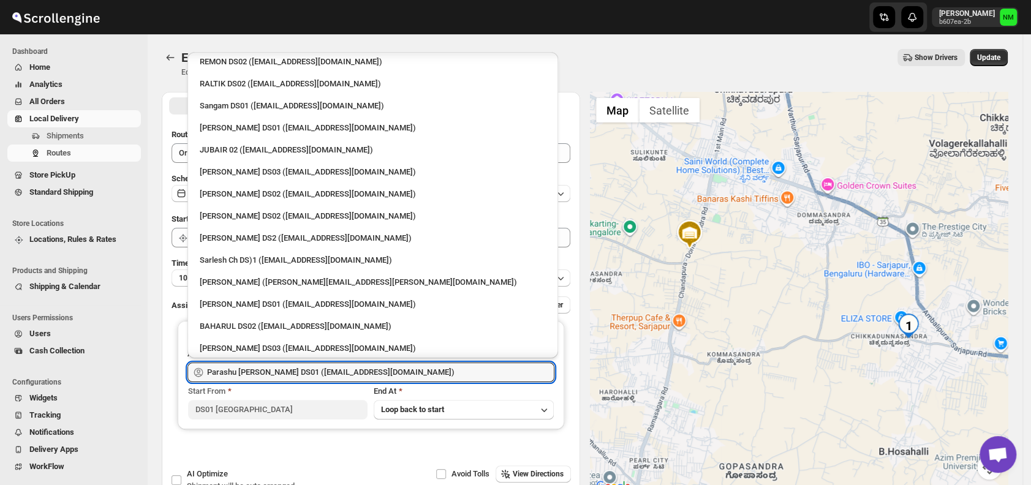
scroll to position [1025, 0]
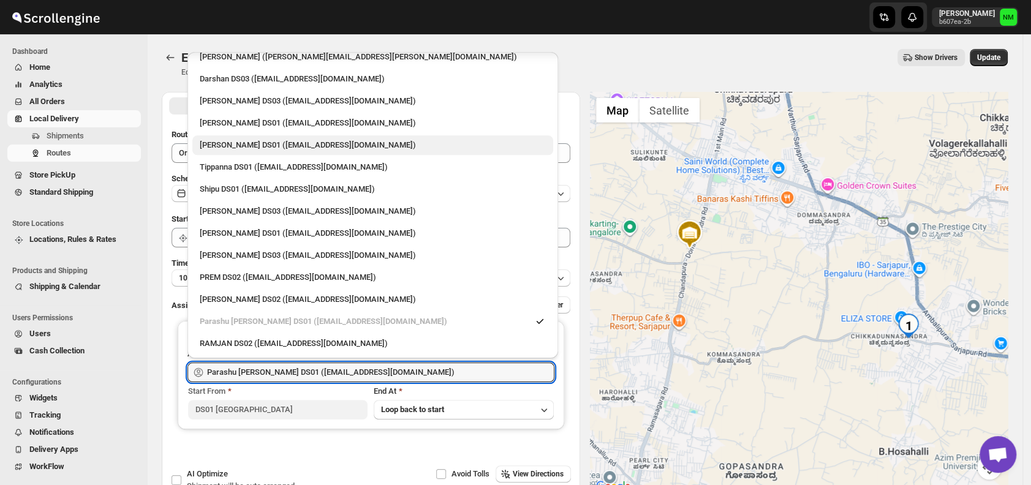
click at [262, 142] on div "Abdul Basir DS01 (xaley98767@7tul.com)" at bounding box center [373, 145] width 346 height 12
type input "Abdul Basir DS01 (xaley98767@7tul.com)"
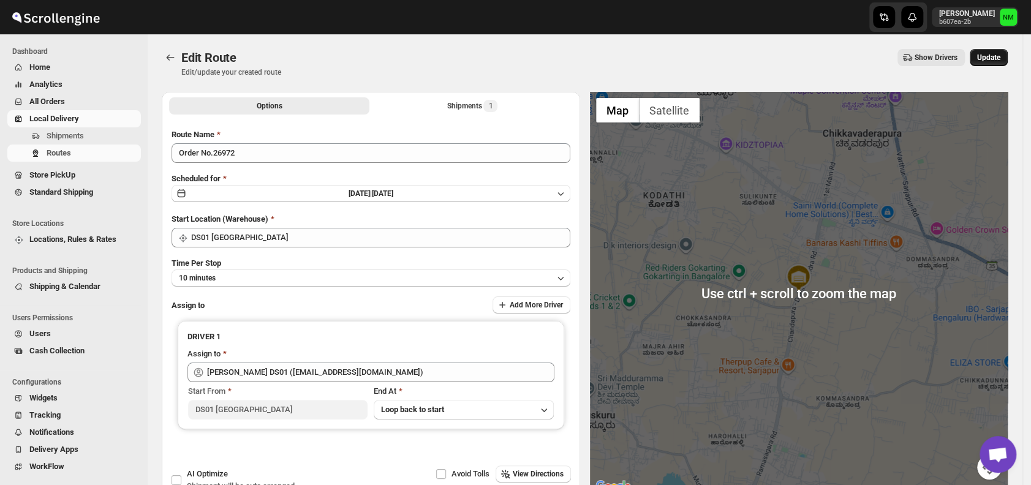
click at [987, 59] on span "Update" at bounding box center [988, 58] width 23 height 10
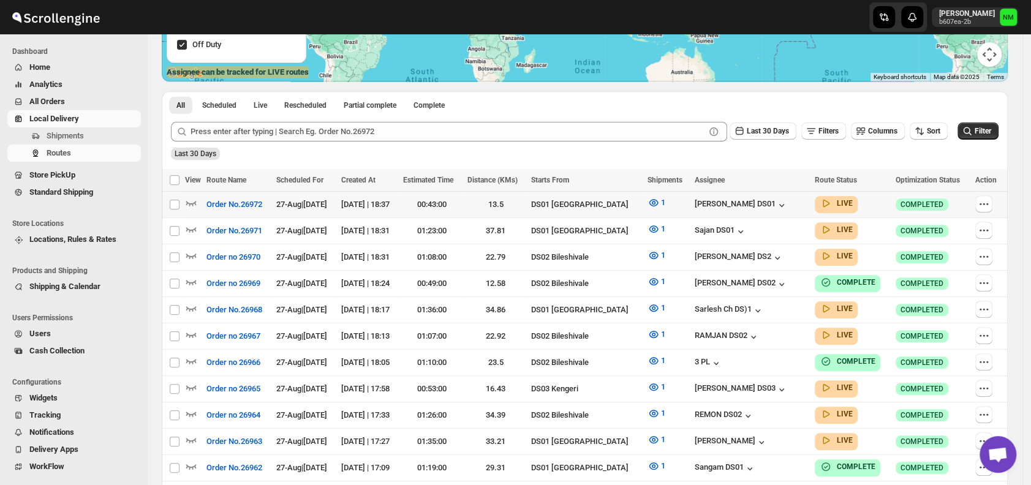
scroll to position [232, 0]
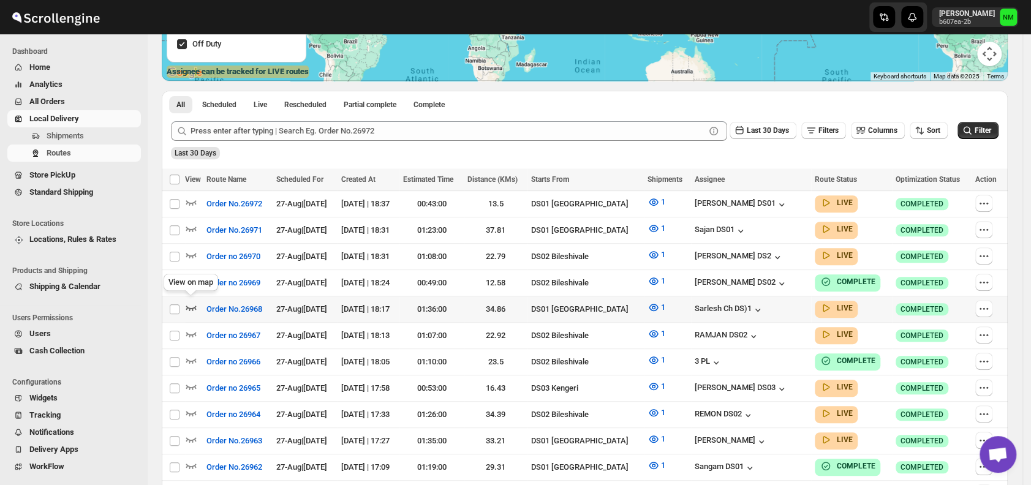
click at [191, 301] on icon "button" at bounding box center [191, 307] width 12 height 12
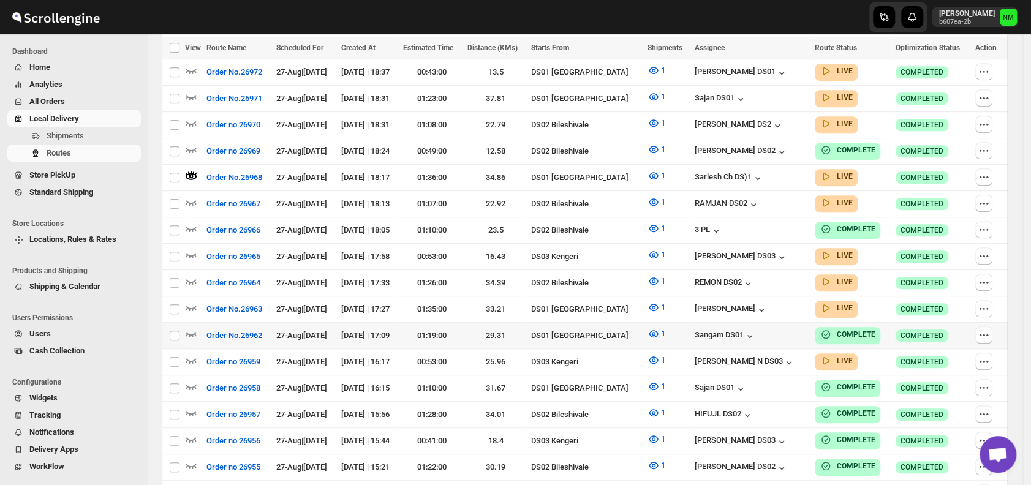
scroll to position [375, 0]
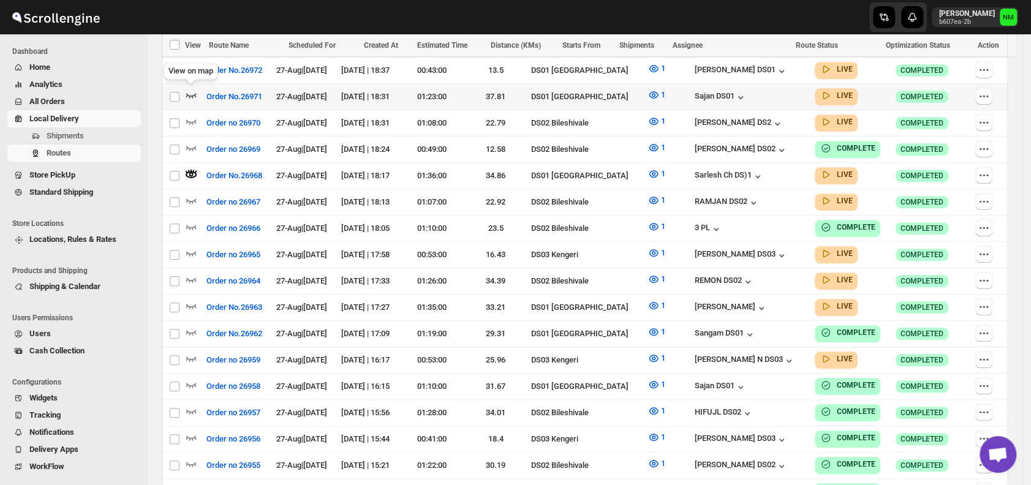
click at [186, 93] on icon "button" at bounding box center [191, 95] width 12 height 12
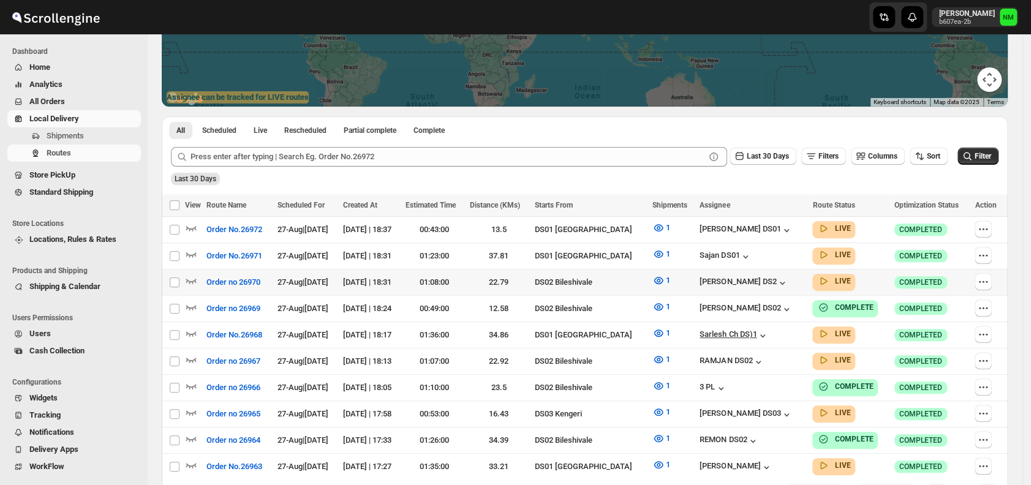
scroll to position [207, 0]
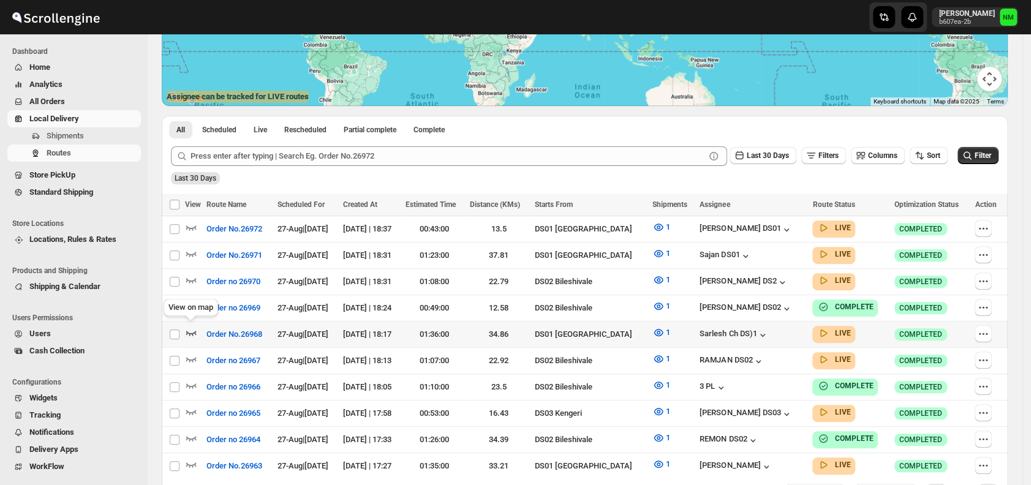
click at [194, 331] on icon "button" at bounding box center [191, 333] width 10 height 5
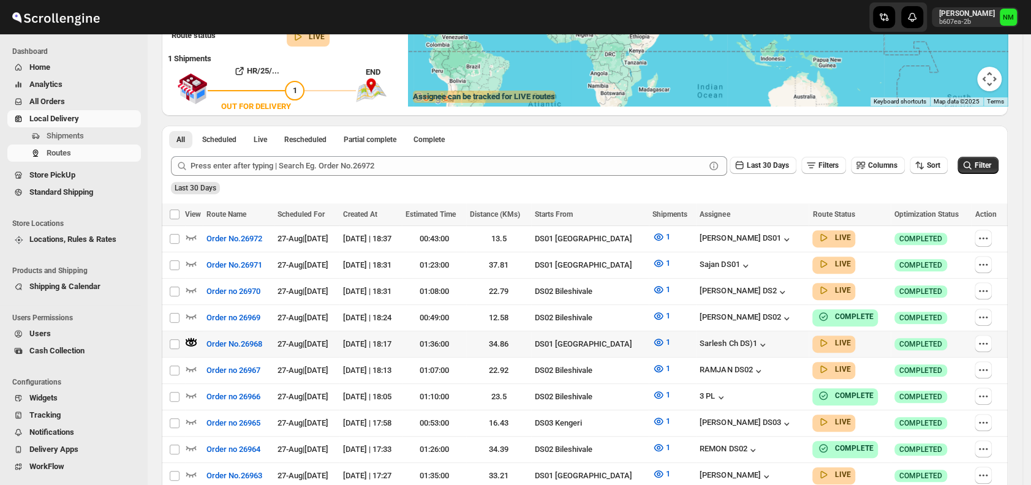
scroll to position [0, 0]
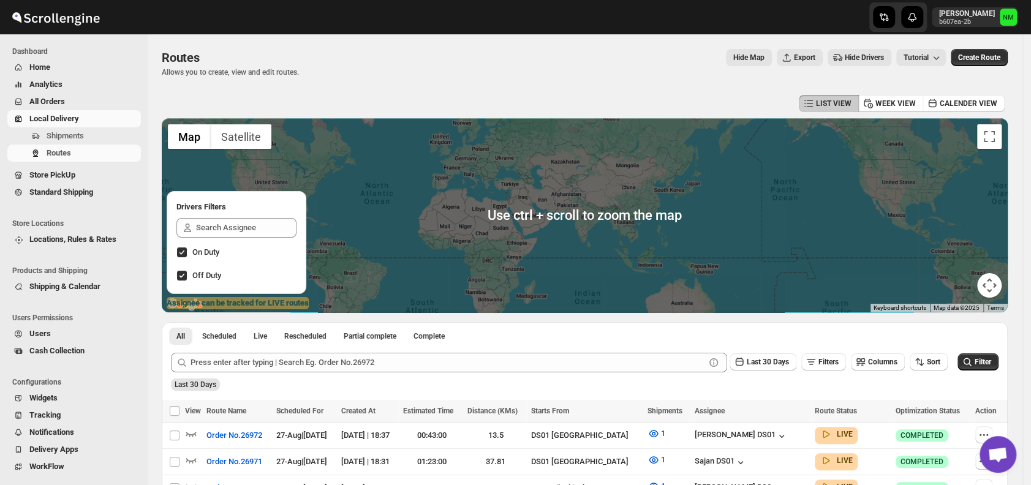
scroll to position [134, 0]
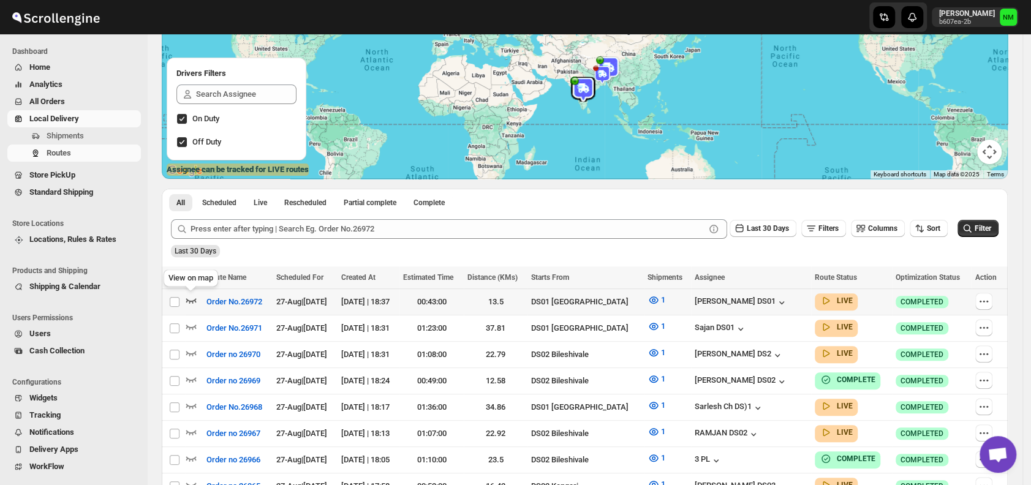
click at [192, 299] on icon "button" at bounding box center [191, 300] width 12 height 12
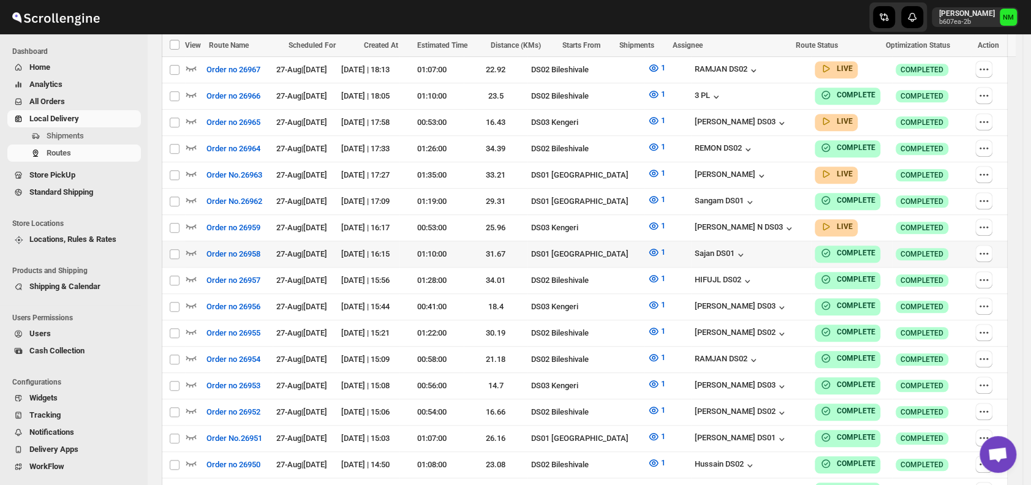
scroll to position [381, 0]
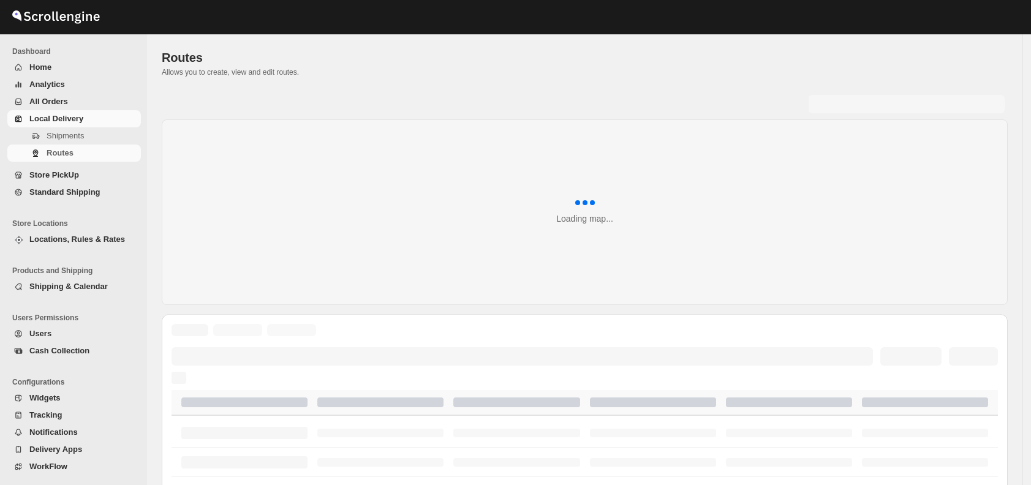
scroll to position [381, 0]
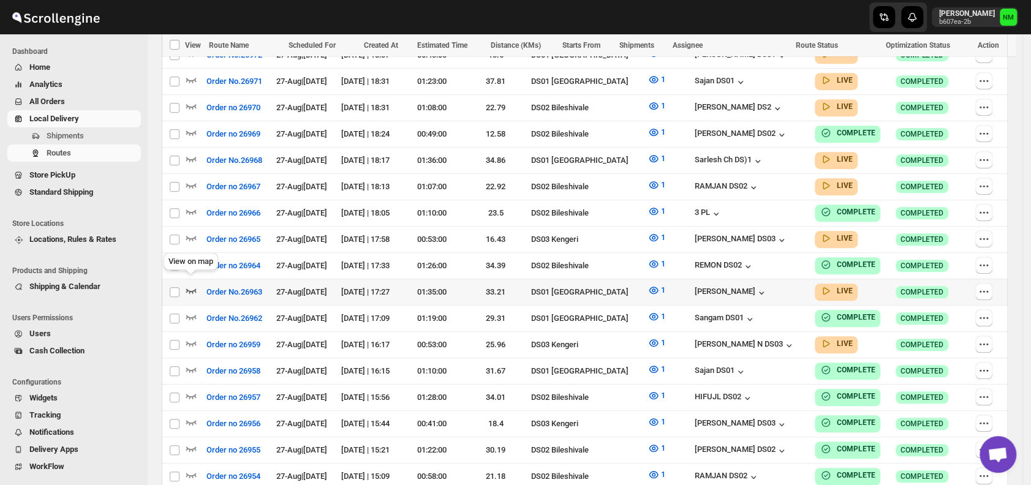
click at [189, 284] on icon "button" at bounding box center [191, 290] width 12 height 12
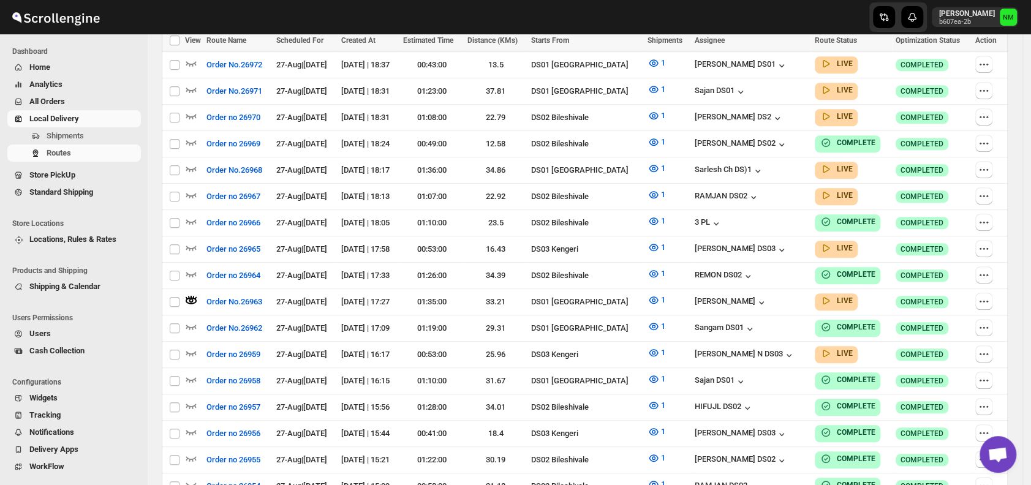
scroll to position [0, 0]
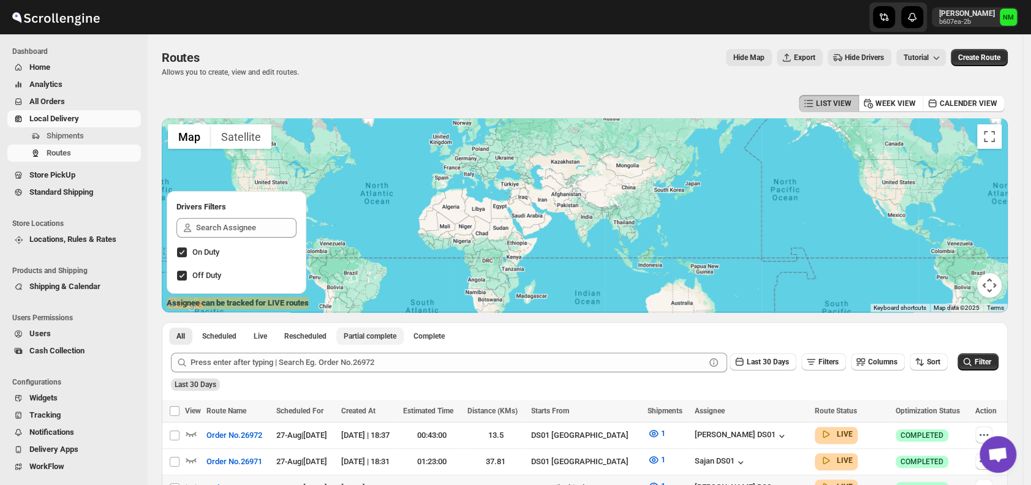
scroll to position [155, 0]
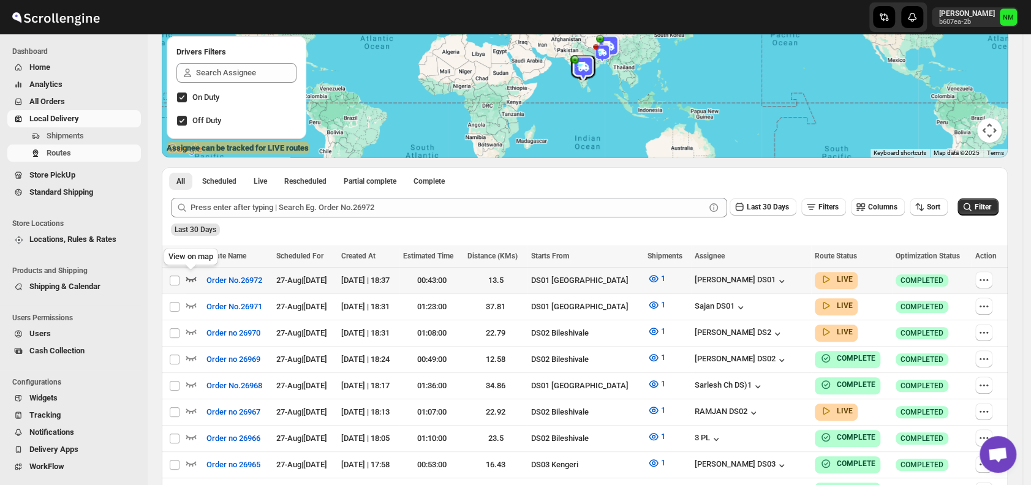
click at [194, 278] on icon "button" at bounding box center [191, 279] width 10 height 5
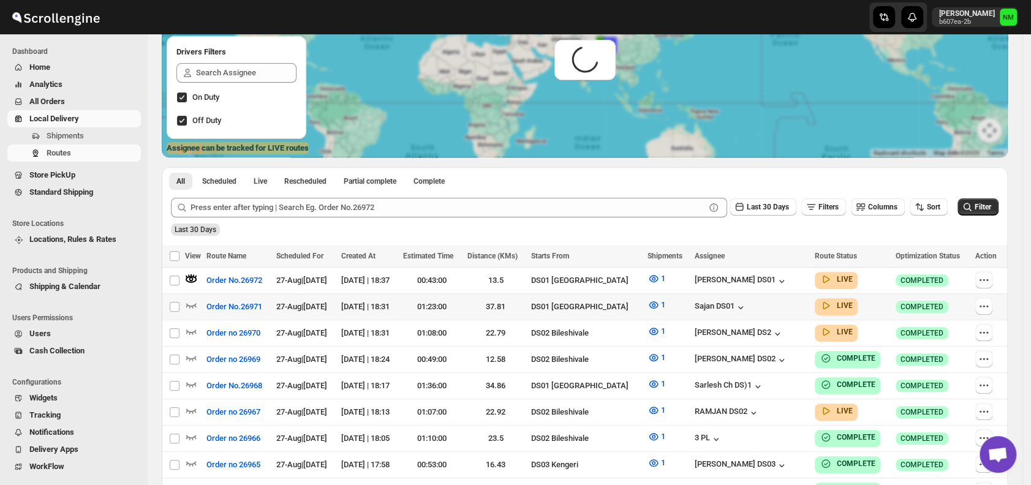
scroll to position [0, 0]
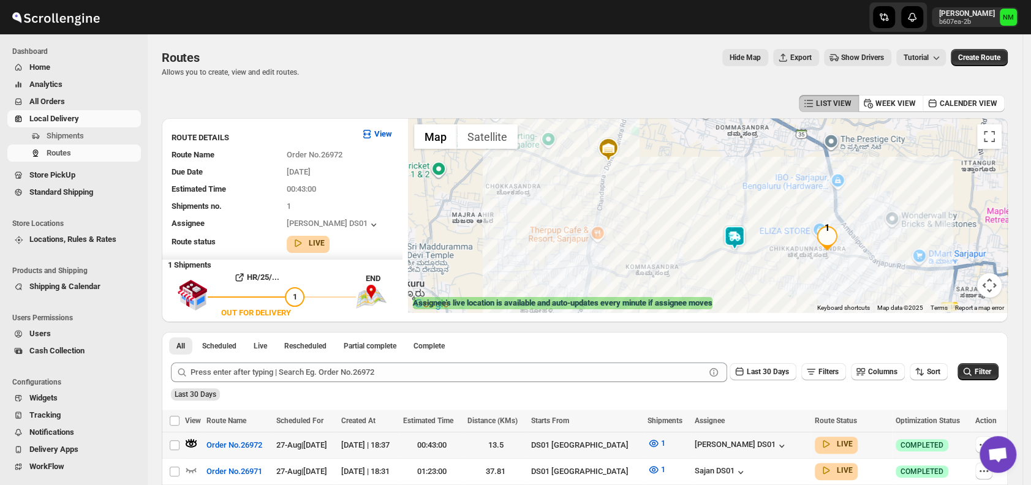
click at [738, 243] on img at bounding box center [734, 238] width 25 height 25
click at [794, 186] on button "Close" at bounding box center [778, 179] width 29 height 29
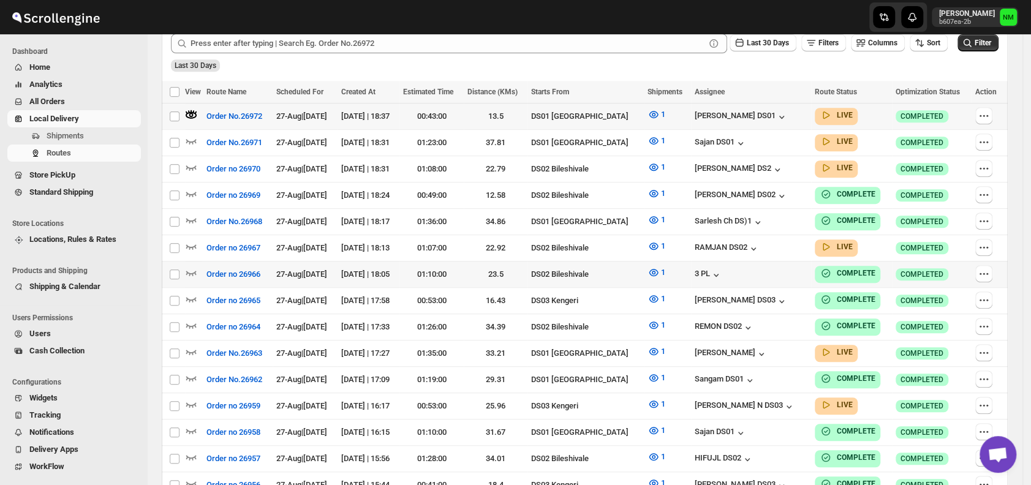
scroll to position [305, 0]
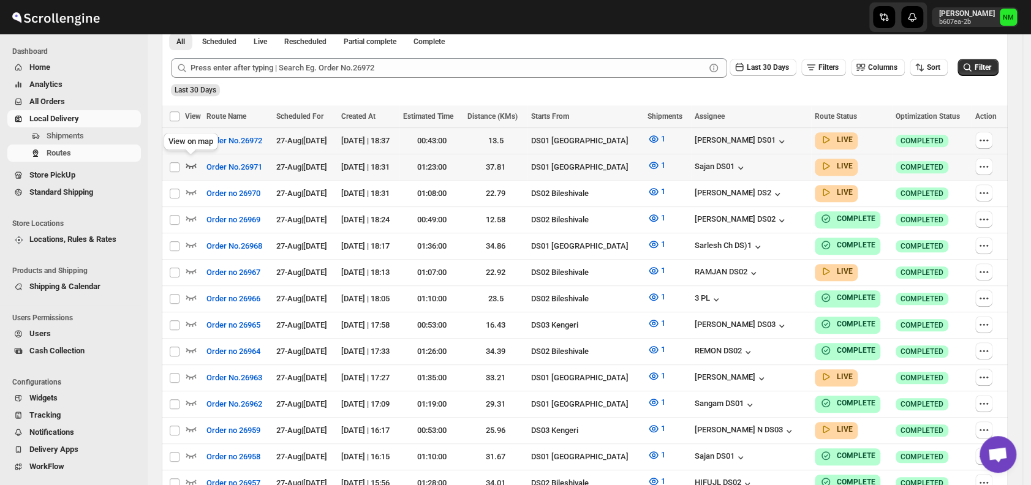
click at [191, 162] on icon "button" at bounding box center [191, 165] width 12 height 12
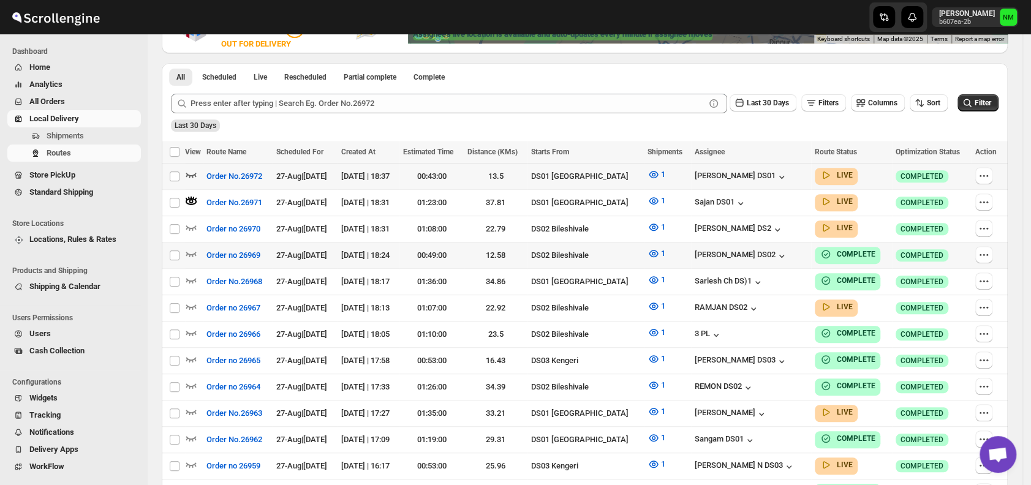
scroll to position [270, 0]
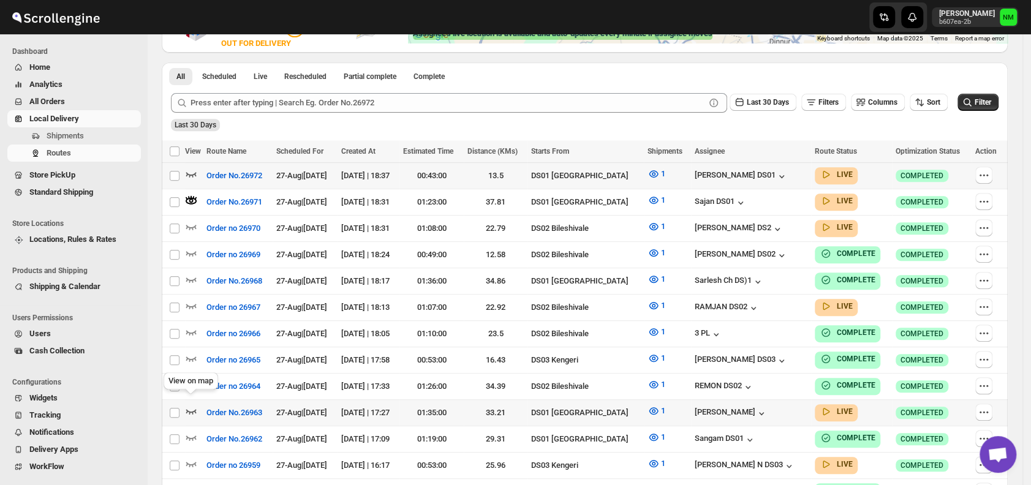
click at [194, 409] on icon "button" at bounding box center [191, 411] width 10 height 5
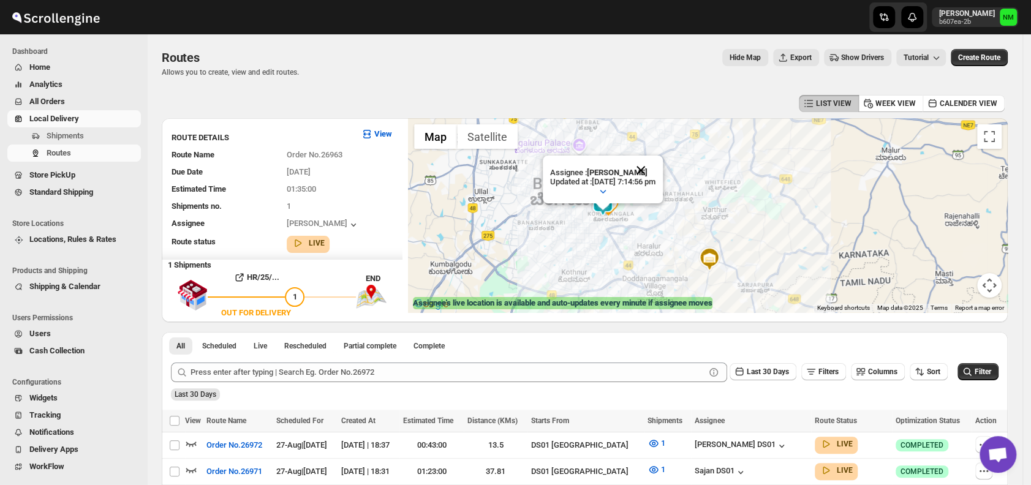
click at [656, 164] on button "Close" at bounding box center [640, 170] width 29 height 29
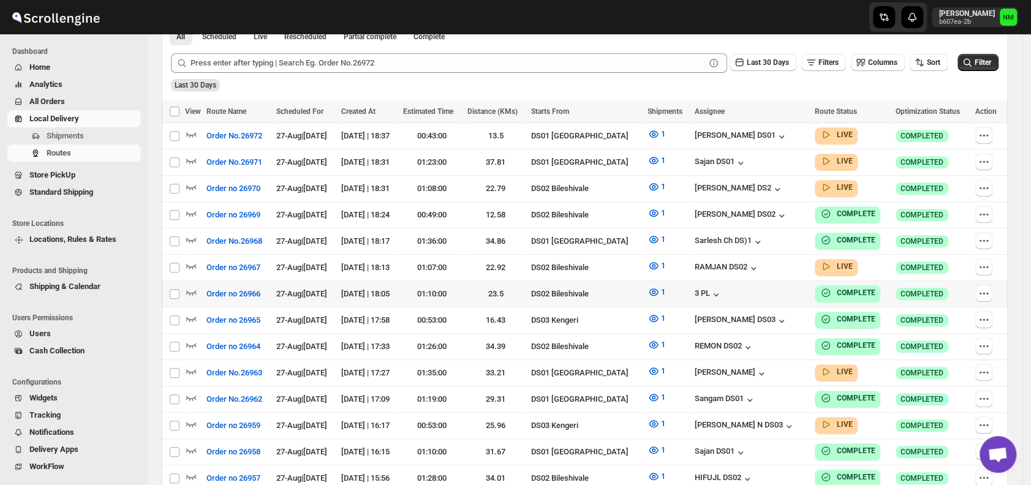
scroll to position [300, 0]
click at [193, 158] on icon "button" at bounding box center [191, 160] width 12 height 12
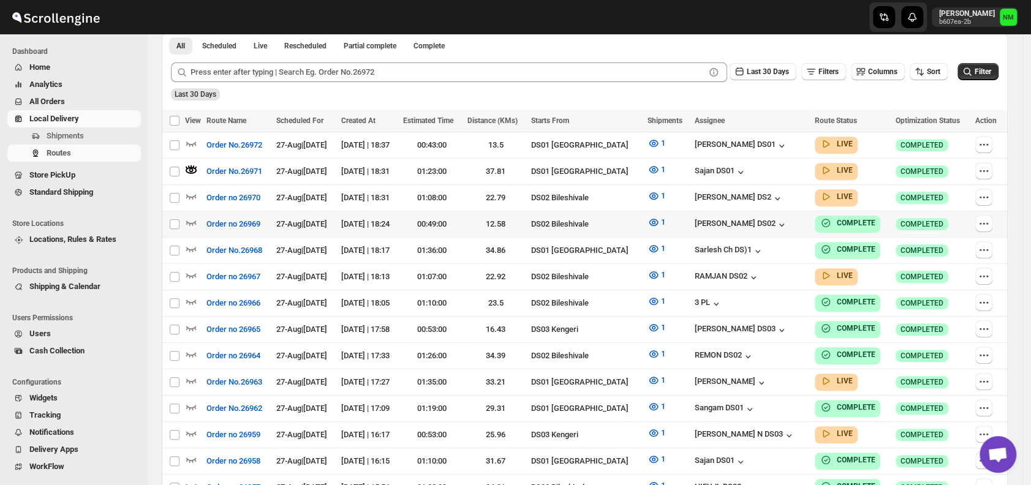
scroll to position [0, 0]
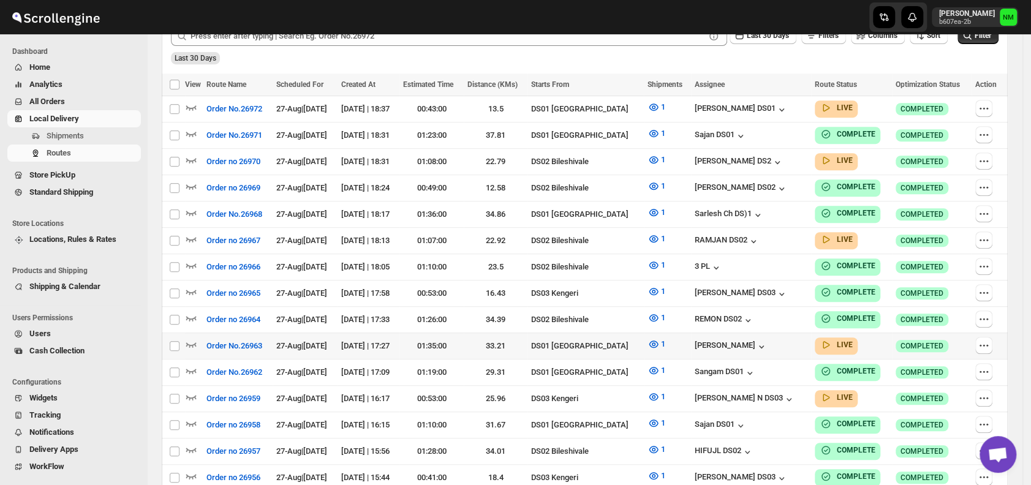
scroll to position [348, 0]
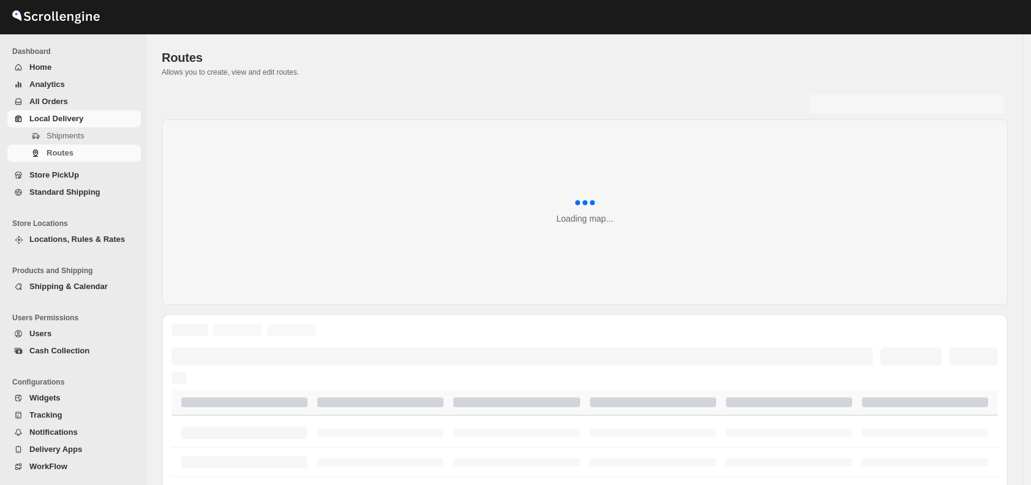
scroll to position [348, 0]
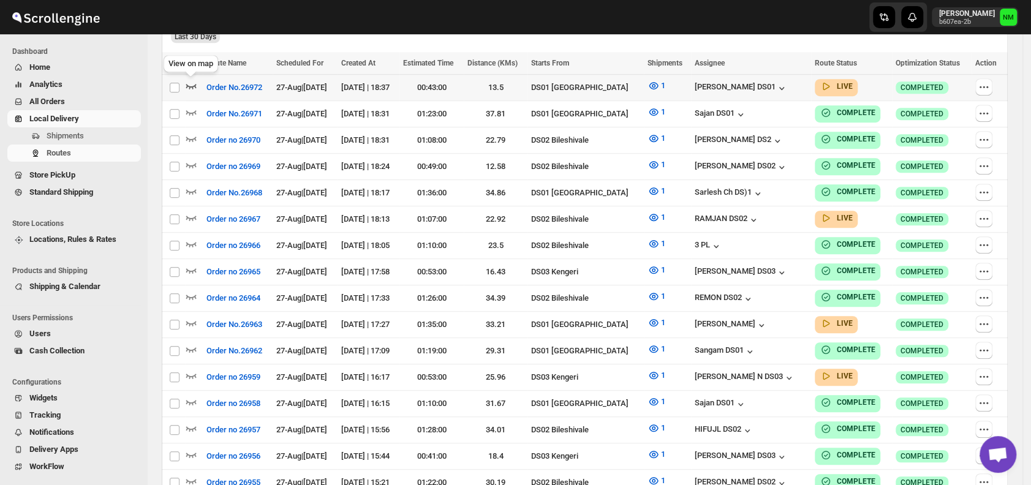
click at [194, 86] on icon "button" at bounding box center [191, 86] width 10 height 5
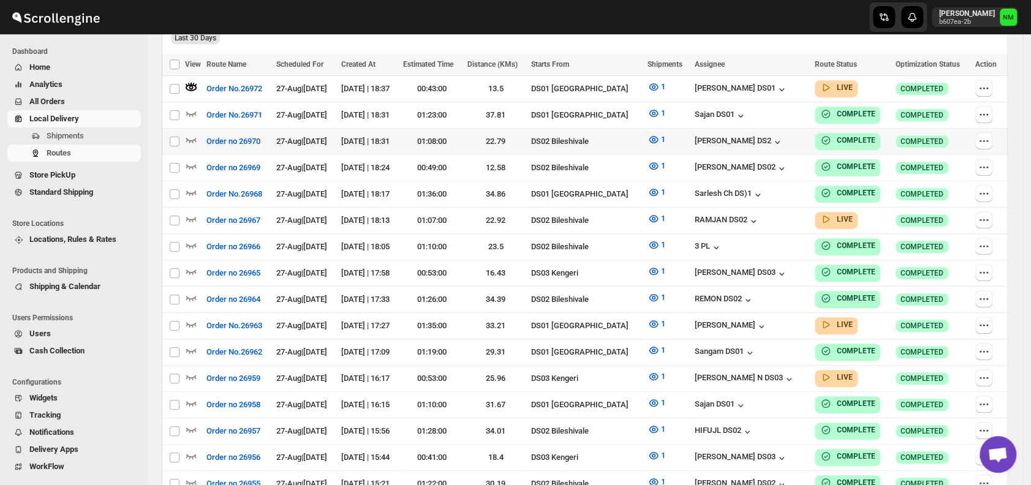
scroll to position [0, 0]
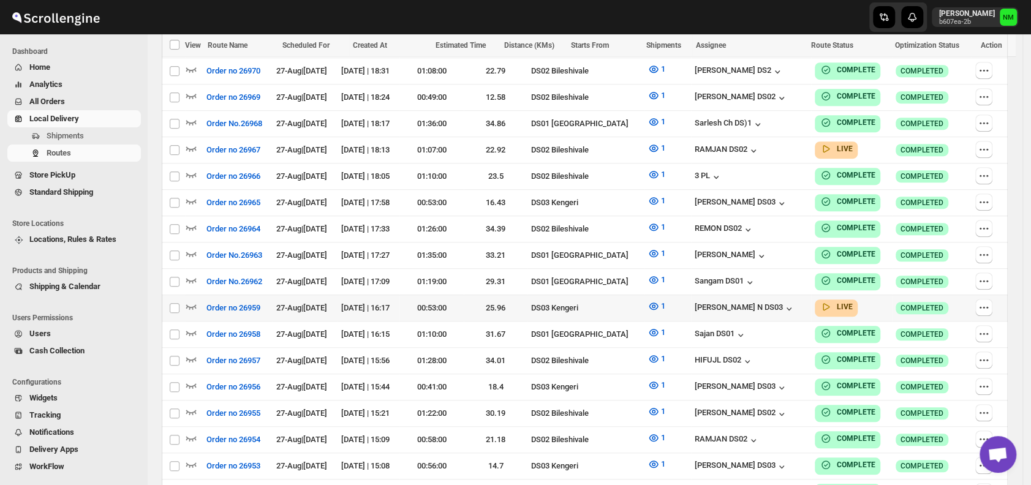
scroll to position [418, 0]
click at [185, 300] on icon "button" at bounding box center [191, 306] width 12 height 12
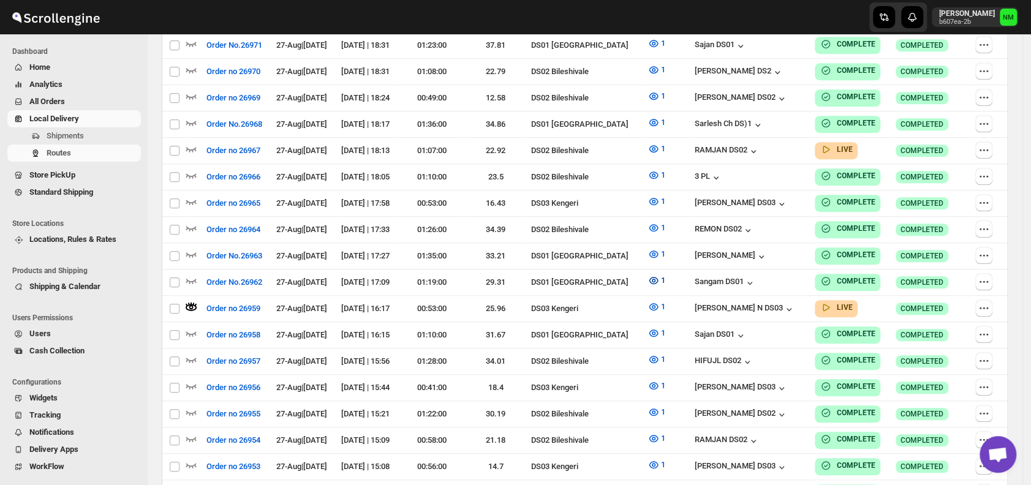
scroll to position [0, 0]
